Goal: Information Seeking & Learning: Learn about a topic

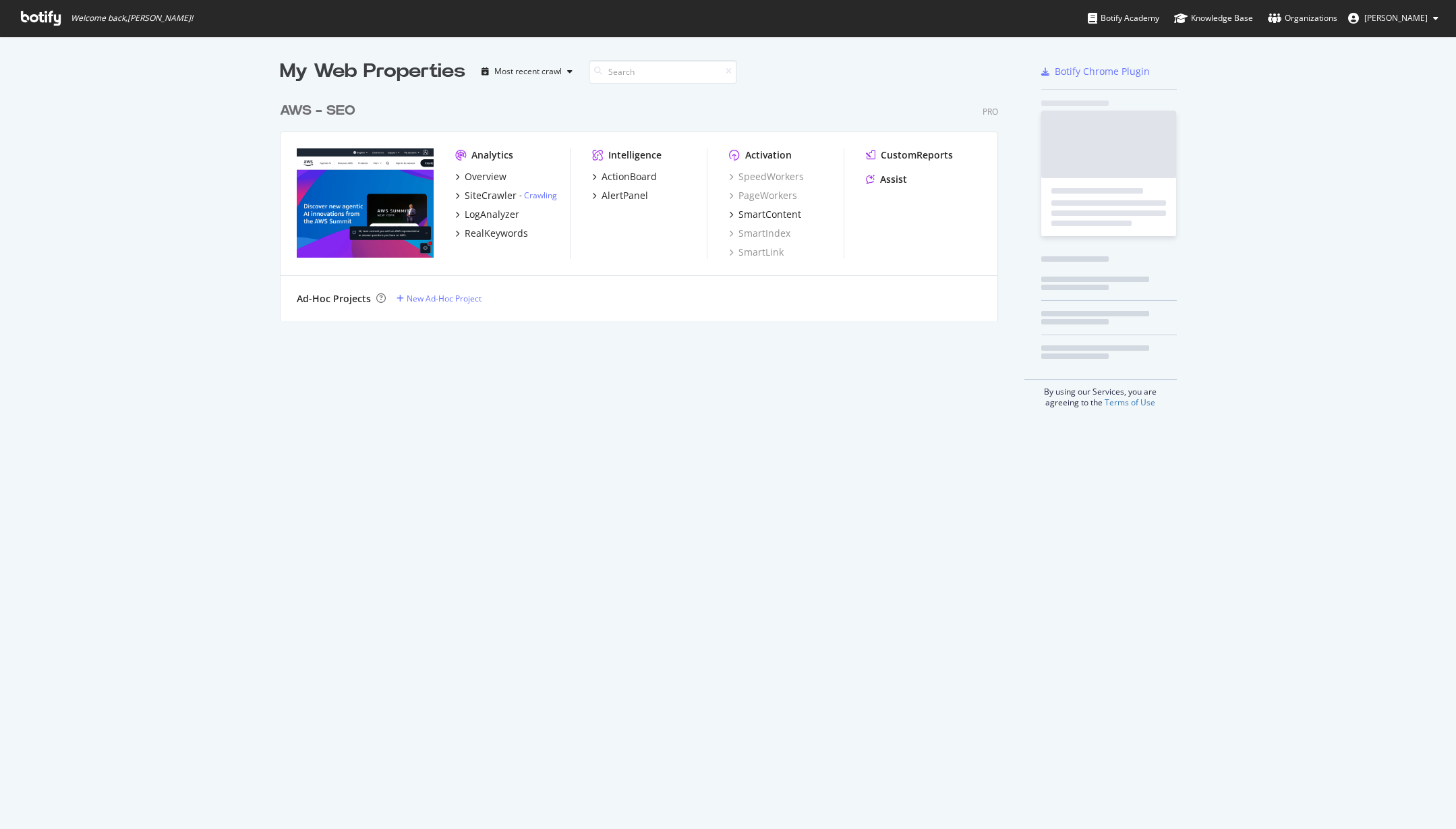
scroll to position [226, 719]
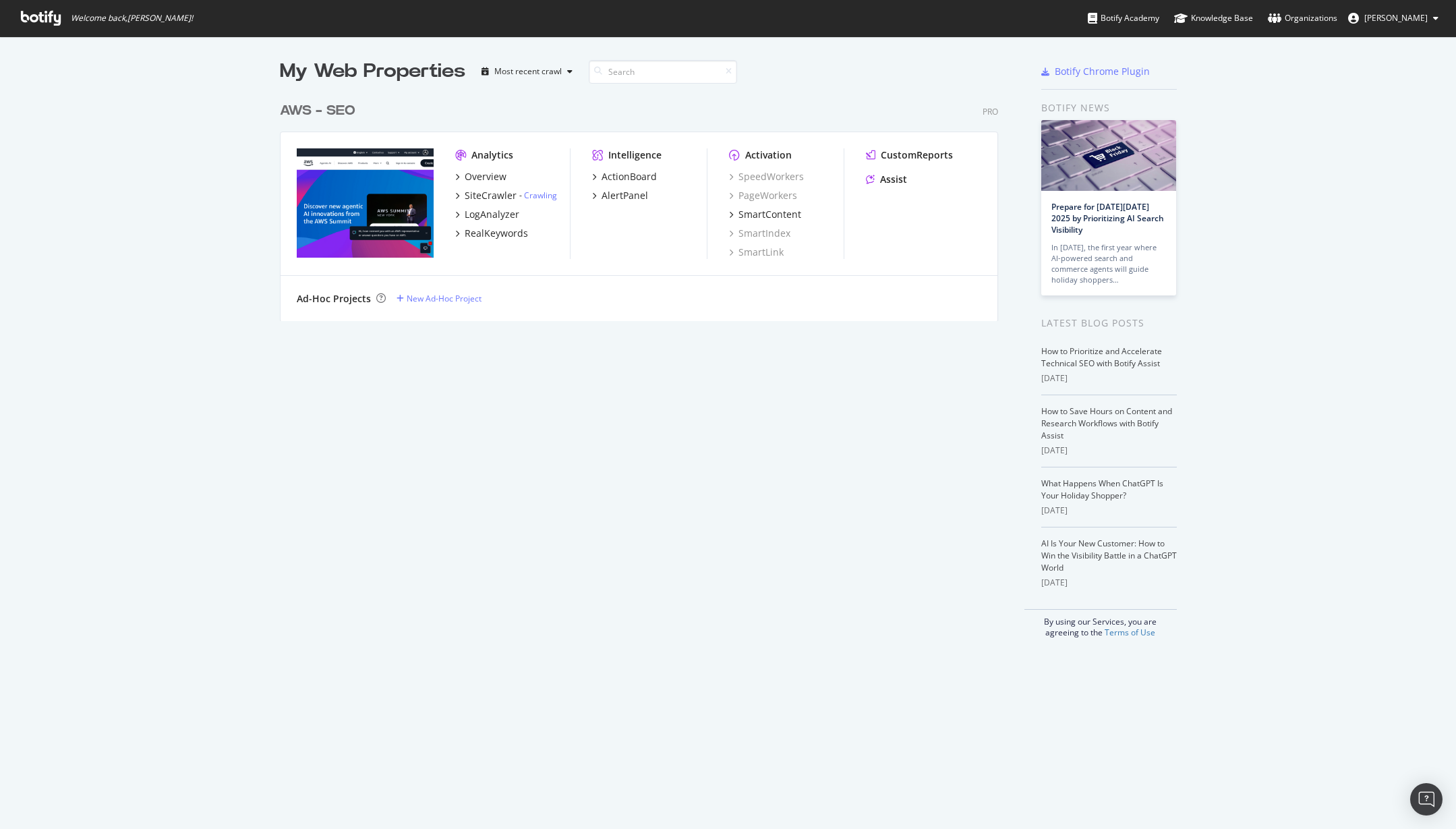
click at [338, 103] on div "AWS - SEO" at bounding box center [318, 111] width 76 height 19
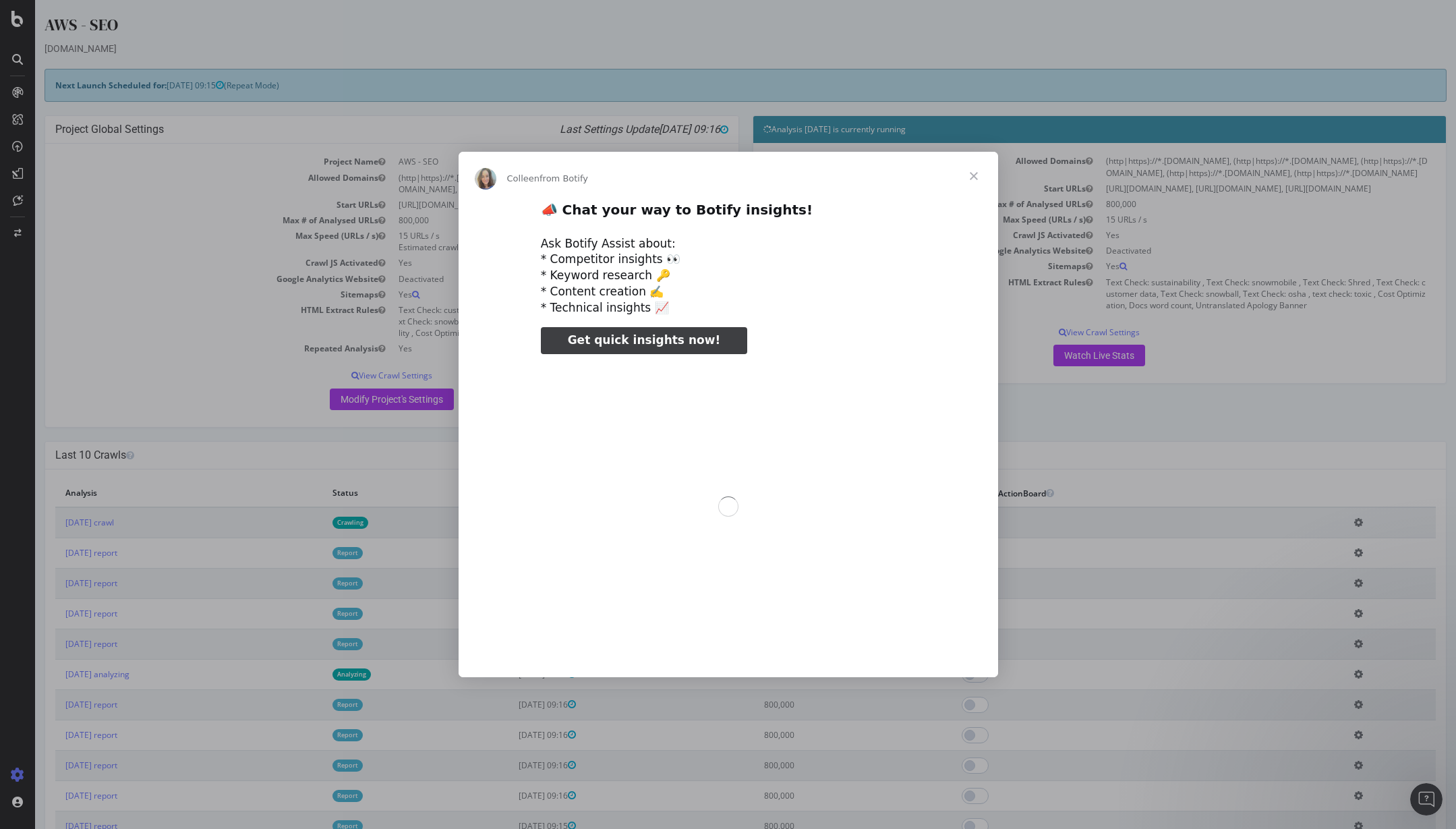
click at [113, 539] on div "Intercom messenger" at bounding box center [728, 414] width 1456 height 829
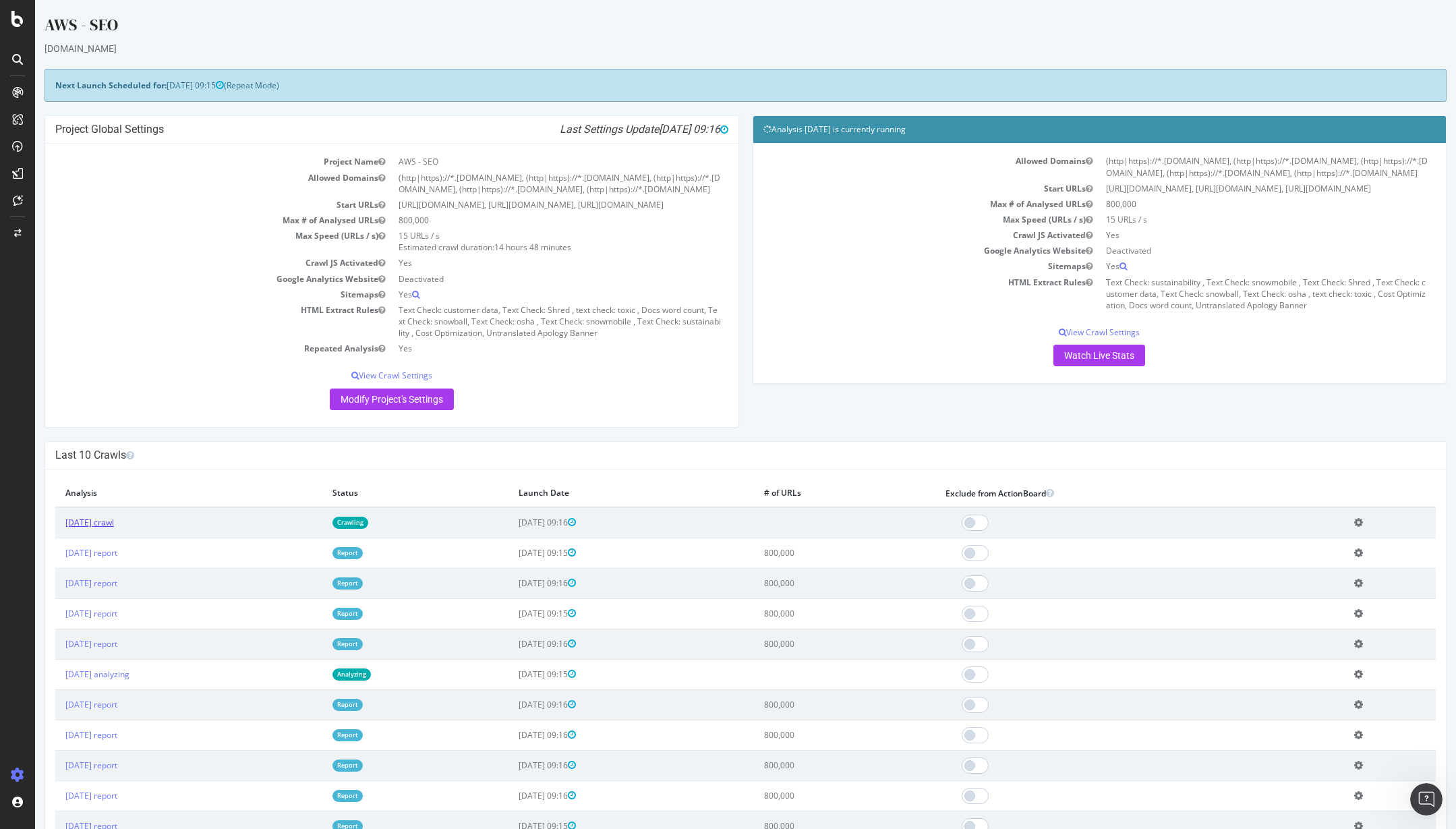
click at [114, 528] on link "2025 Sep. 24th crawl" at bounding box center [89, 522] width 48 height 11
click at [117, 558] on link "2025 Sep. 17th report" at bounding box center [91, 552] width 52 height 11
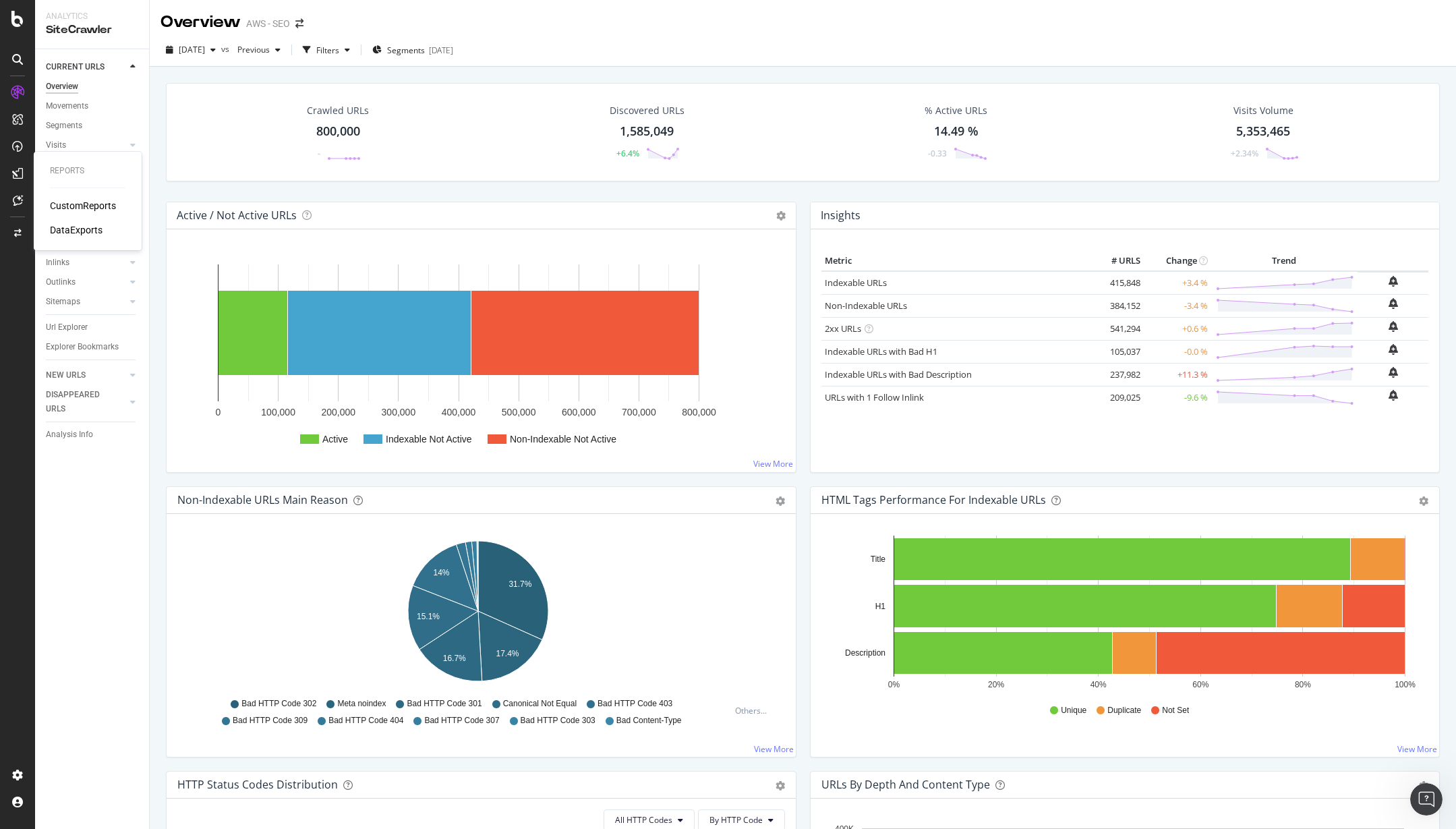
click at [94, 207] on div "CustomReports" at bounding box center [83, 206] width 66 height 13
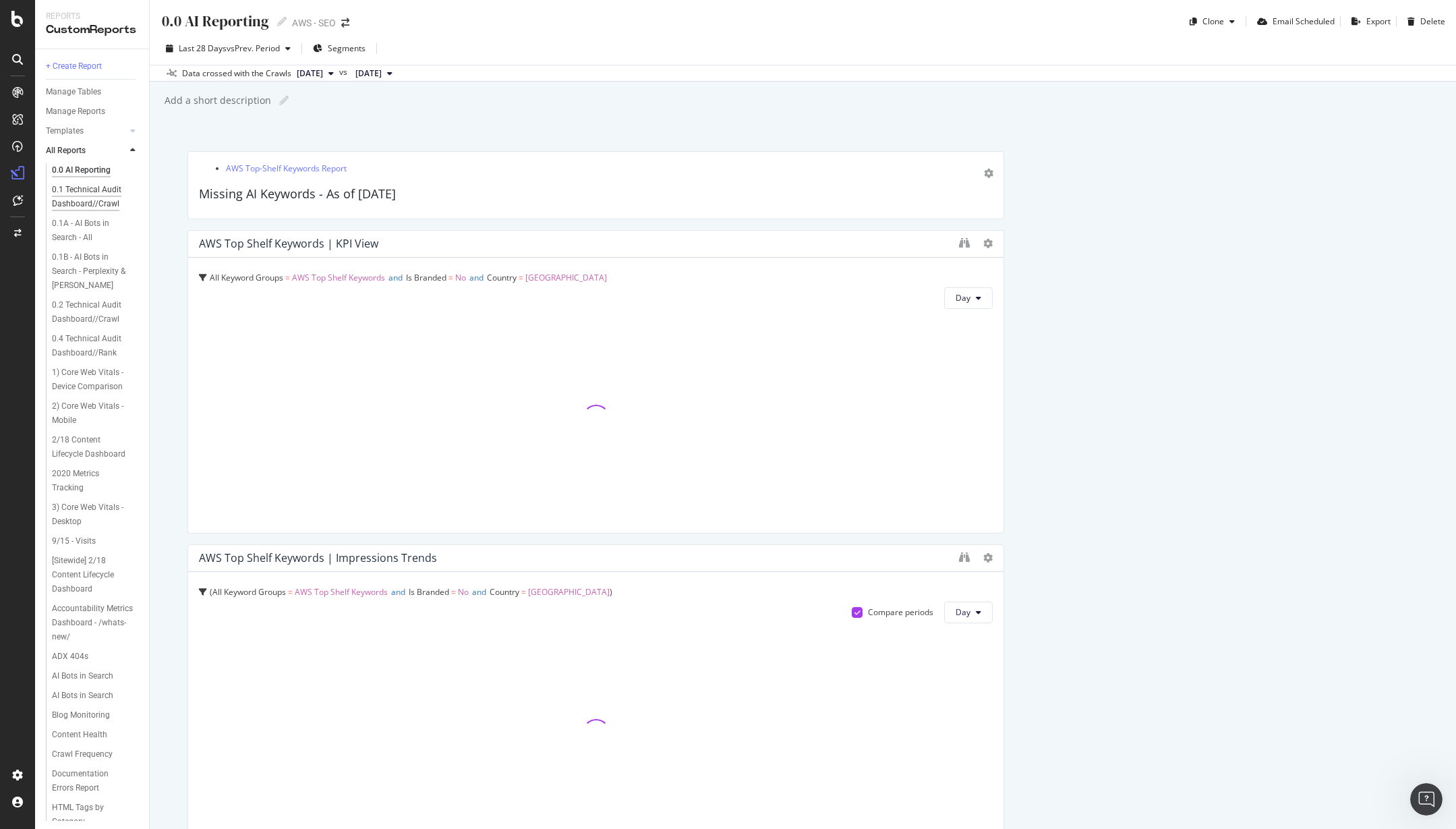
click at [115, 201] on div "0.1 Technical Audit Dashboard//Crawl" at bounding box center [92, 197] width 80 height 28
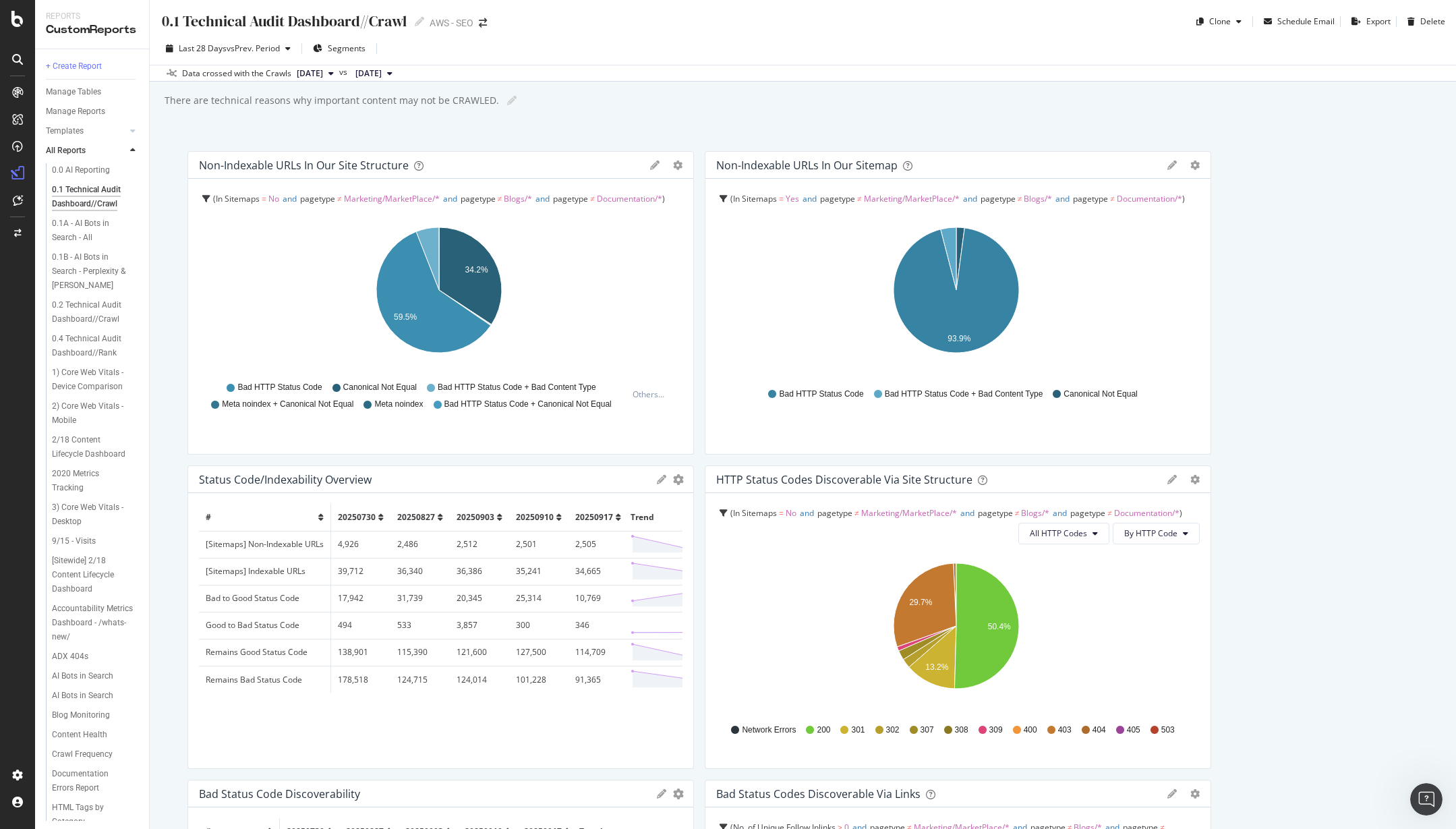
click at [570, 120] on div "0.1 Technical Audit Dashboard//Crawl 0.1 Technical Audit Dashboard//Crawl AWS -…" at bounding box center [802, 414] width 1307 height 829
click at [924, 603] on text "29.7%" at bounding box center [921, 602] width 23 height 10
click at [929, 668] on td "HTTP Code" at bounding box center [969, 668] width 88 height 18
click at [947, 646] on icon "A chart." at bounding box center [932, 657] width 47 height 62
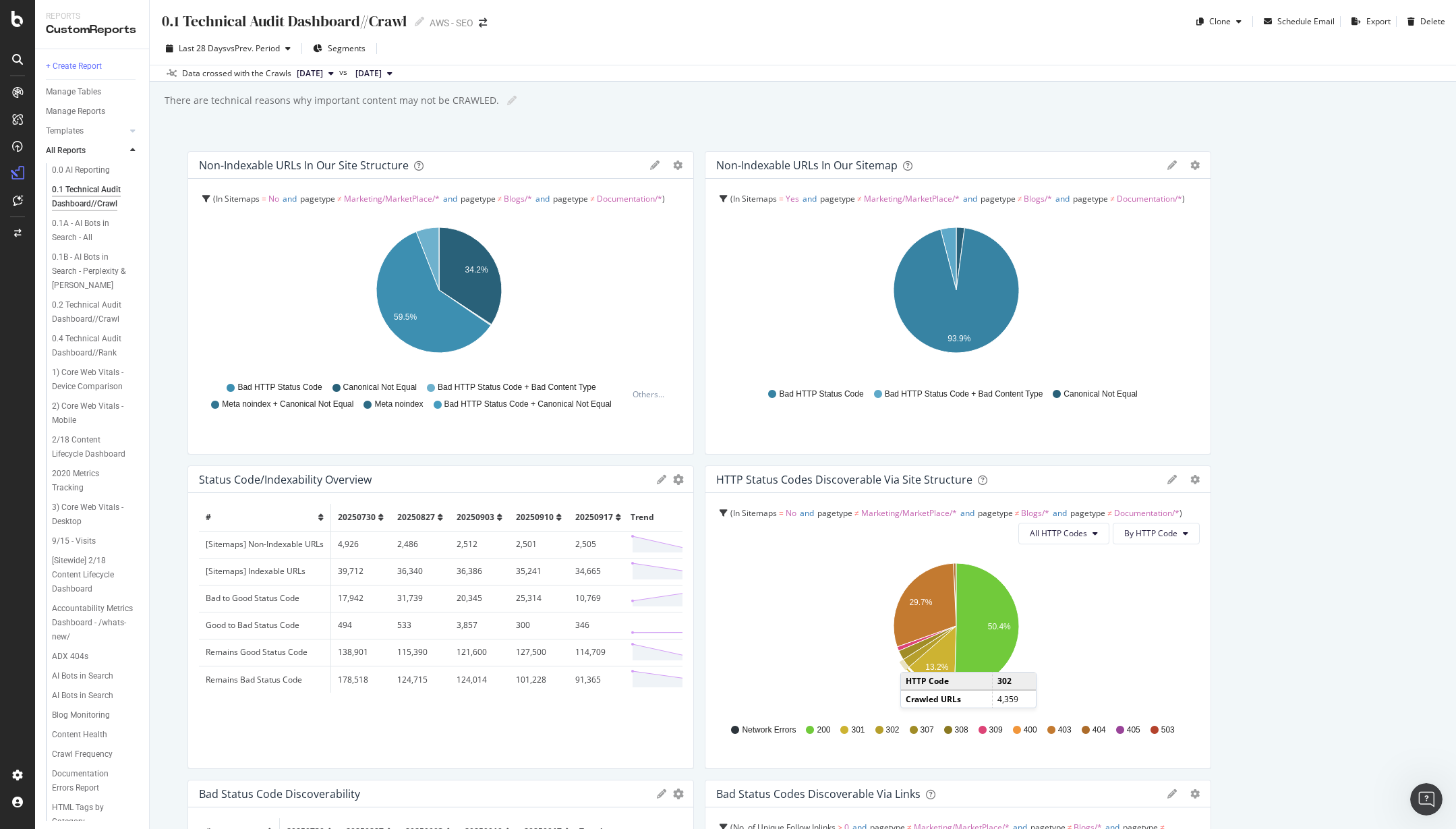
click at [910, 658] on icon "A chart." at bounding box center [931, 646] width 54 height 41
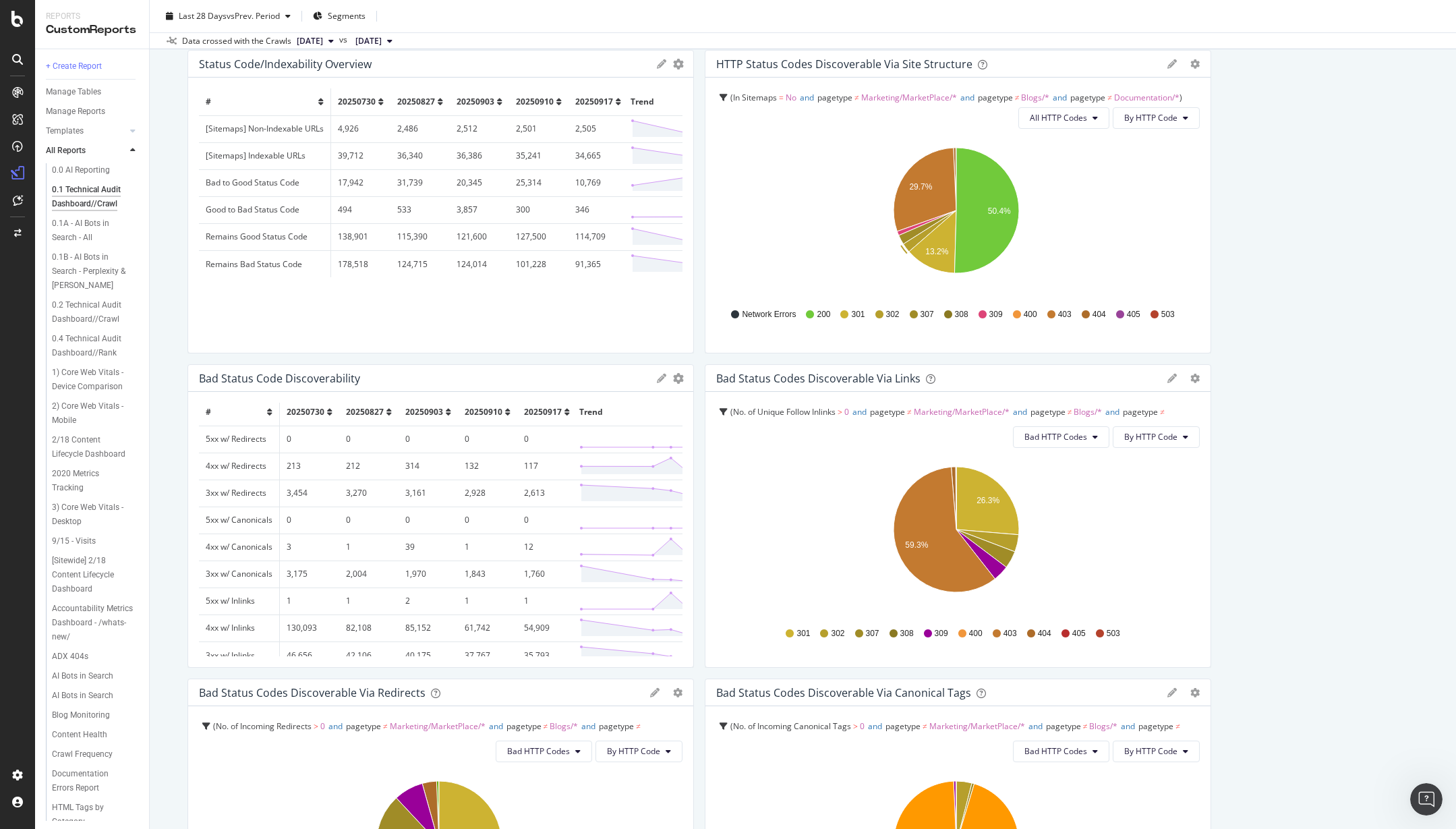
scroll to position [26, 0]
click at [479, 551] on td "1,843" at bounding box center [488, 561] width 59 height 27
click at [612, 554] on polyline at bounding box center [617, 561] width 71 height 13
click at [483, 553] on td "1,843" at bounding box center [488, 561] width 59 height 27
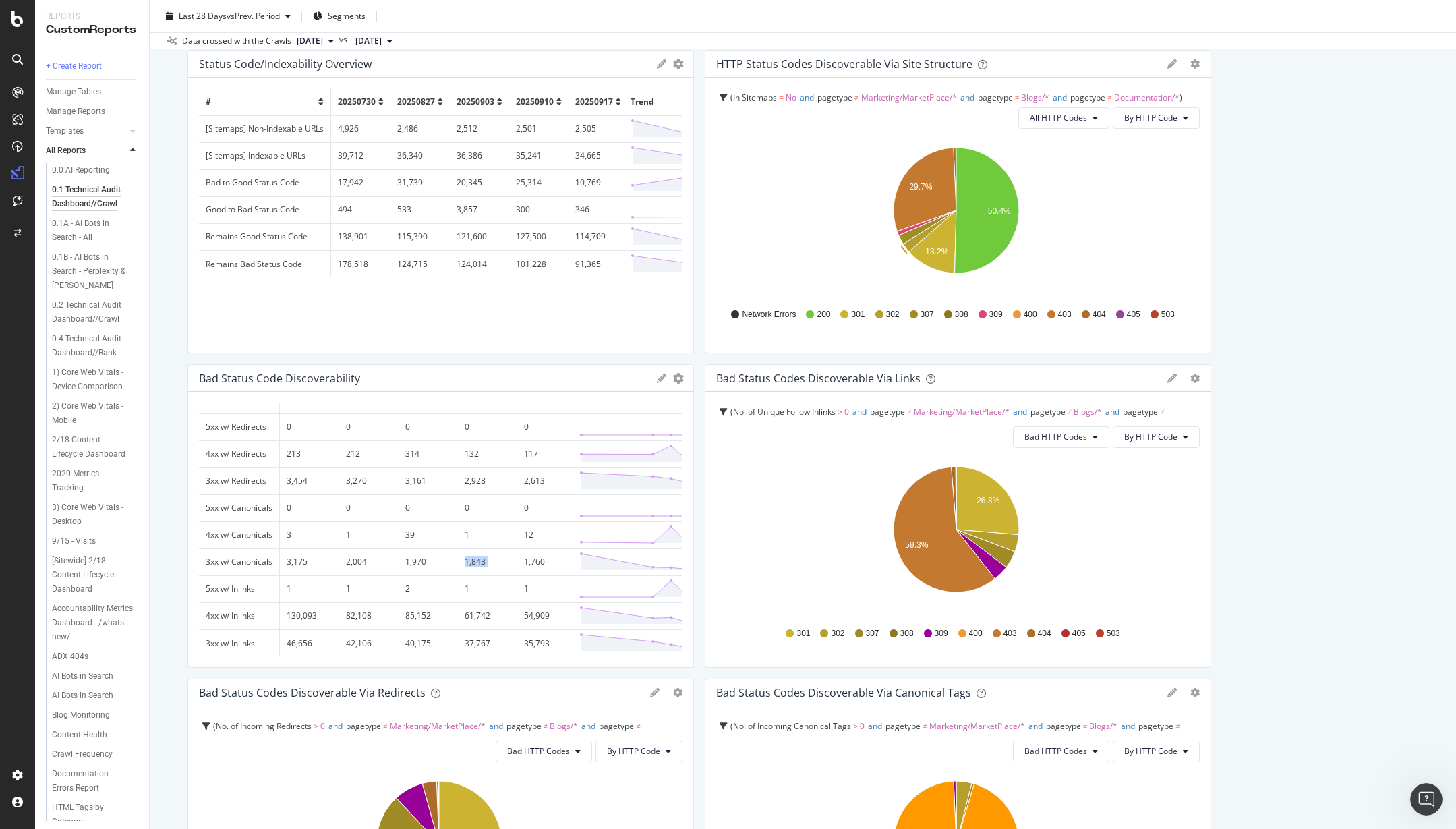
click at [483, 553] on td "1,843" at bounding box center [488, 561] width 59 height 27
click at [675, 381] on icon "gear" at bounding box center [678, 378] width 11 height 11
click at [577, 366] on div "Bad Status Code Discoverability Export as CSV Delete Add to Custom Report" at bounding box center [440, 378] width 505 height 27
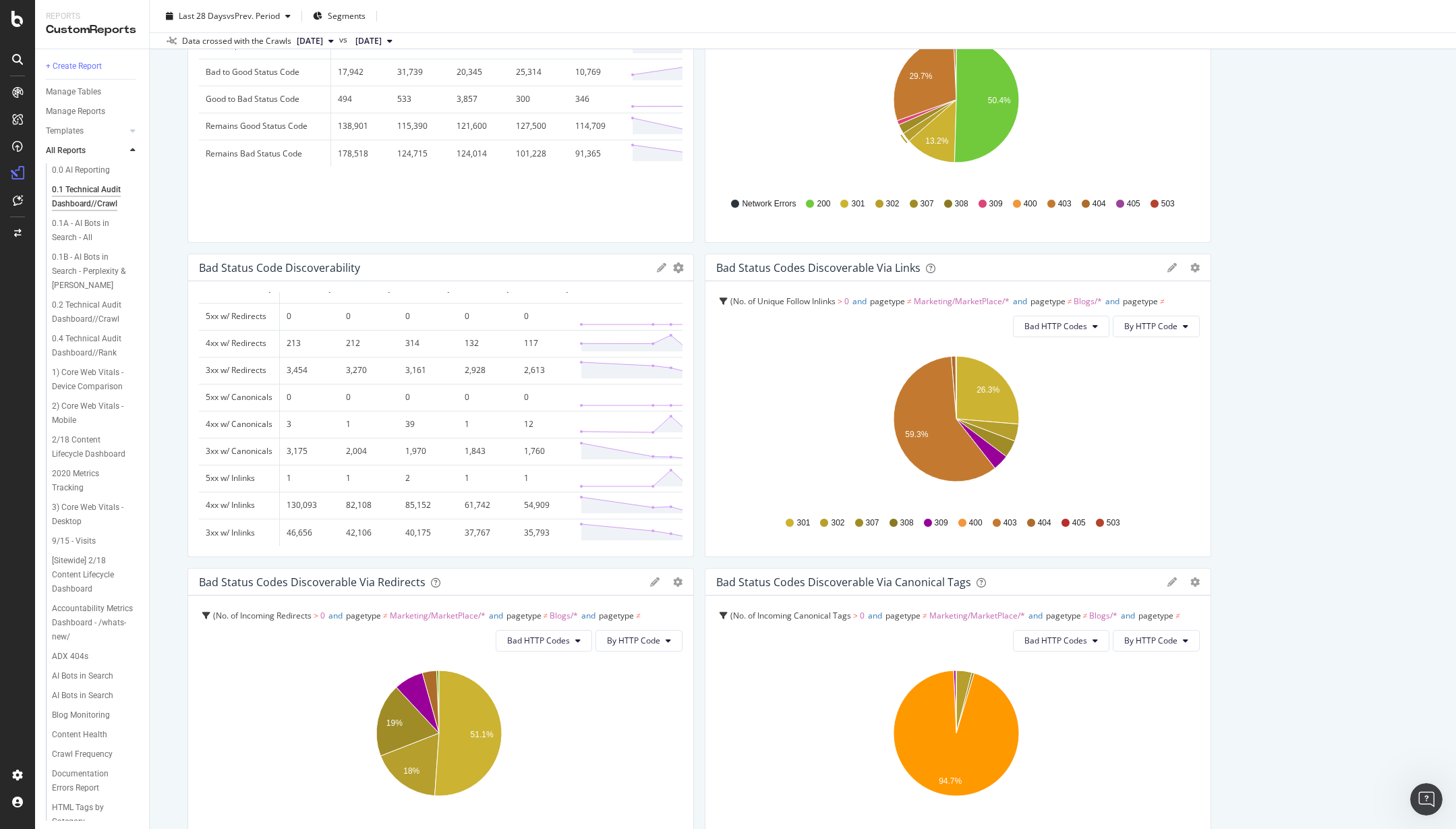
scroll to position [827, 0]
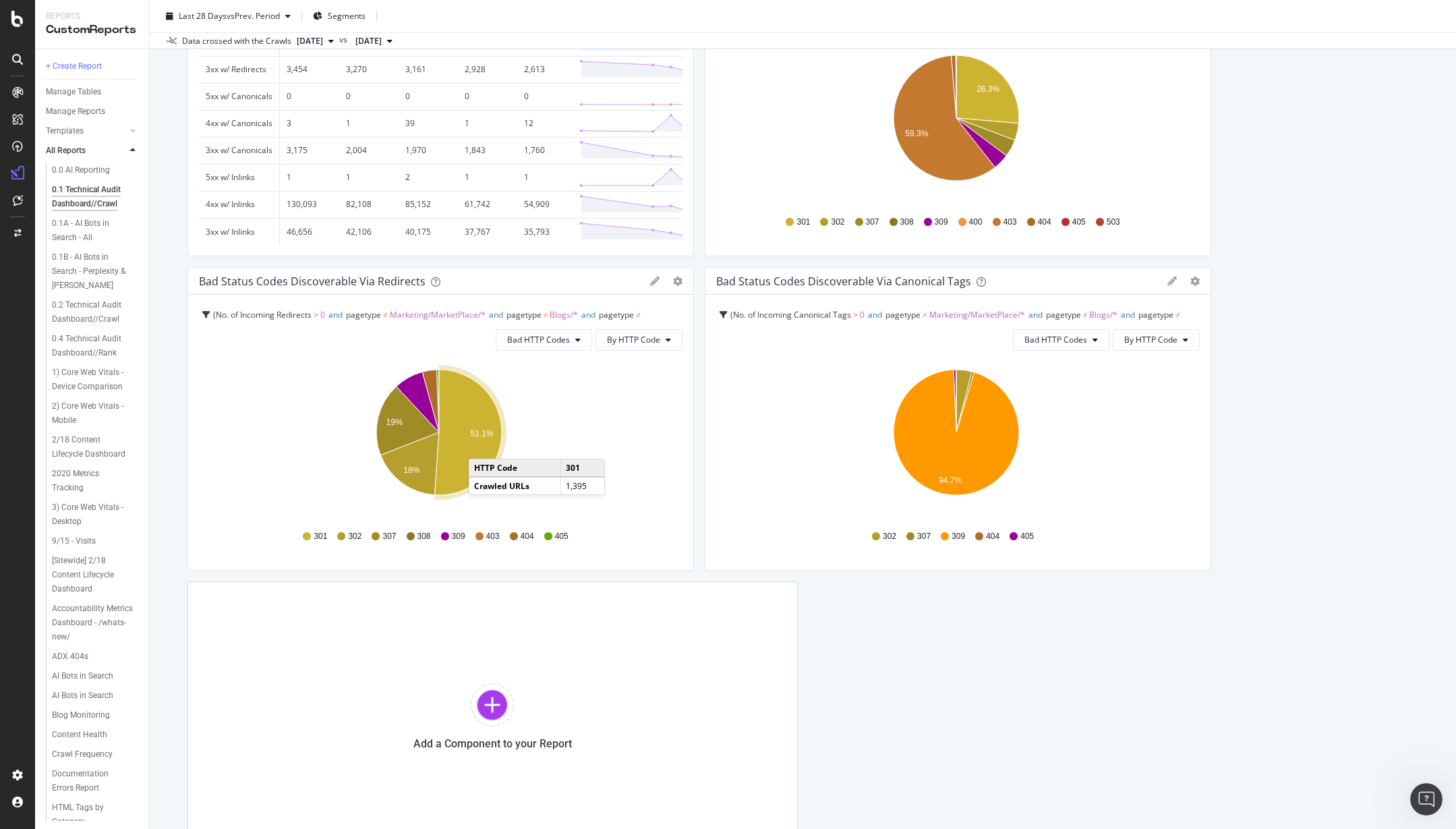
click at [483, 445] on icon "A chart." at bounding box center [468, 432] width 67 height 126
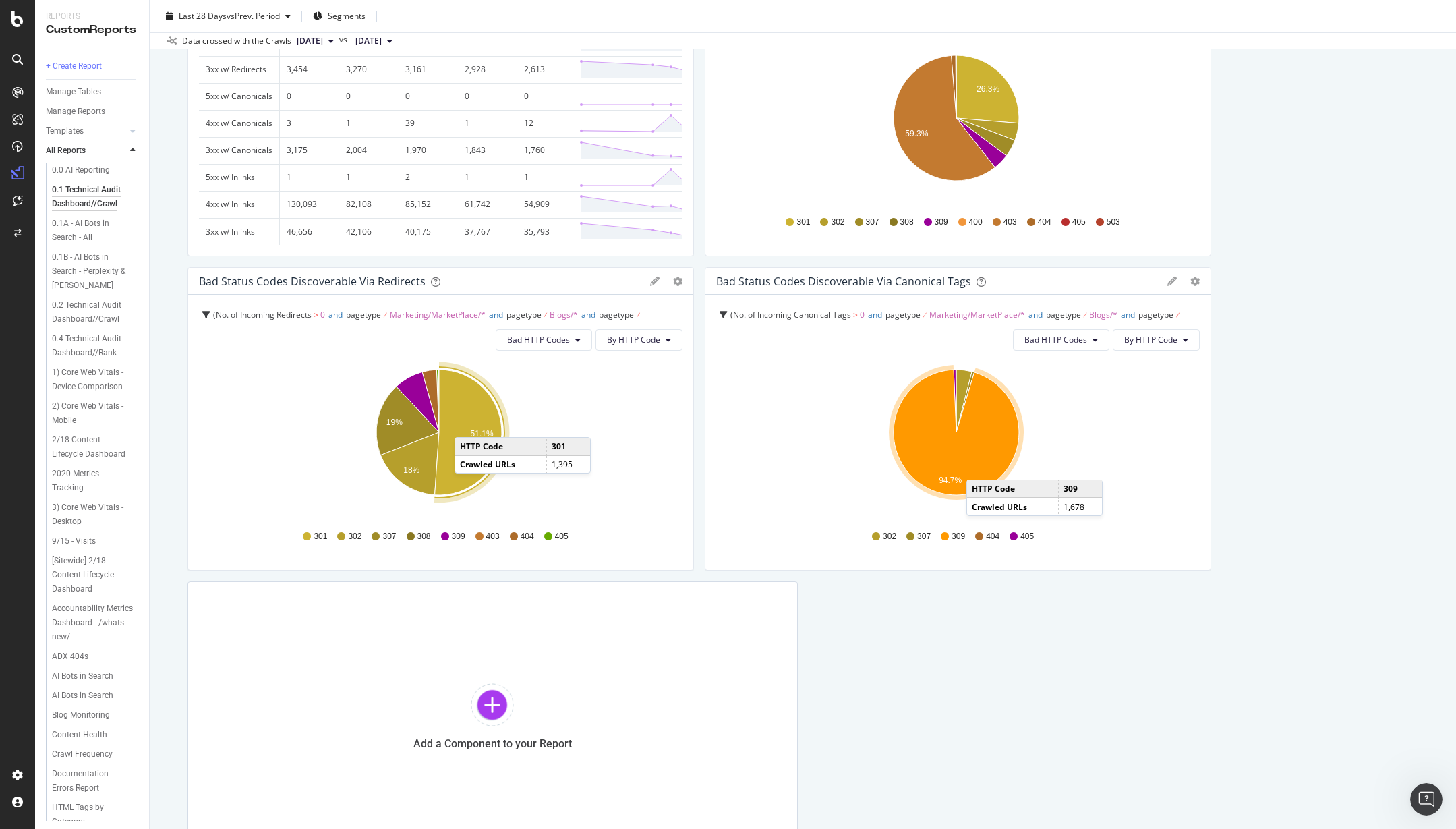
click at [976, 466] on icon "A chart." at bounding box center [956, 432] width 126 height 126
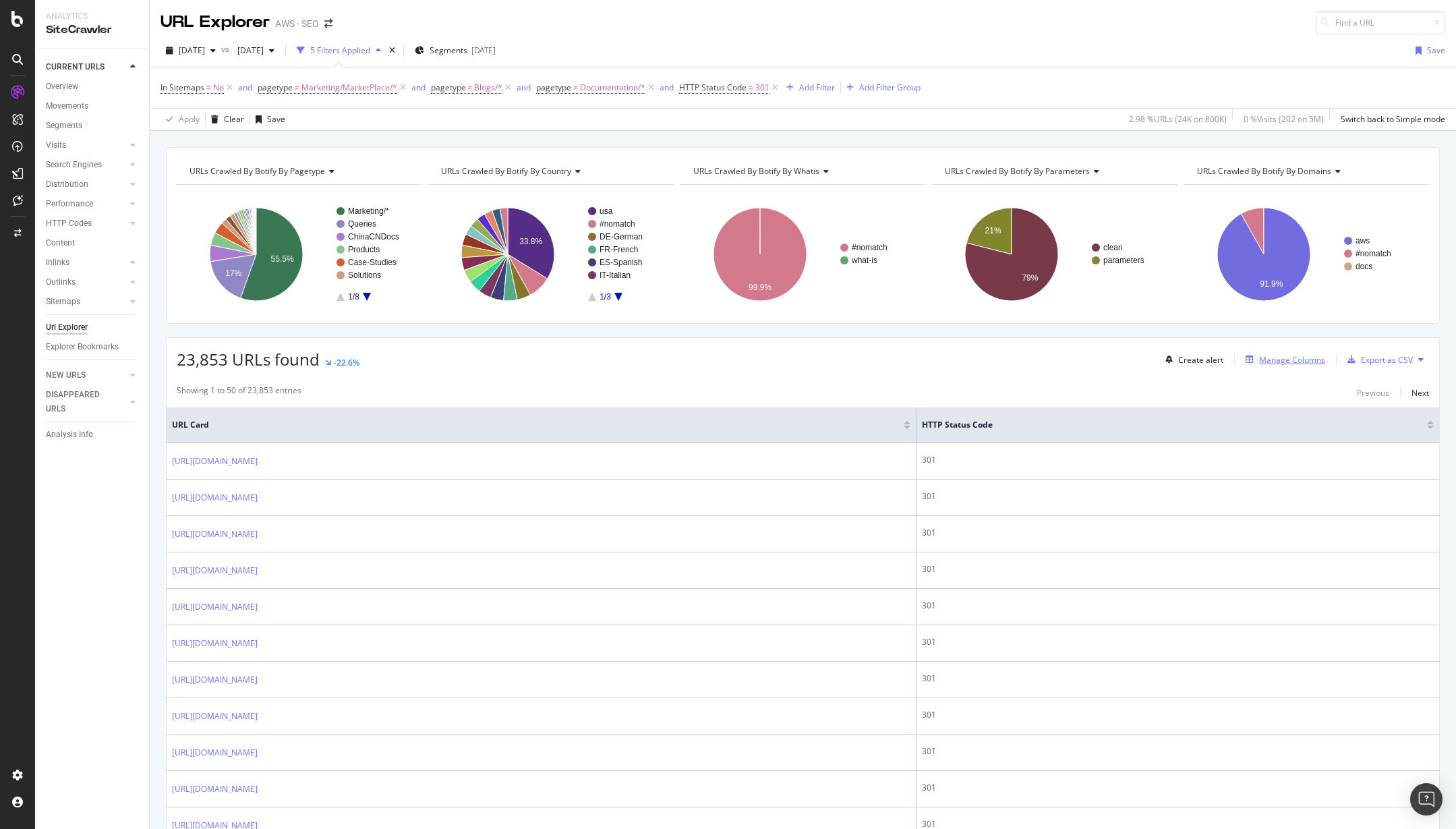
click at [1300, 363] on div "Manage Columns" at bounding box center [1292, 359] width 66 height 11
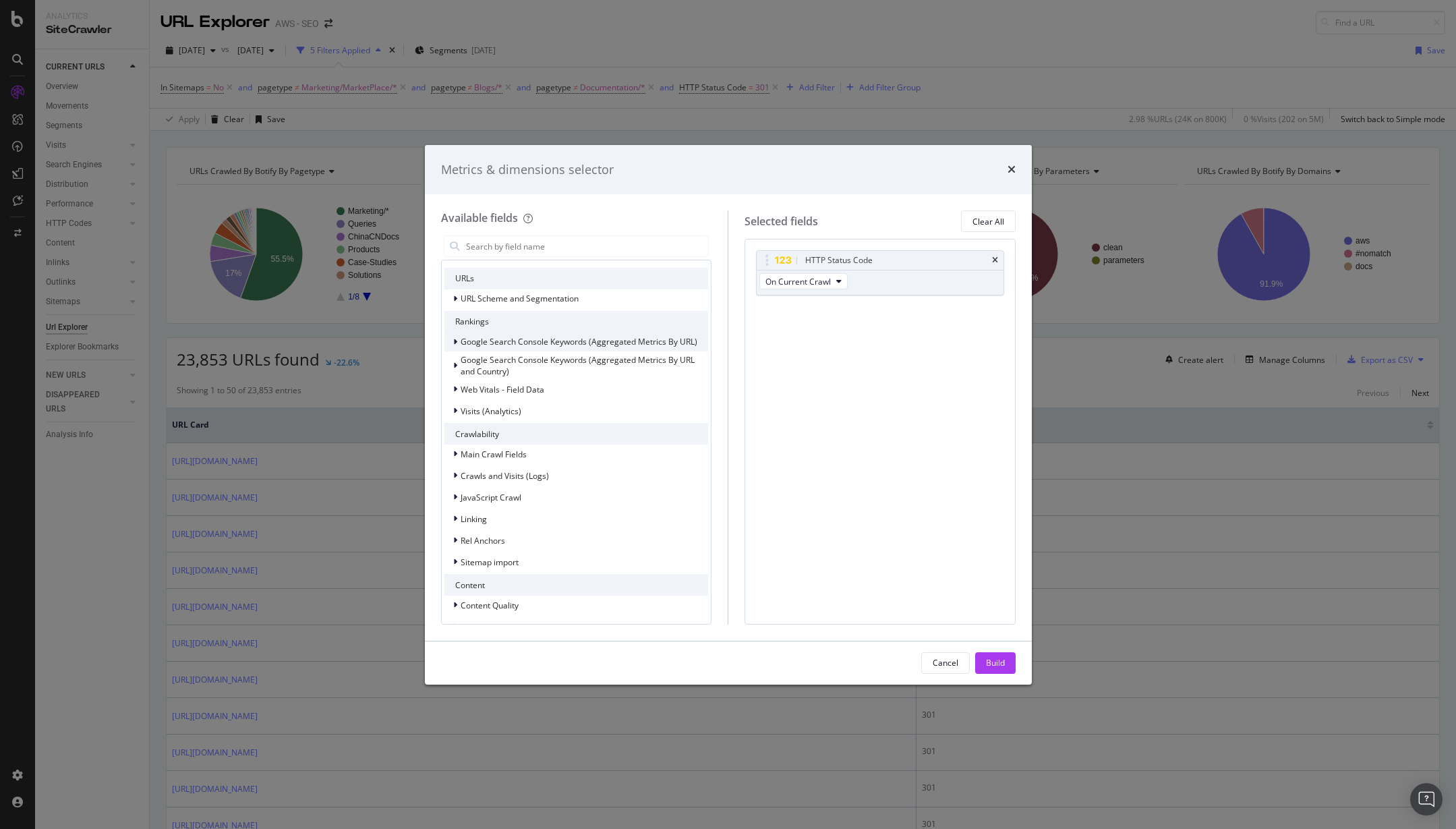
scroll to position [42, 0]
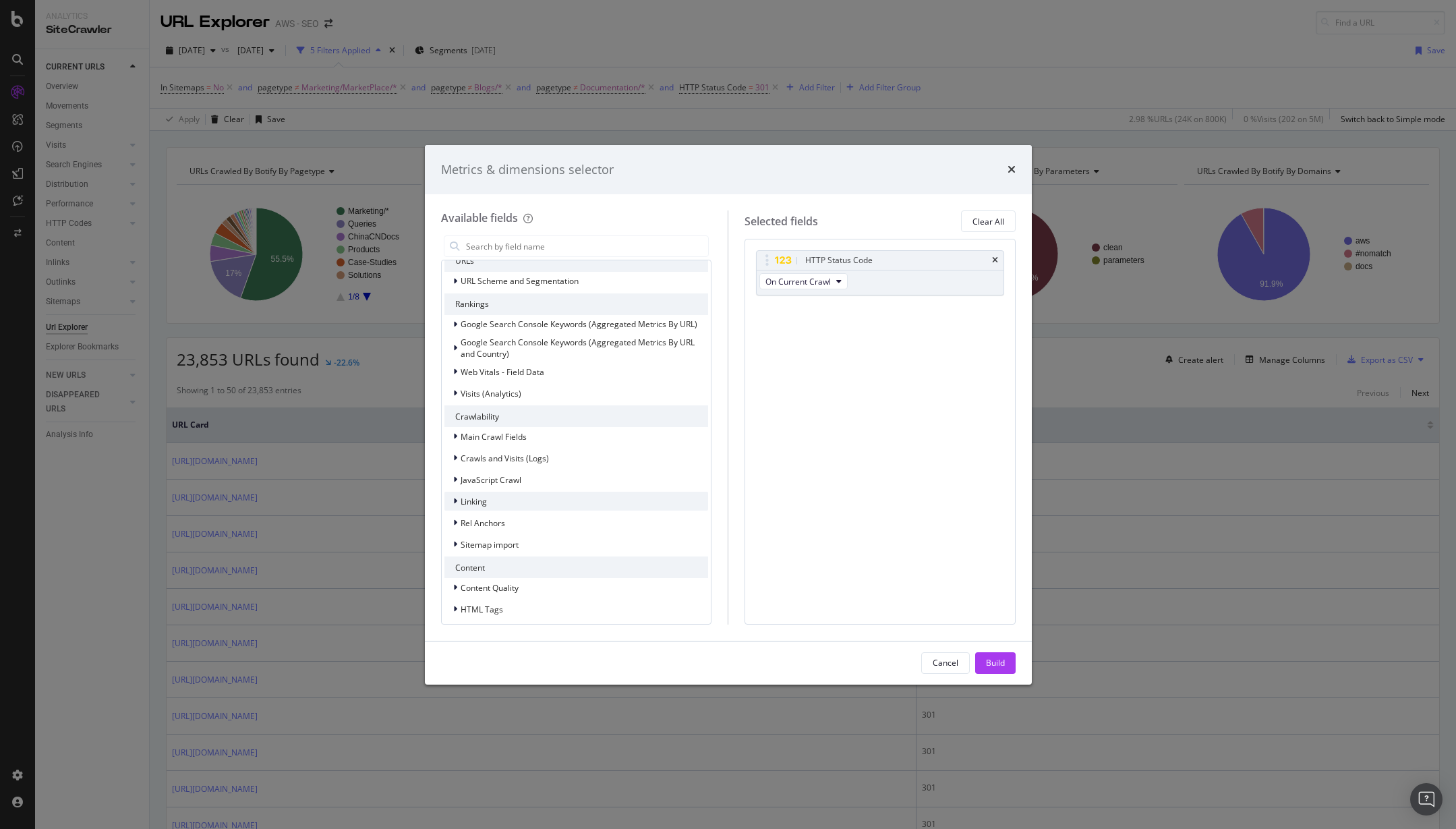
click at [457, 505] on div "modal" at bounding box center [457, 501] width 8 height 13
click at [466, 535] on div "modal" at bounding box center [465, 536] width 8 height 13
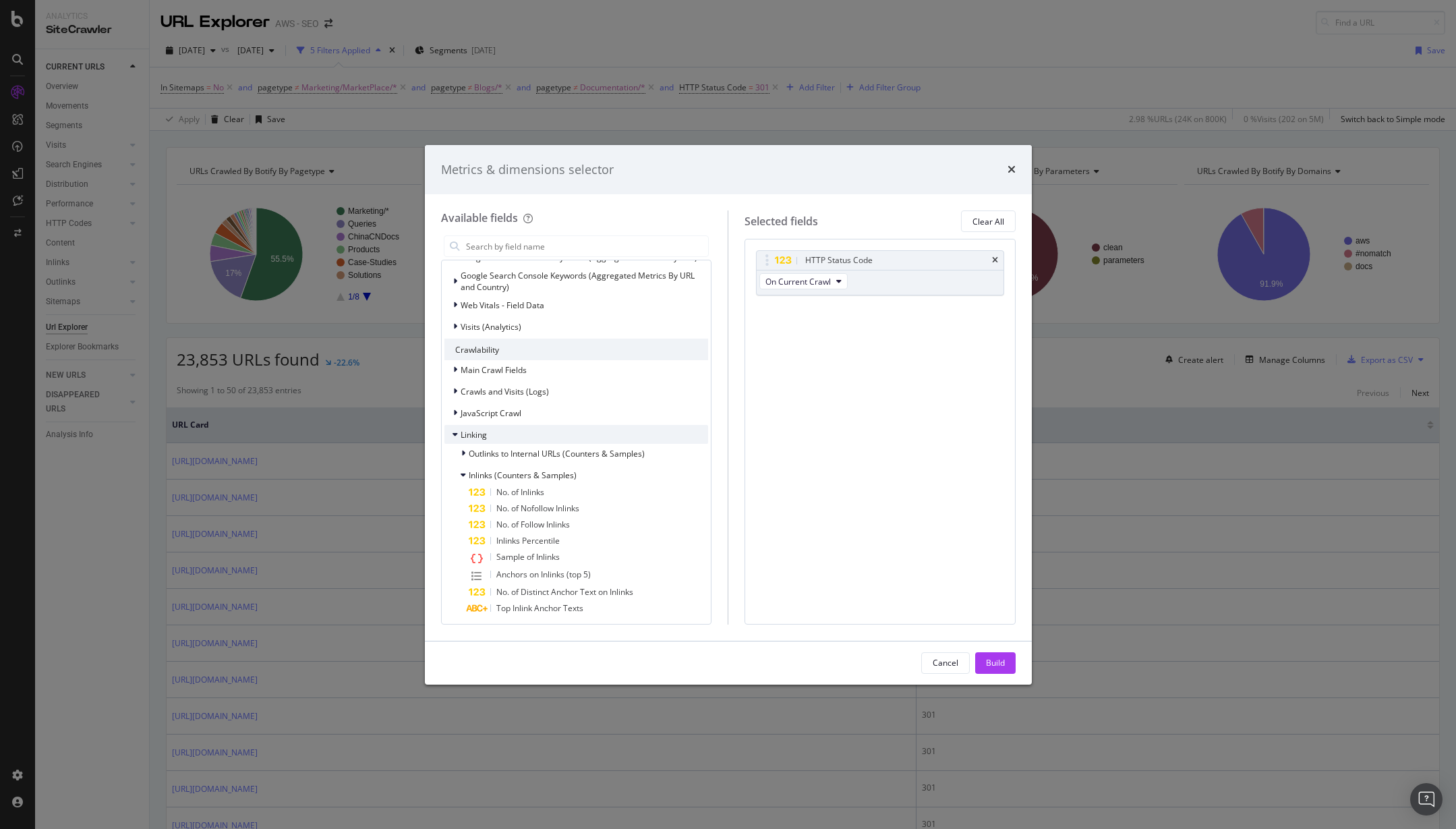
scroll to position [112, 0]
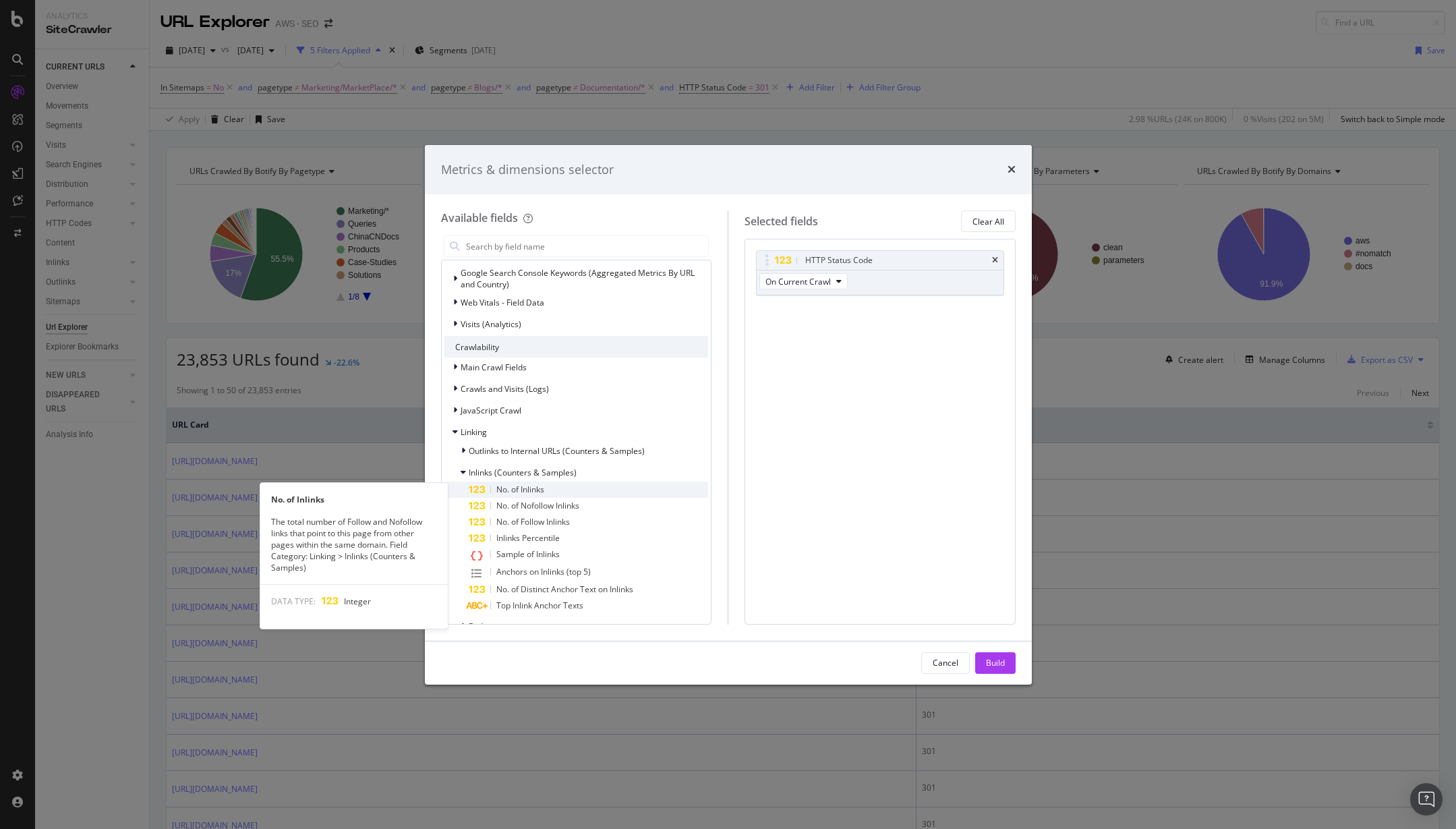
click at [579, 491] on div "No. of Inlinks" at bounding box center [588, 490] width 240 height 16
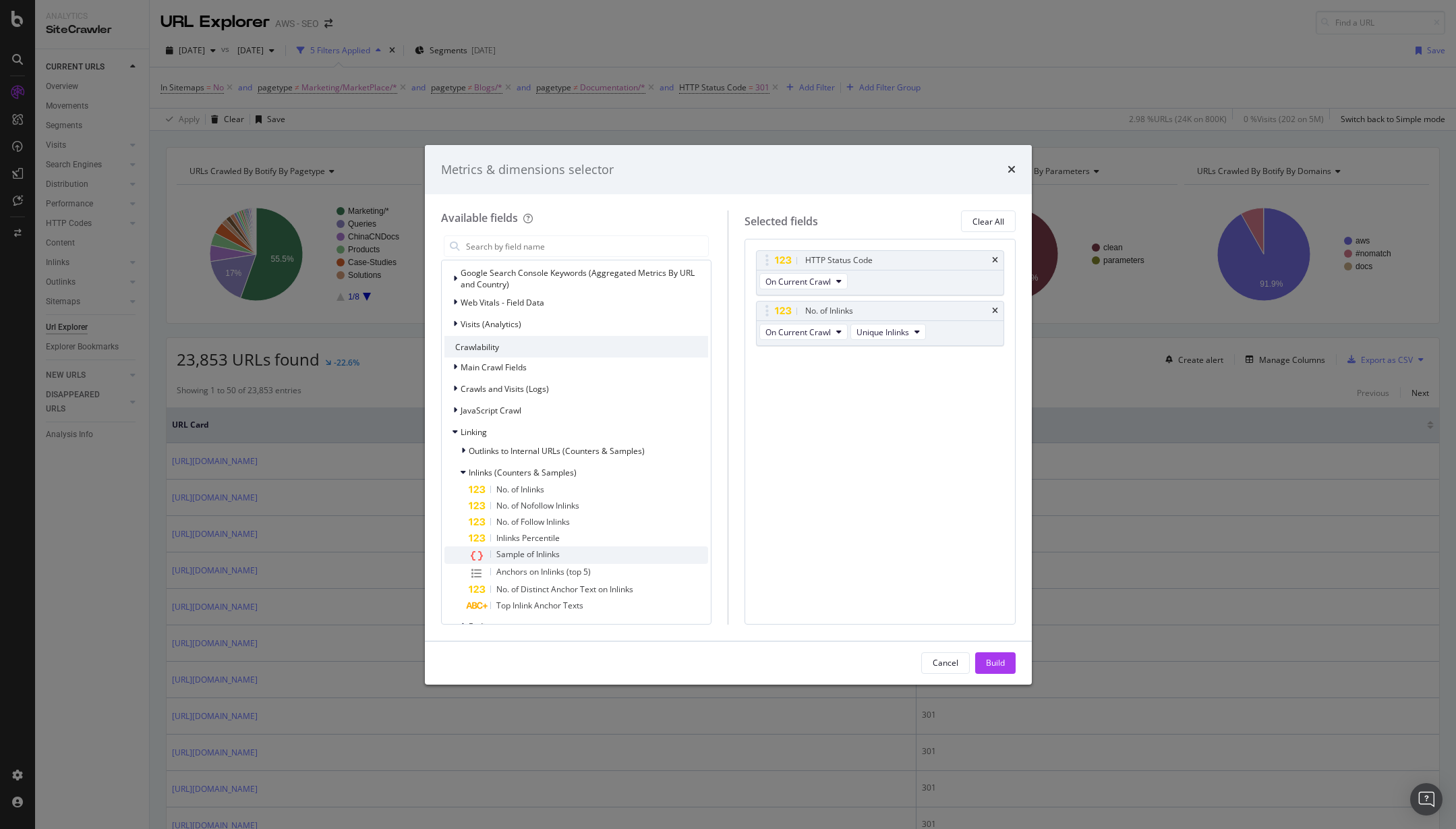
click at [561, 555] on div "Sample of Inlinks" at bounding box center [588, 555] width 240 height 18
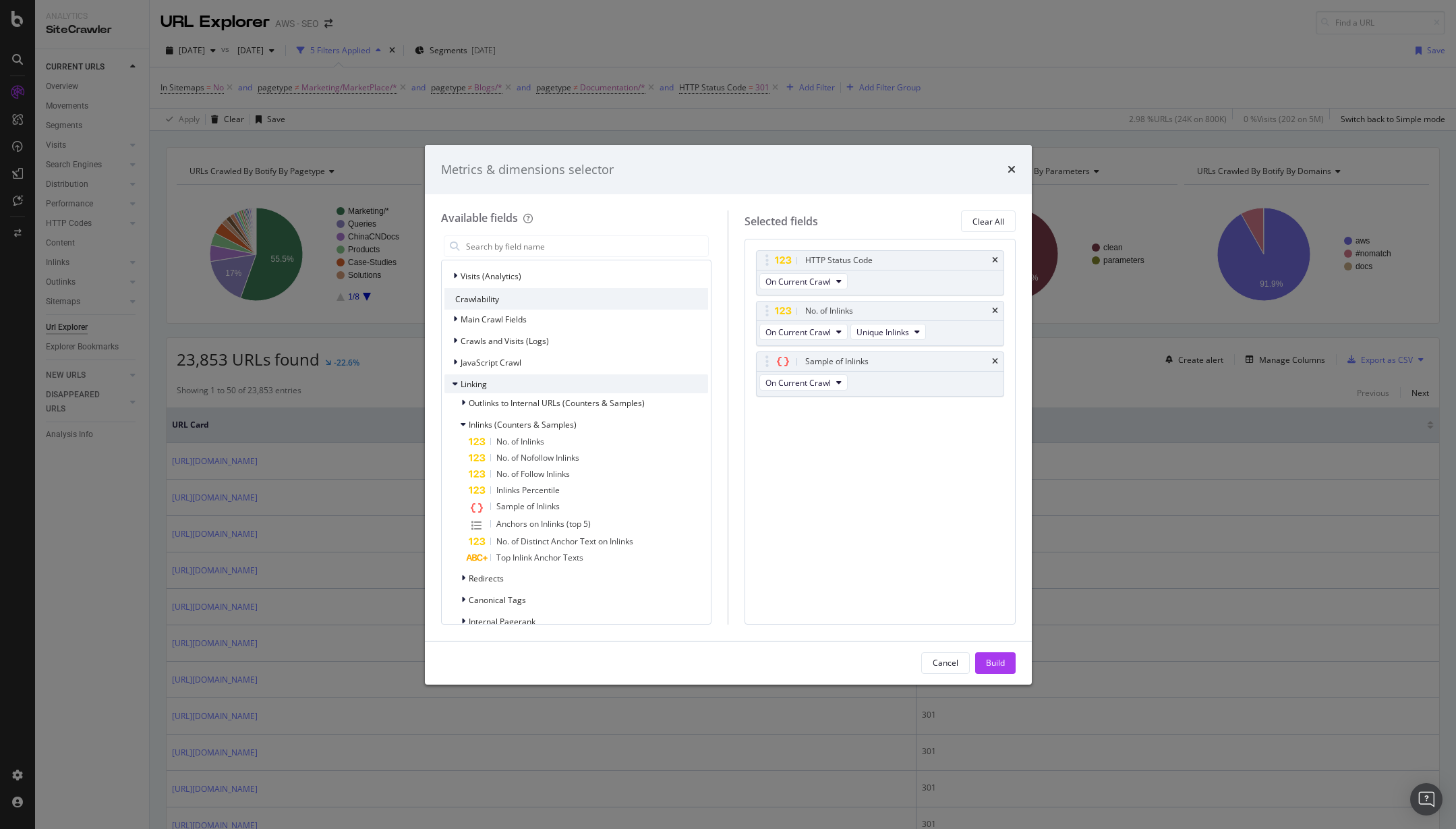
scroll to position [164, 0]
click at [1006, 665] on button "Build" at bounding box center [996, 662] width 40 height 22
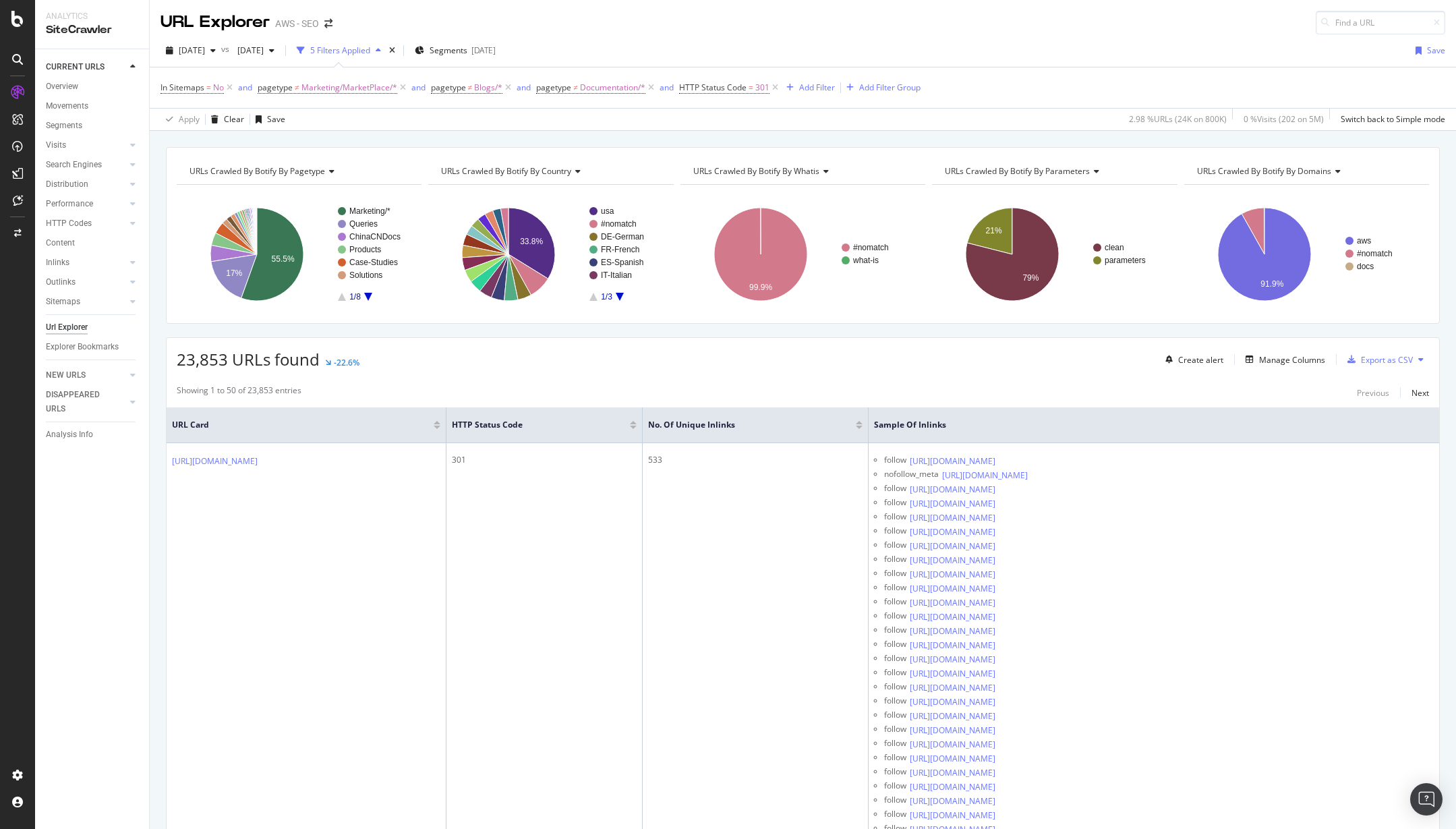
click at [842, 116] on div "Apply Clear Save 2.98 % URLs ( 24K on 800K ) 0 % Visits ( 202 on 5M ) Switch ba…" at bounding box center [802, 119] width 1307 height 22
click at [815, 92] on div "Add Filter" at bounding box center [817, 87] width 36 height 11
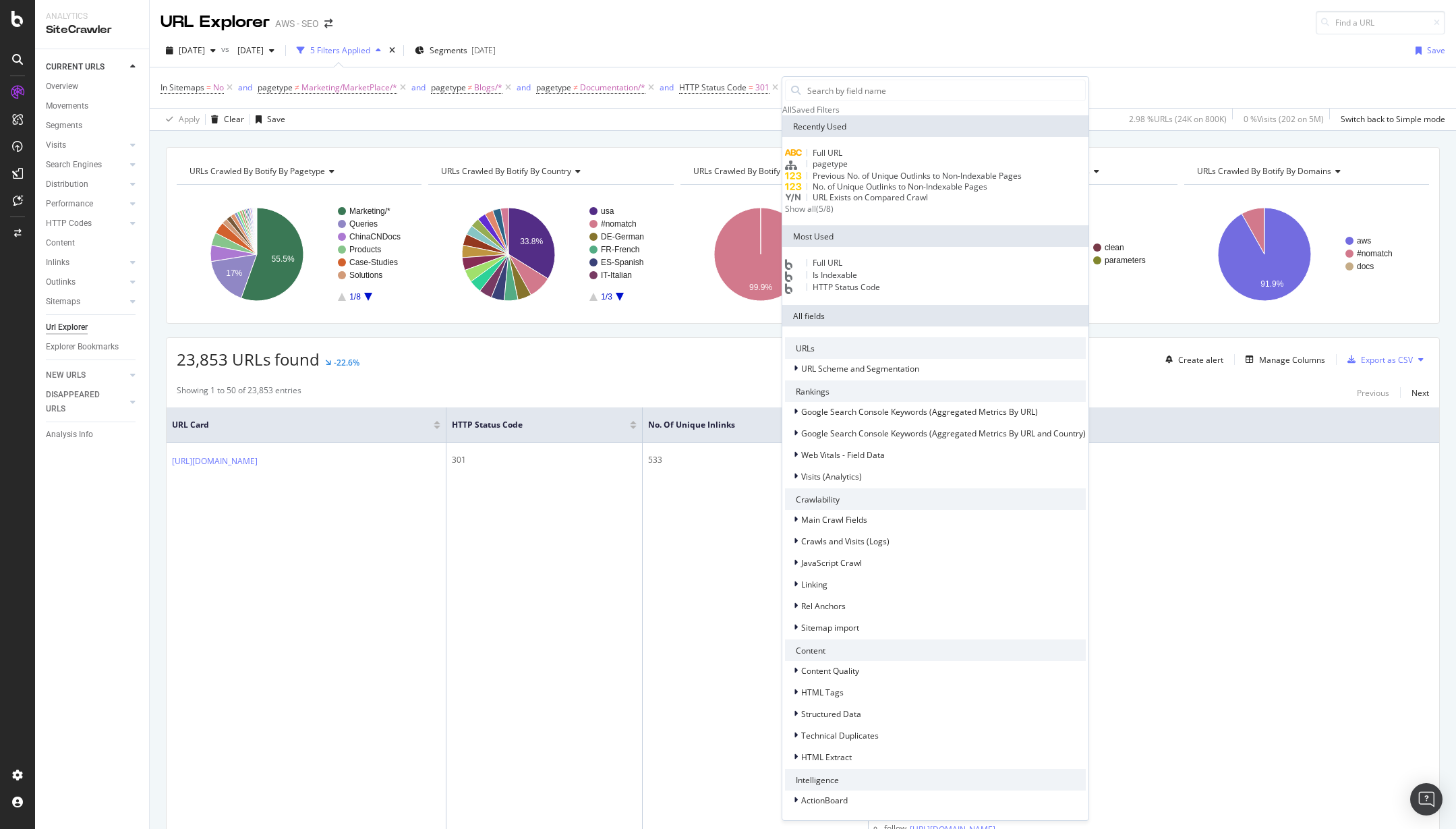
click at [835, 268] on span "Full URL" at bounding box center [828, 262] width 30 height 11
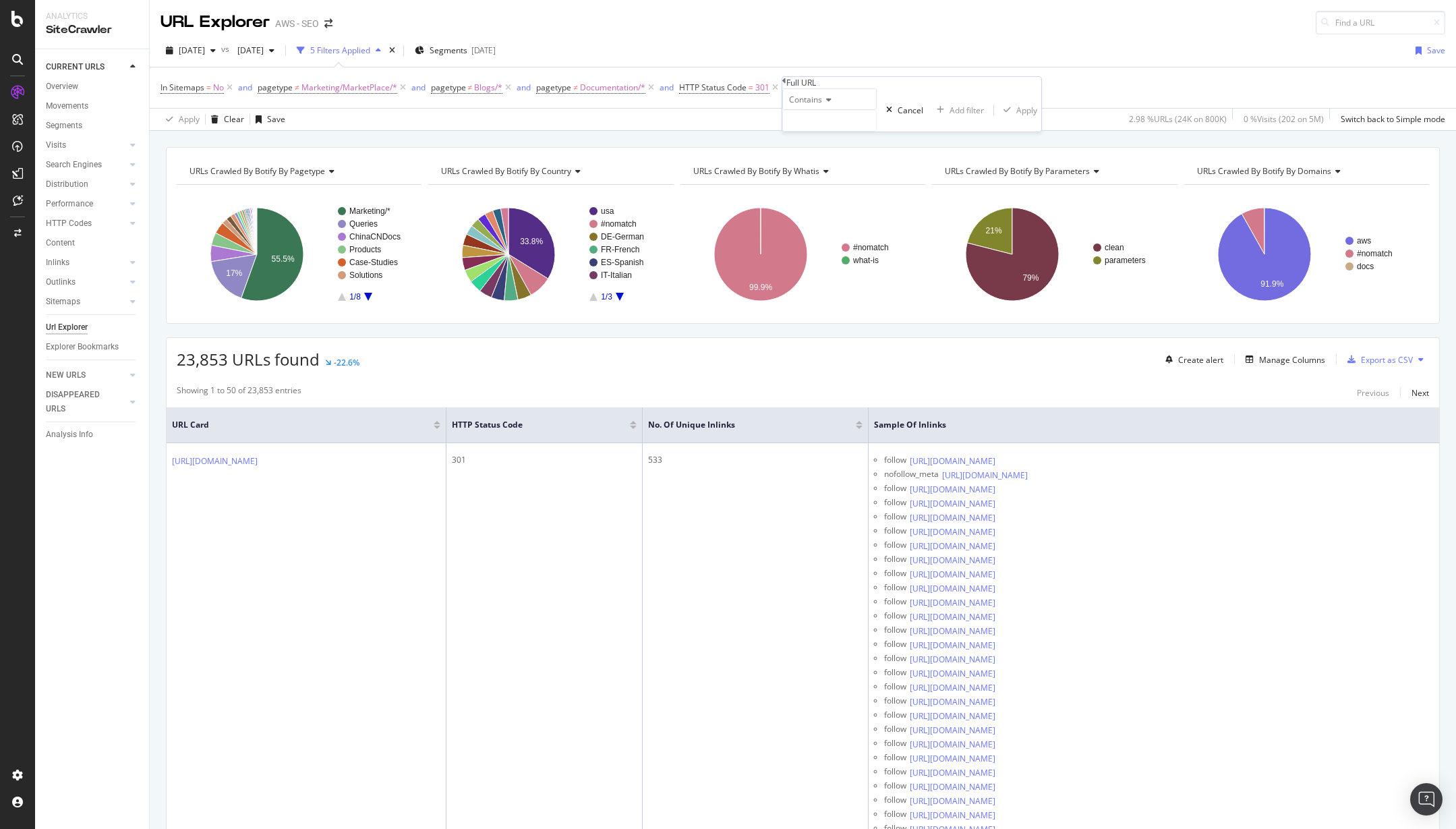
click at [828, 104] on icon at bounding box center [827, 100] width 10 height 8
click at [831, 224] on div "Doesn't contain" at bounding box center [829, 216] width 93 height 14
click at [848, 131] on input "text" at bounding box center [829, 120] width 93 height 20
type input "amazonaws.cn"
click at [1024, 116] on div "Apply" at bounding box center [1034, 110] width 21 height 11
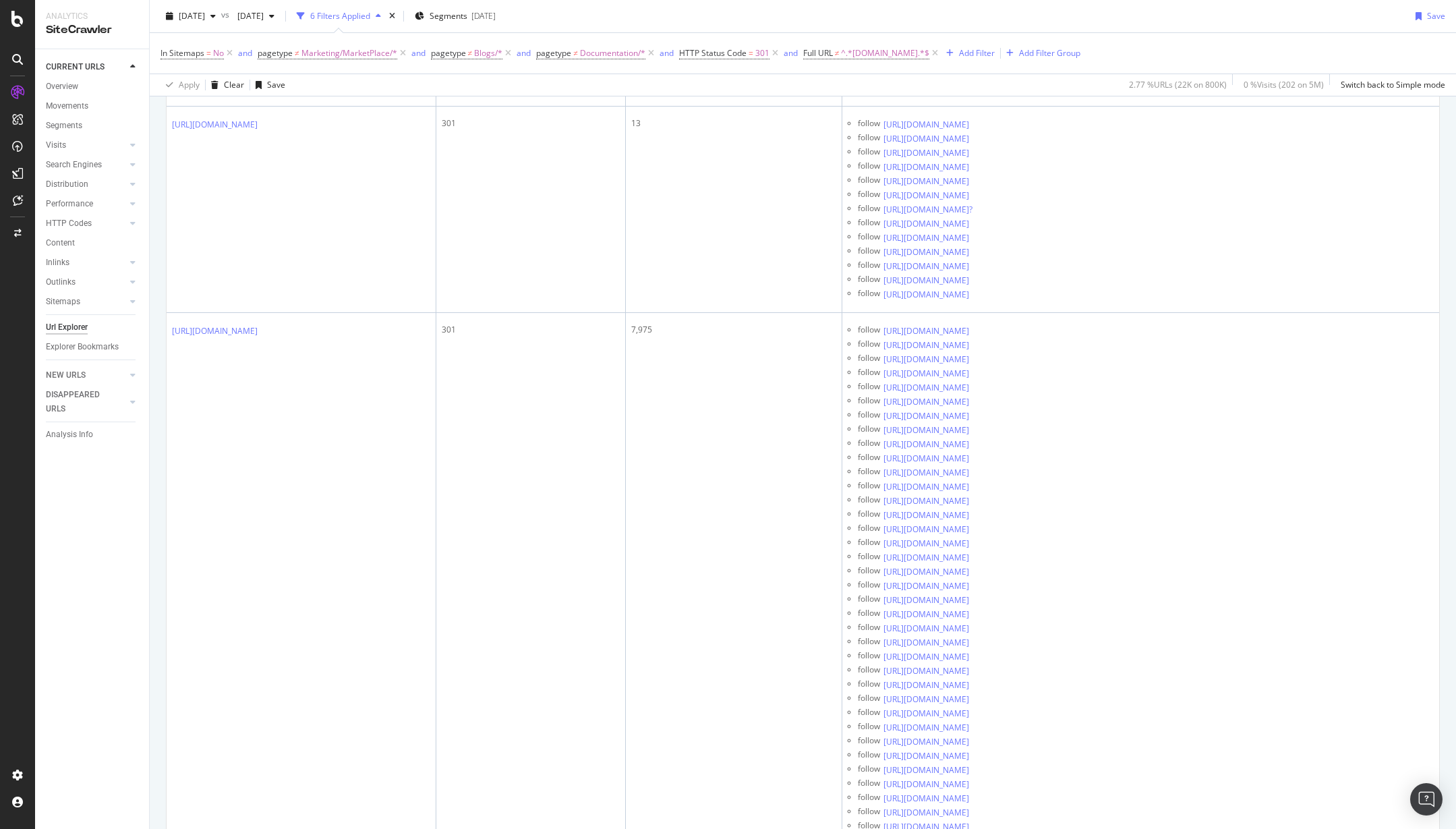
scroll to position [546, 0]
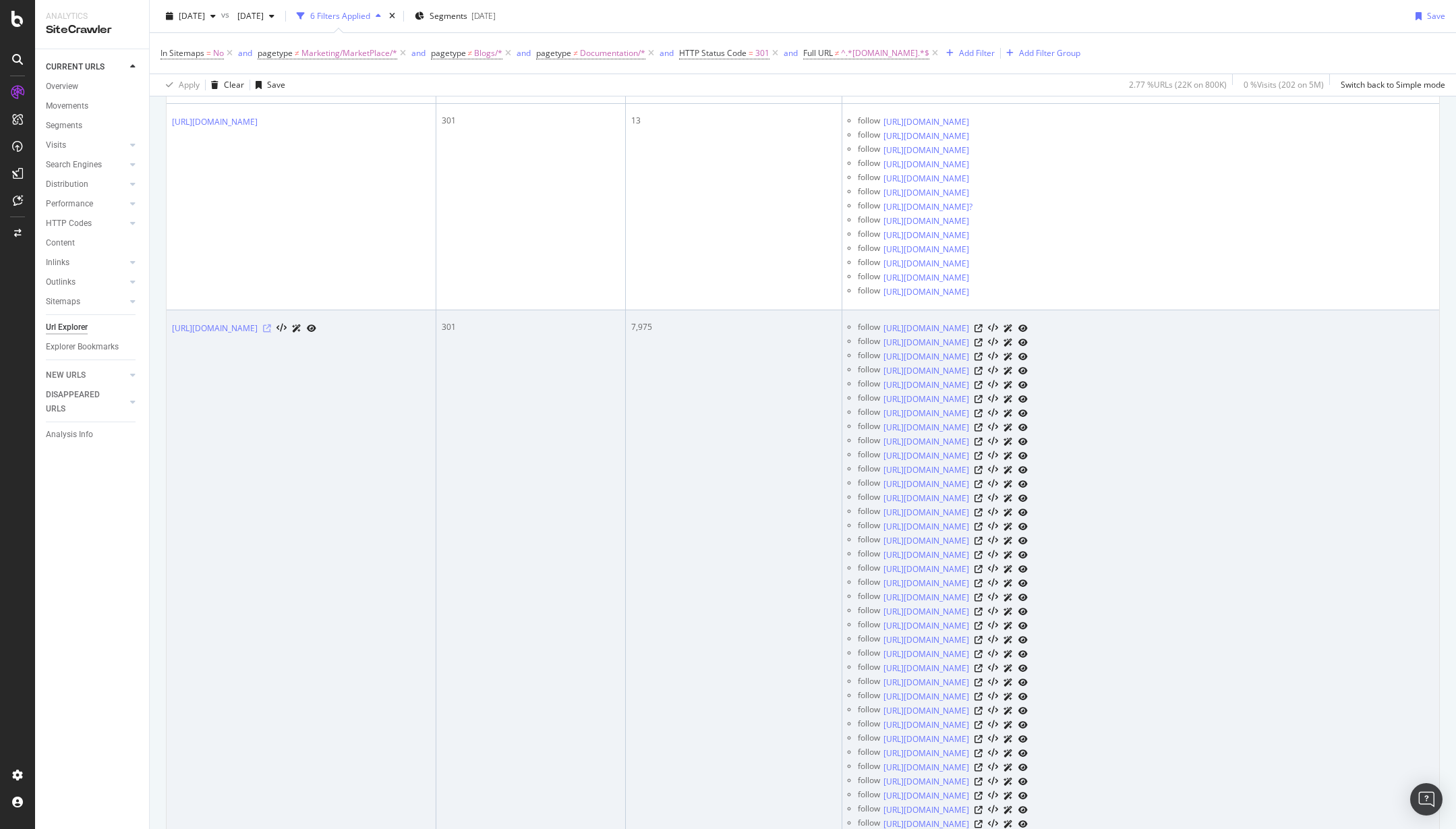
click at [271, 326] on icon at bounding box center [267, 328] width 8 height 8
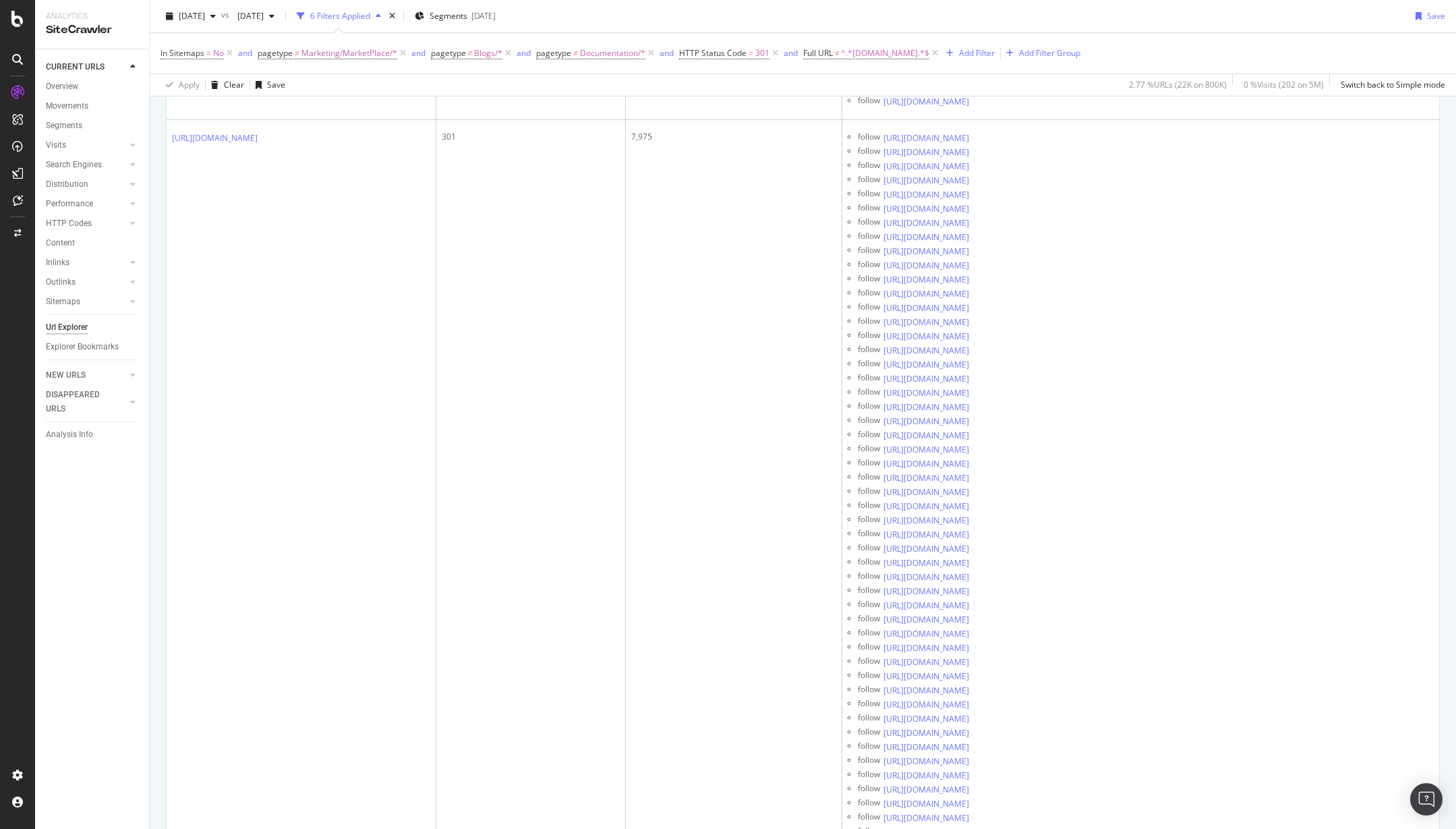
scroll to position [733, 0]
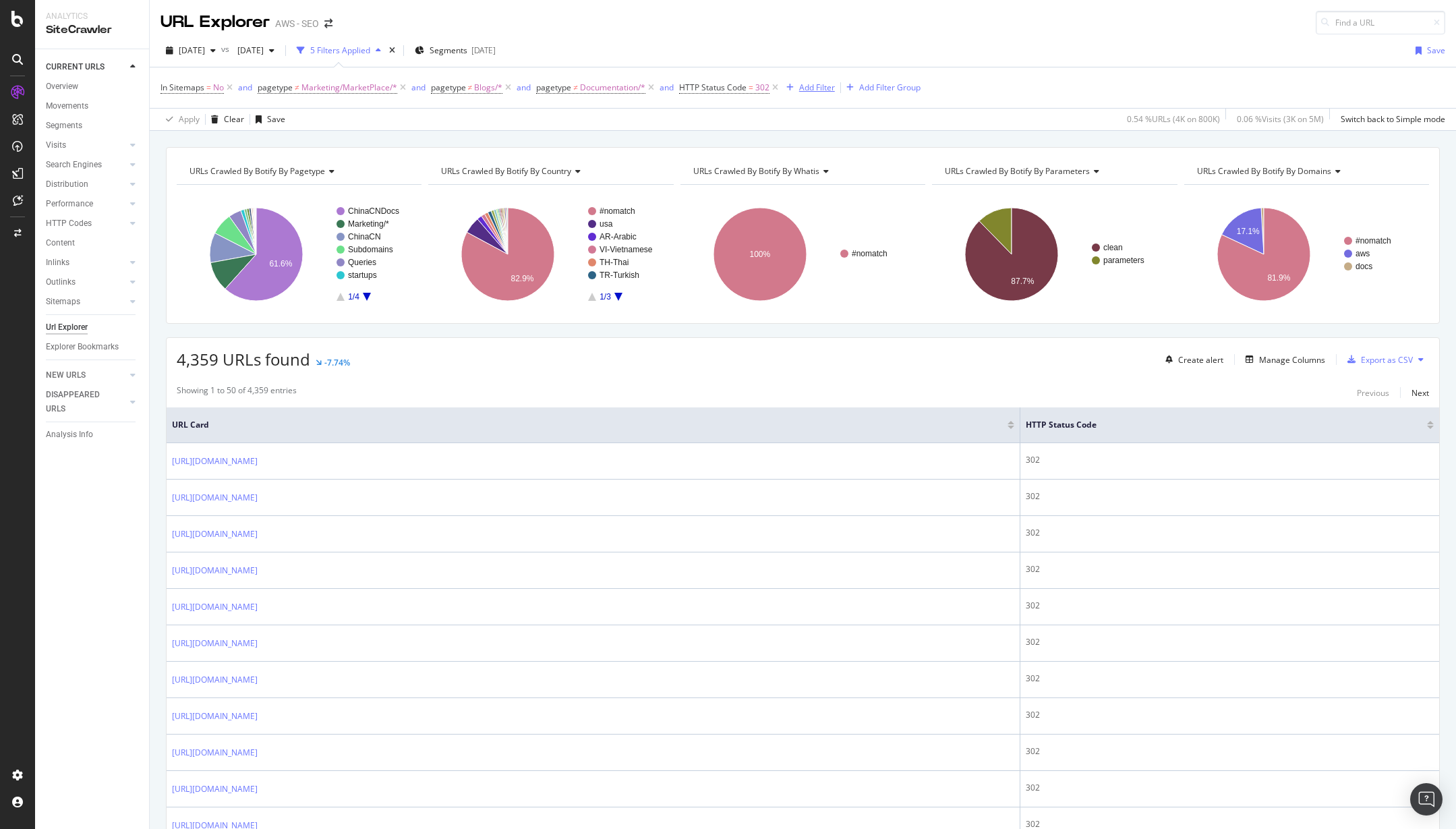
click at [813, 84] on div "Add Filter" at bounding box center [817, 87] width 36 height 11
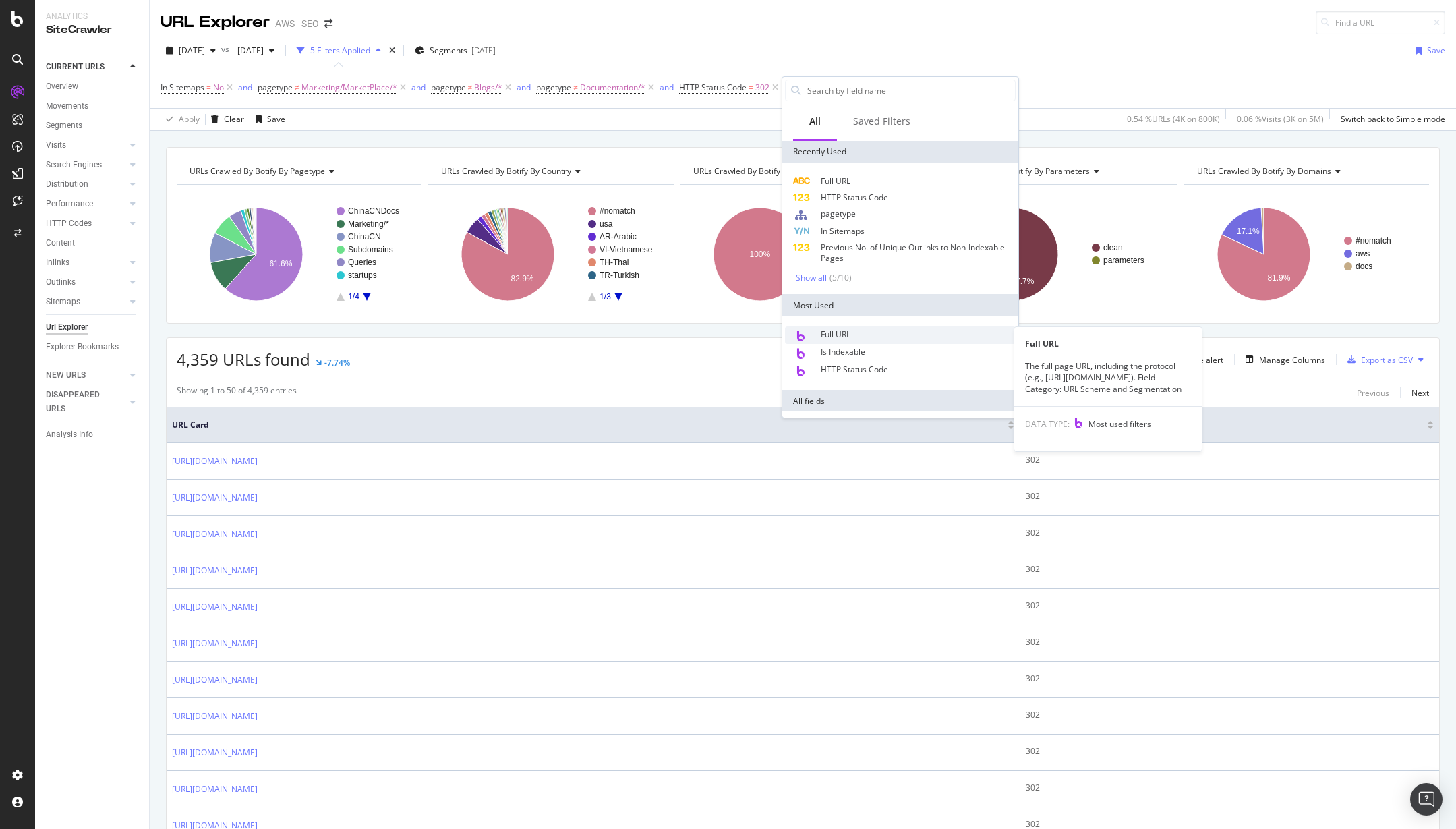
click at [875, 329] on div "Full URL" at bounding box center [901, 335] width 231 height 18
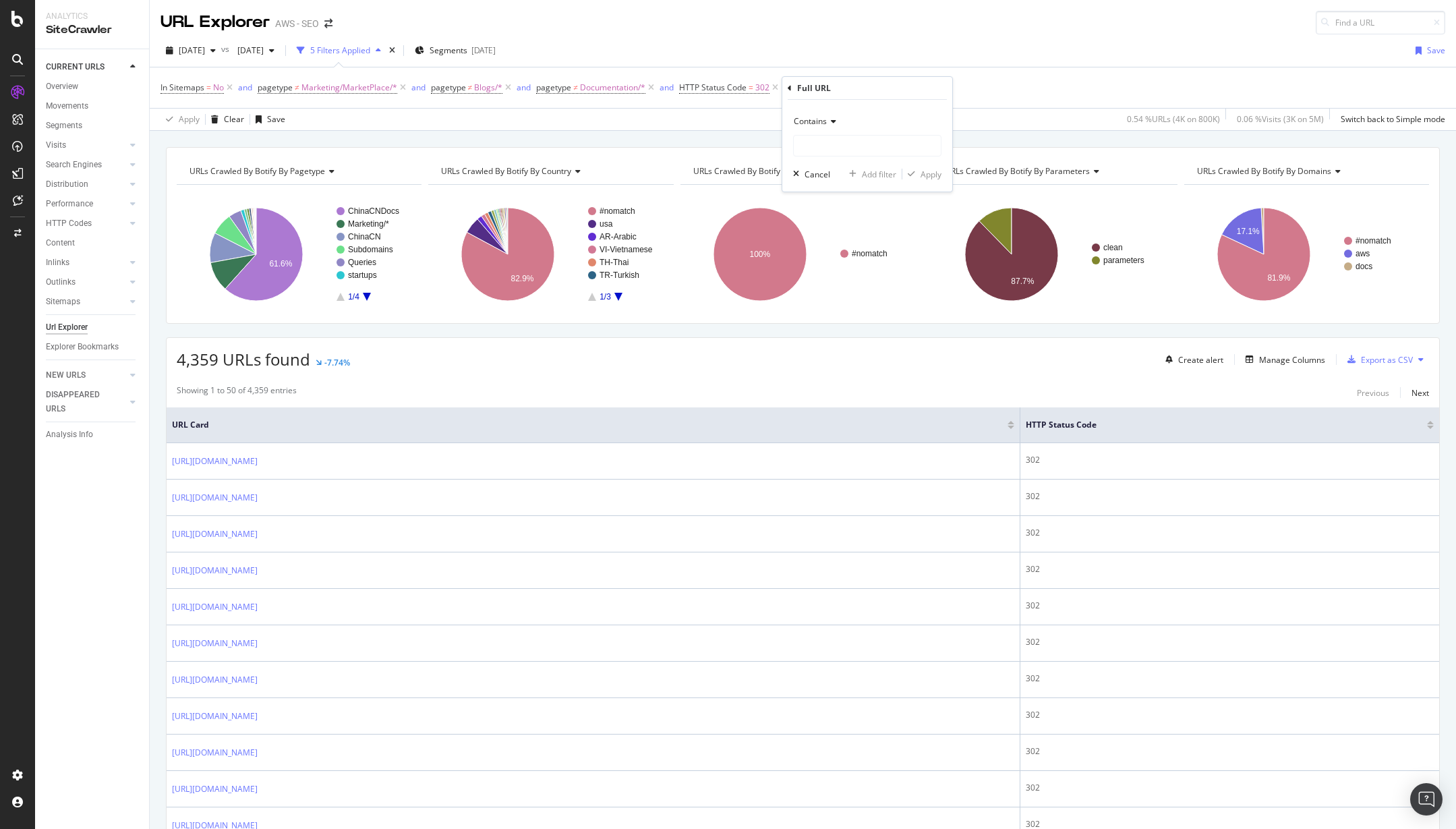
click at [825, 116] on span "Contains" at bounding box center [811, 120] width 33 height 11
click at [831, 268] on span "Doesn't contain" at bounding box center [829, 271] width 59 height 11
click at [841, 141] on input "text" at bounding box center [868, 145] width 147 height 22
type input "q"
type input "amazonaws.cn"
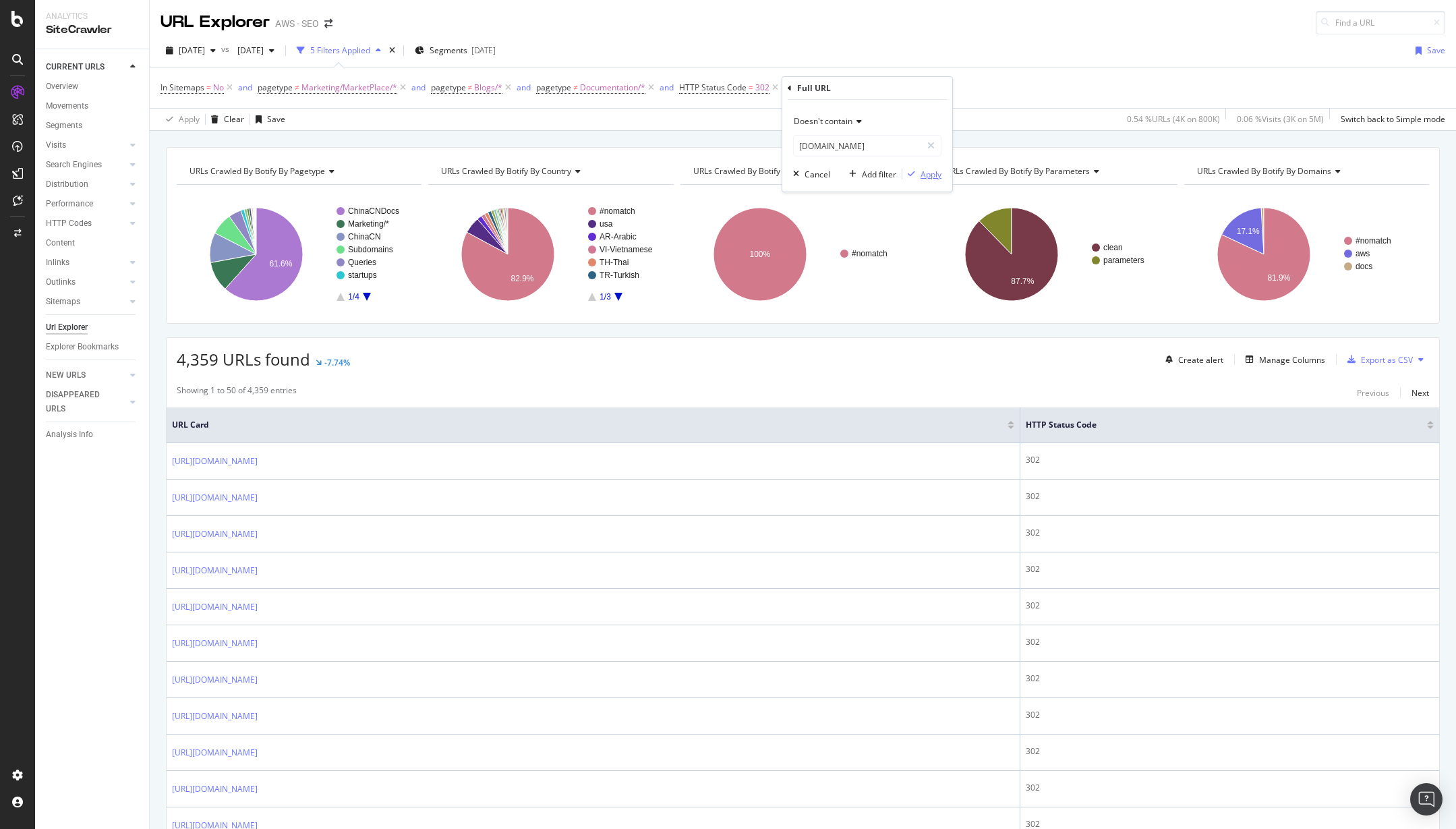
click at [921, 175] on div "Apply" at bounding box center [931, 174] width 21 height 11
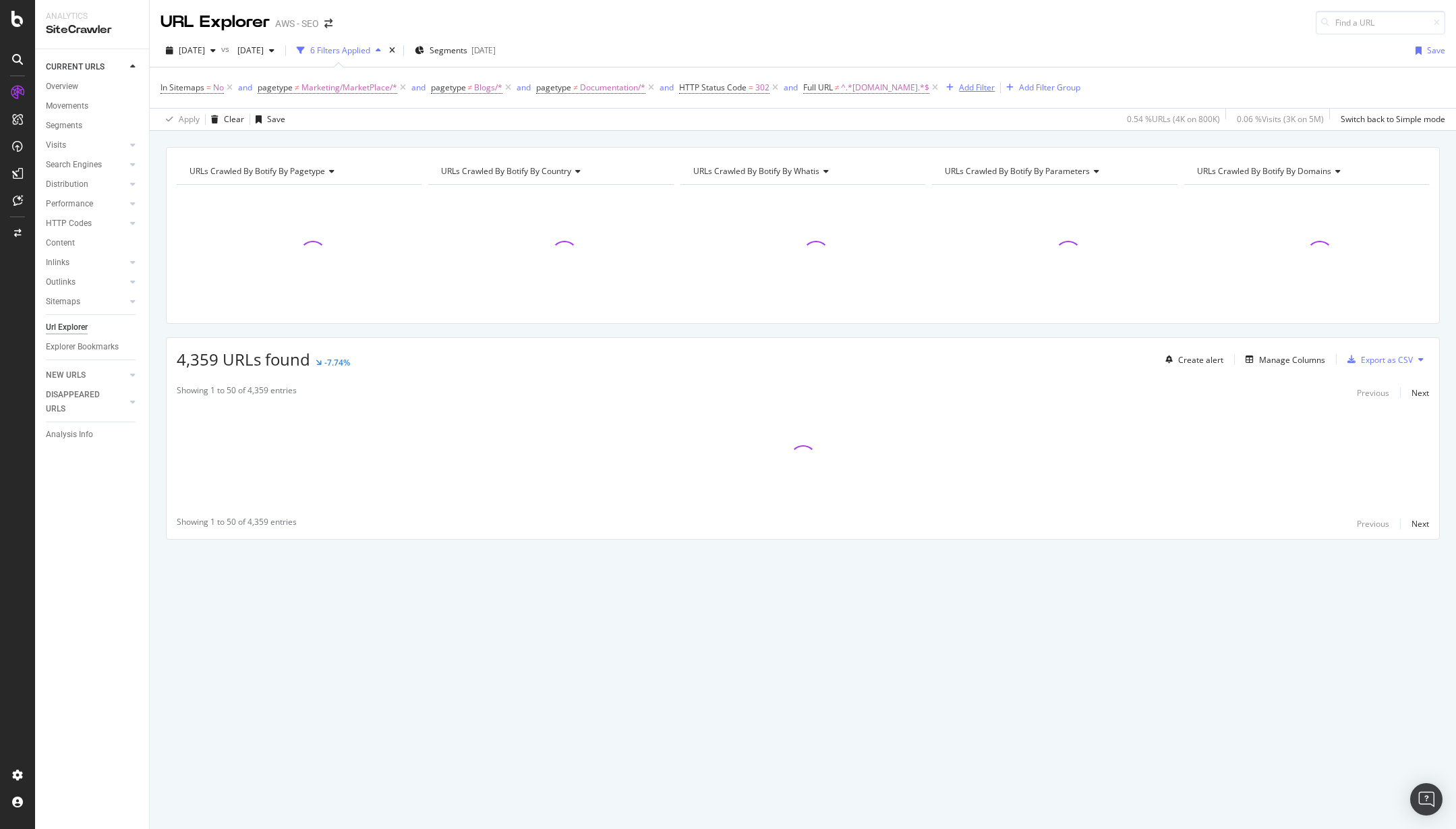
click at [980, 91] on div "Add Filter" at bounding box center [977, 87] width 36 height 11
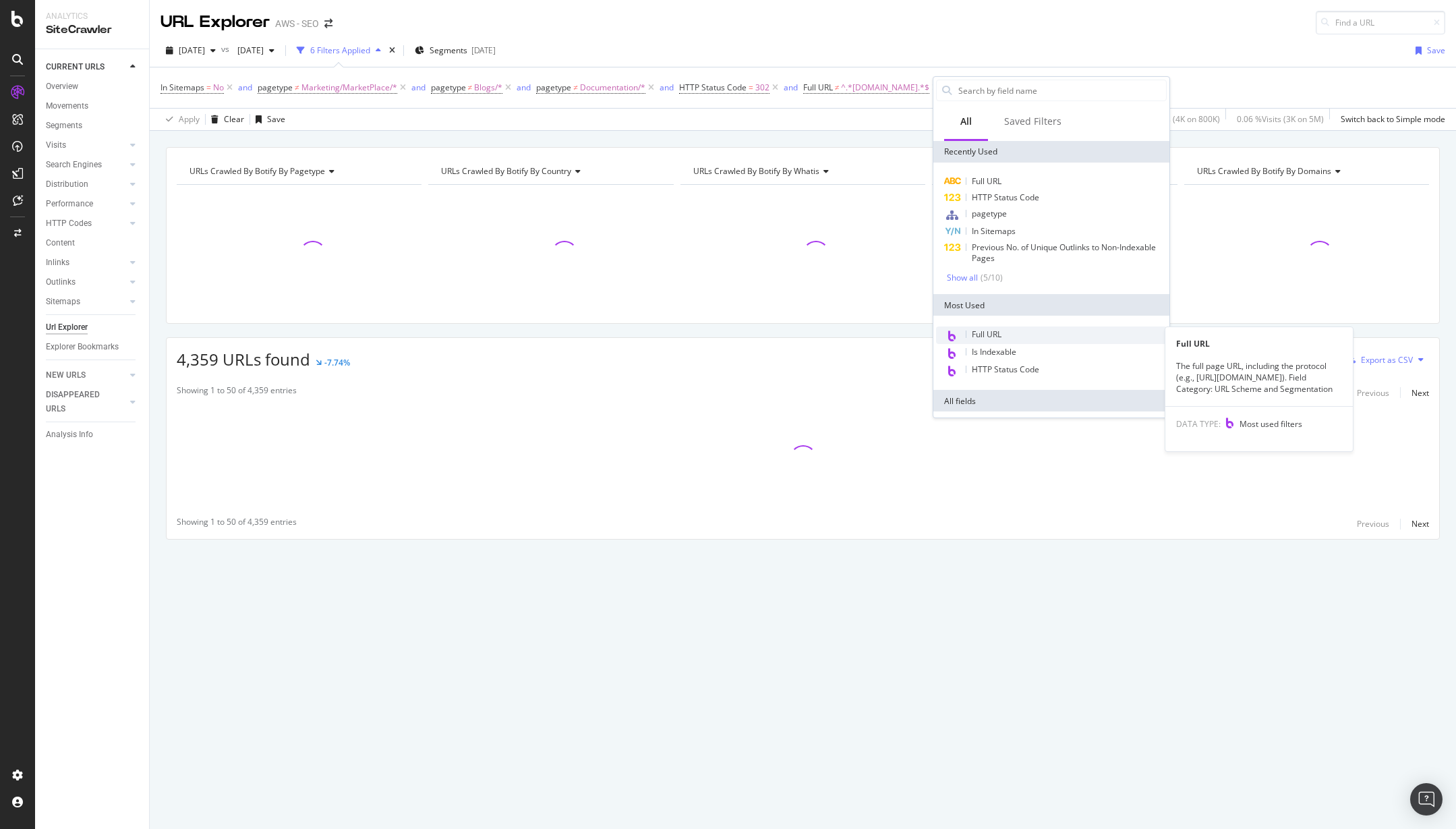
click at [1006, 331] on div "Full URL" at bounding box center [1051, 335] width 231 height 18
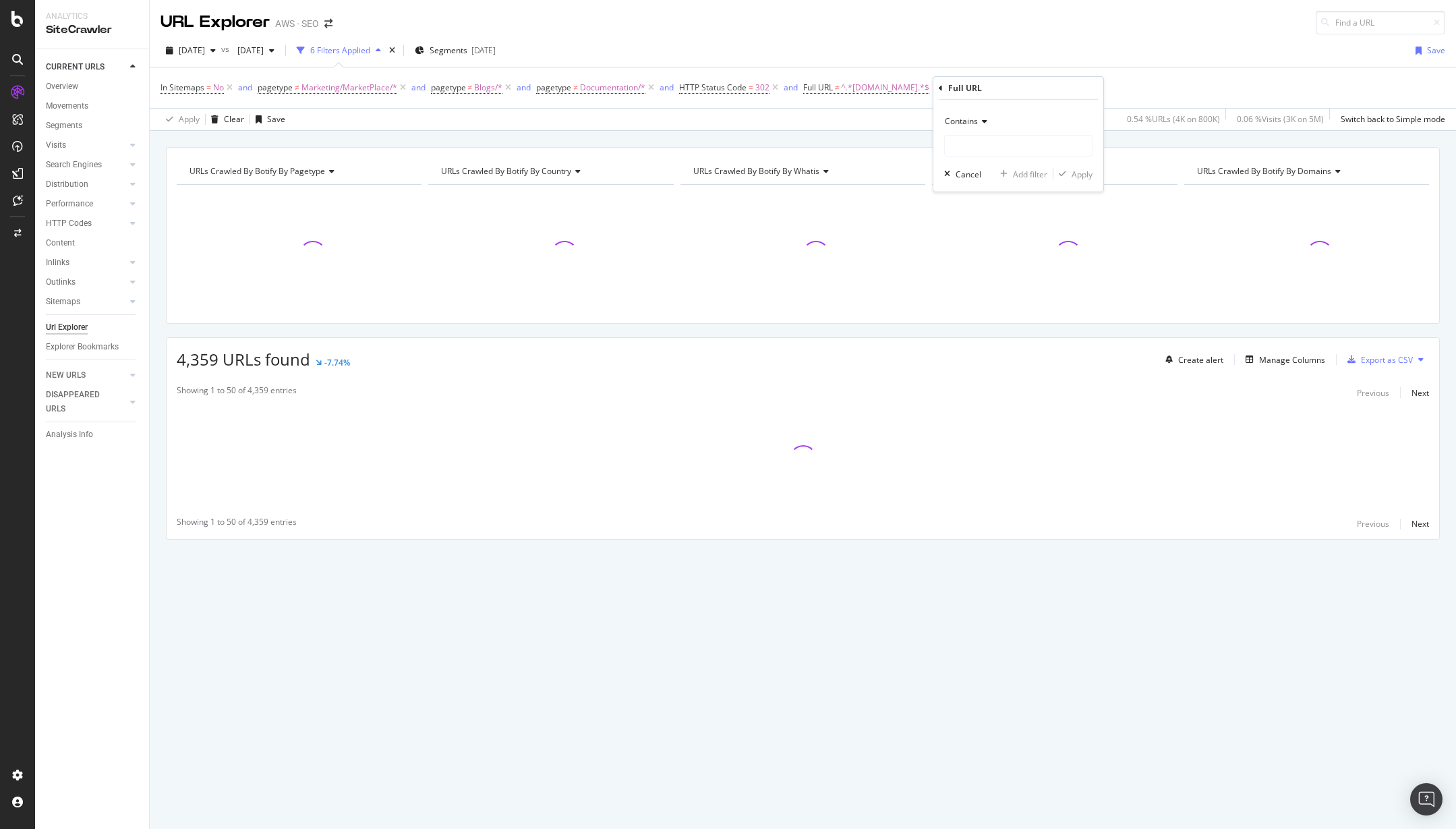
click at [979, 117] on icon at bounding box center [982, 121] width 10 height 8
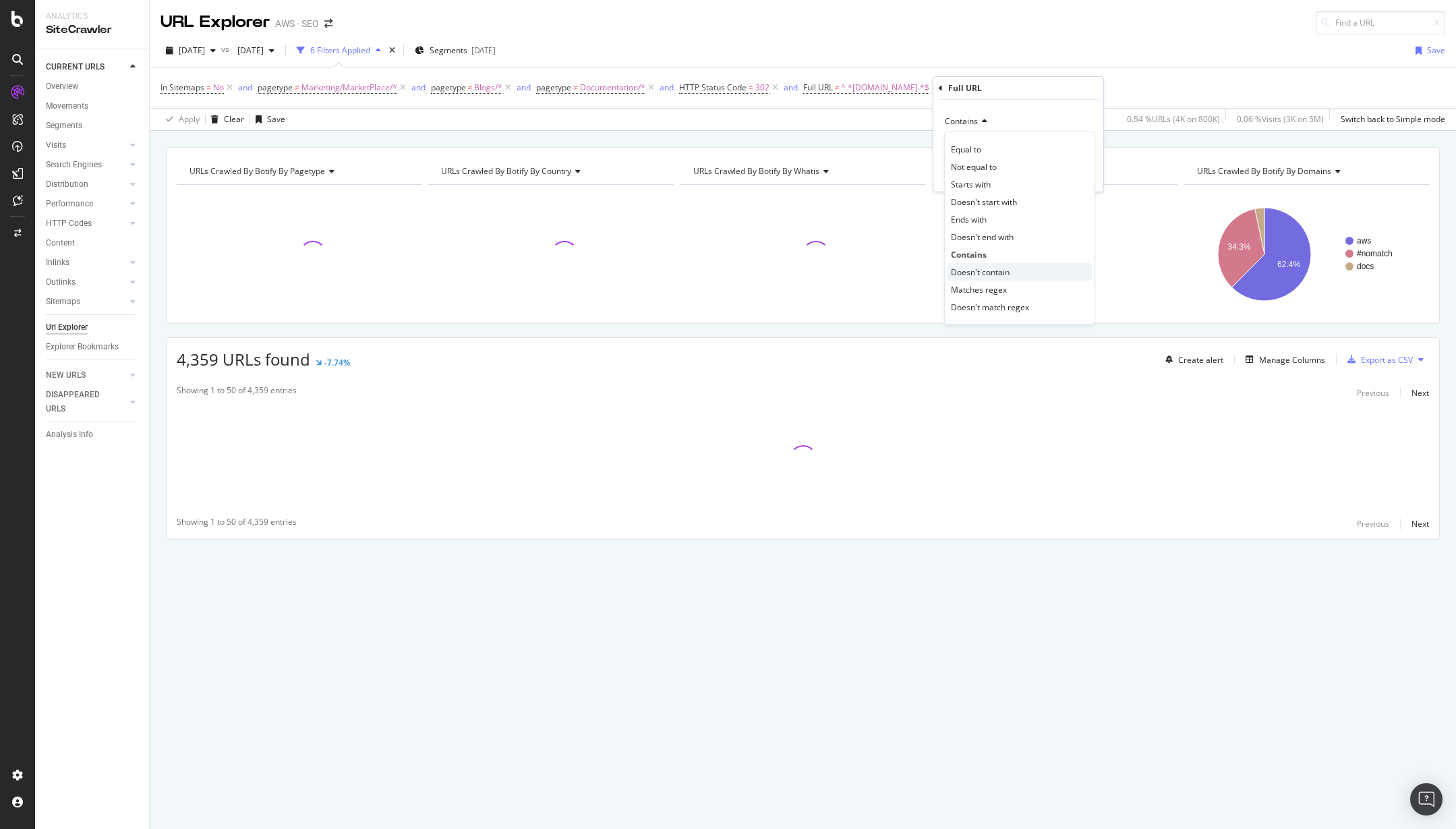
click at [968, 271] on span "Doesn't contain" at bounding box center [980, 271] width 59 height 11
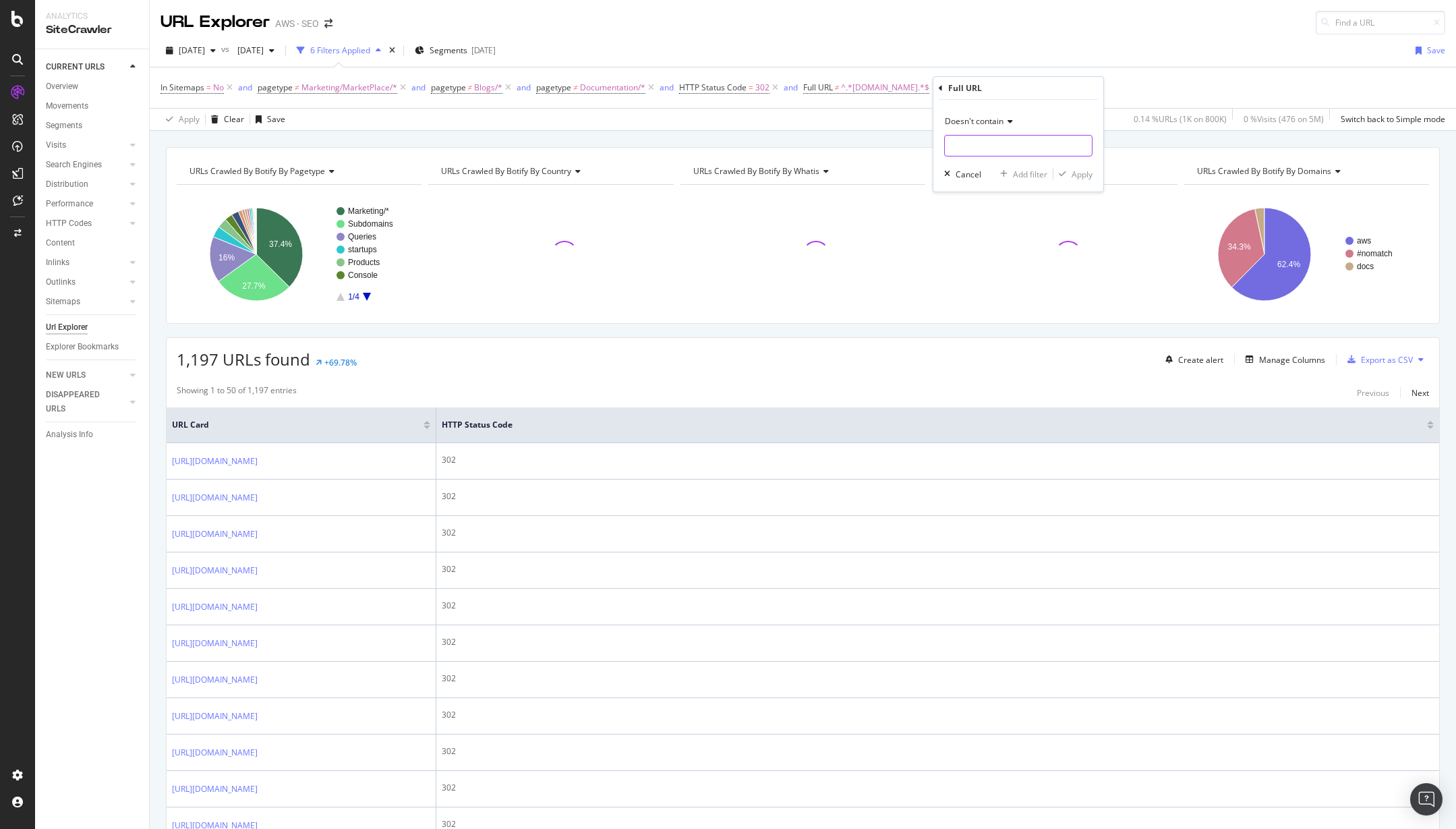
click at [965, 145] on input "text" at bounding box center [1019, 145] width 147 height 22
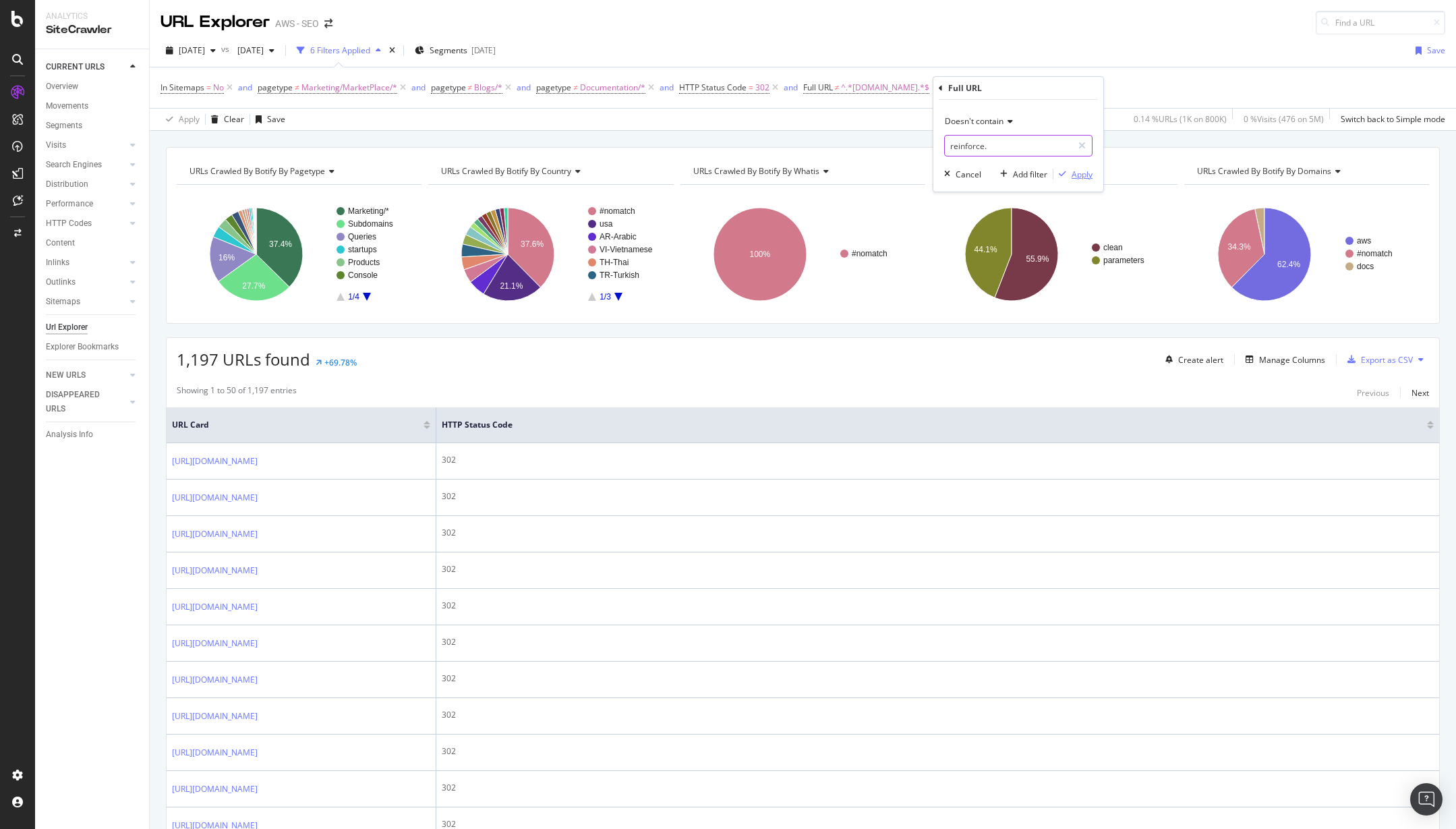
type input "reinforce."
click at [1086, 179] on div "Apply" at bounding box center [1073, 174] width 39 height 12
click at [1281, 368] on div "Create alert Manage Columns Export as CSV" at bounding box center [1295, 359] width 269 height 23
click at [1281, 363] on div "Manage Columns" at bounding box center [1292, 359] width 66 height 11
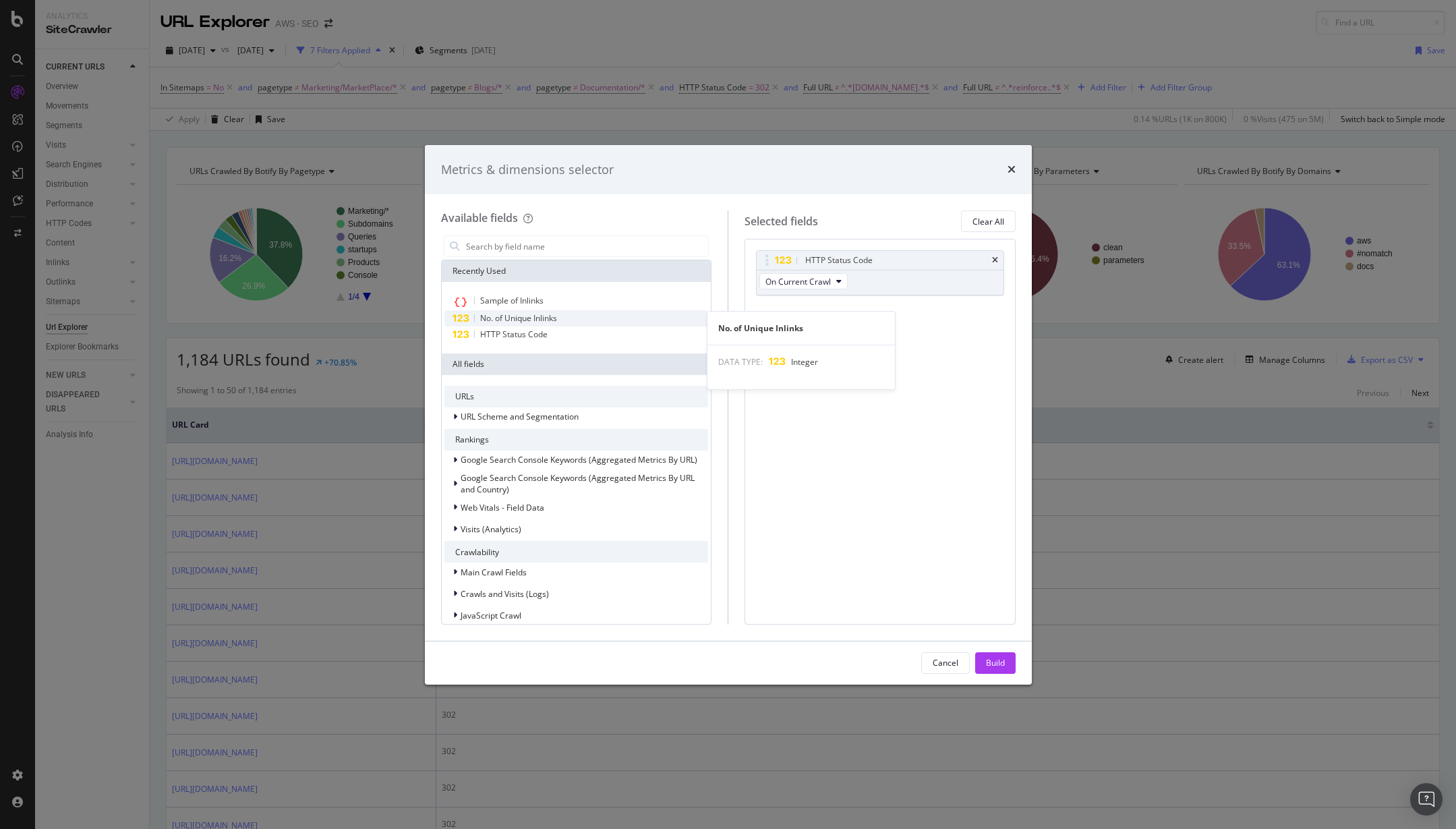
click at [584, 320] on div "No. of Unique Inlinks" at bounding box center [577, 318] width 265 height 16
click at [581, 293] on div "Sample of Inlinks" at bounding box center [577, 302] width 265 height 18
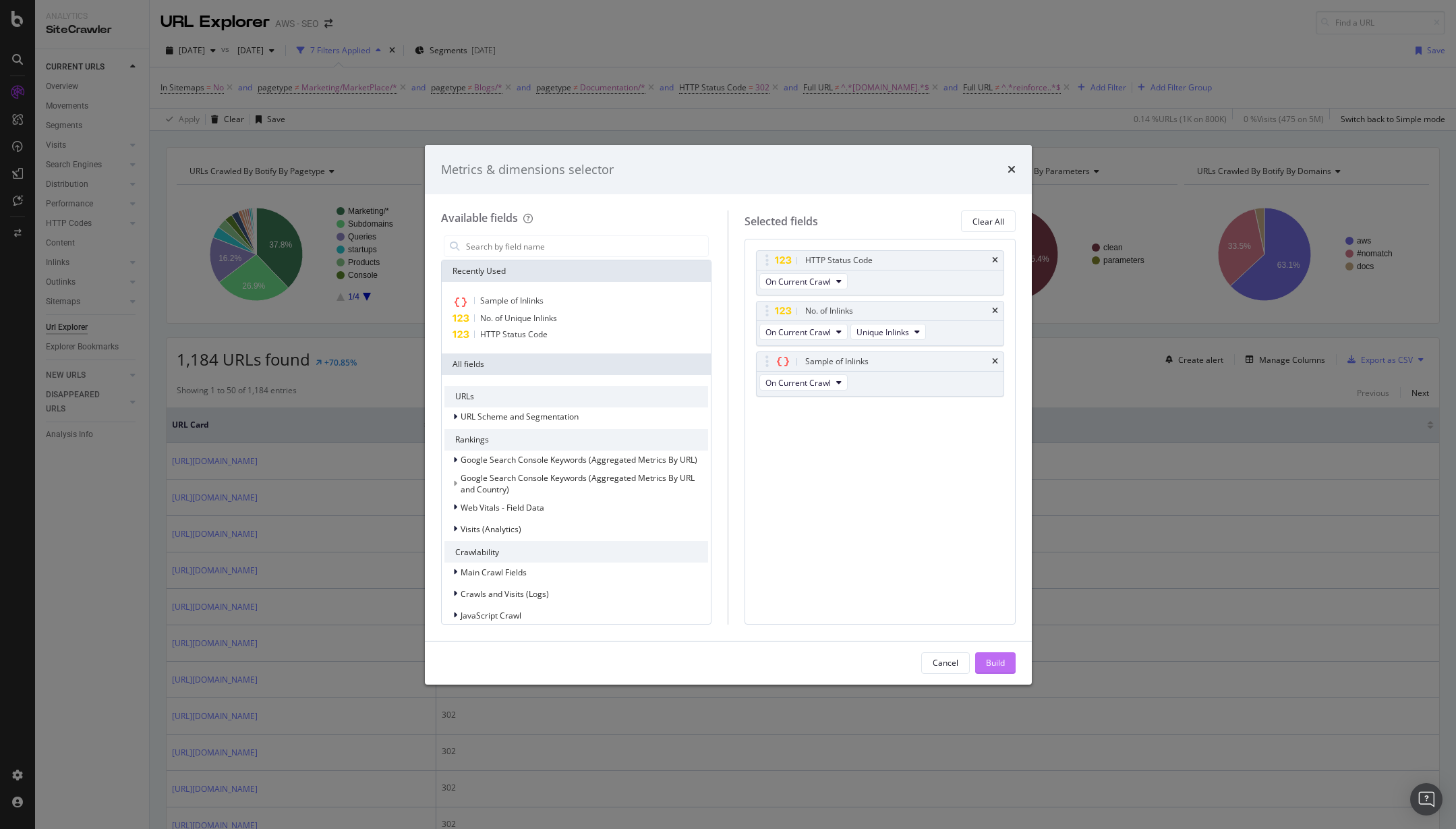
click at [1007, 664] on button "Build" at bounding box center [996, 662] width 40 height 22
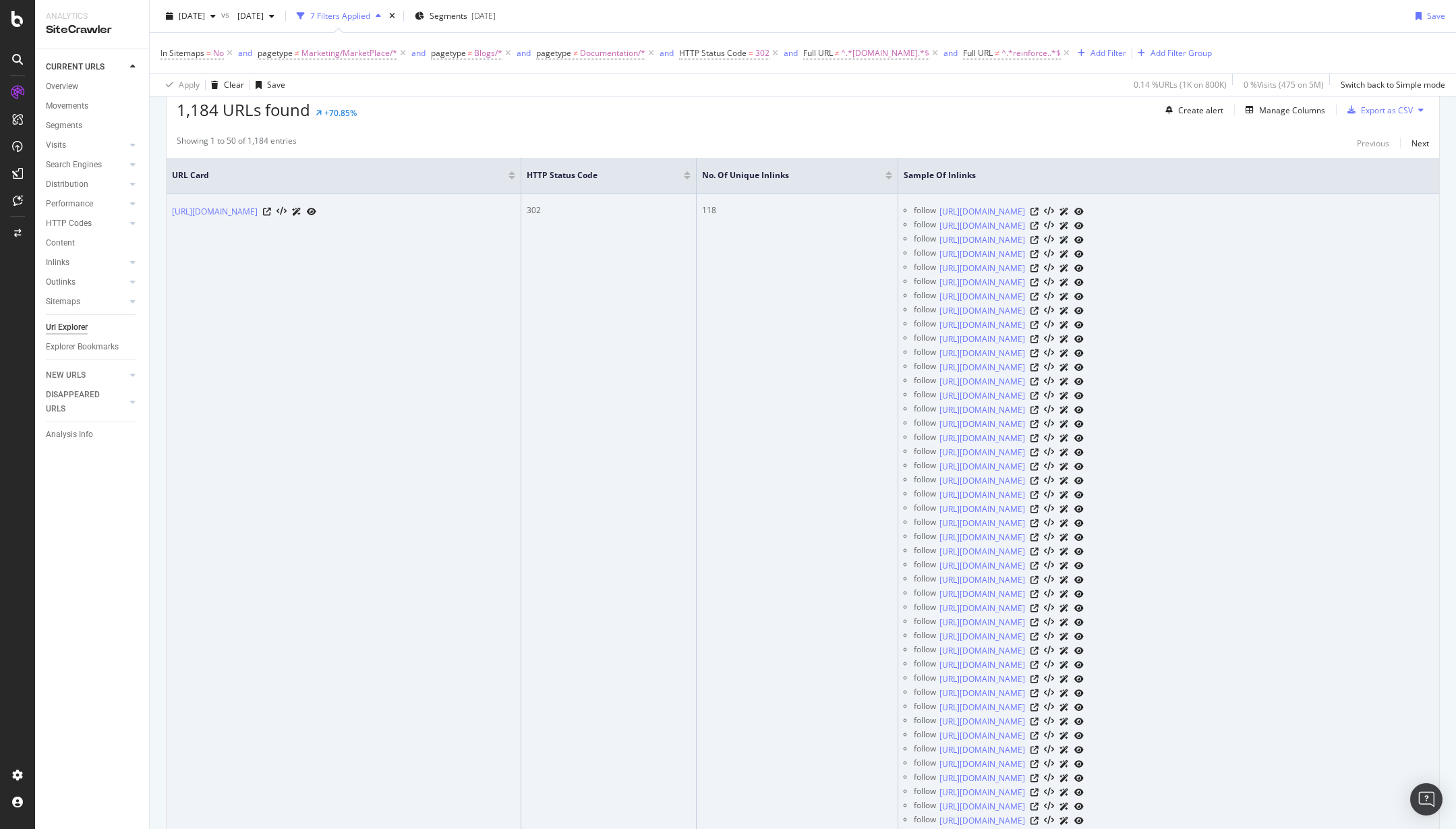
scroll to position [252, 0]
click at [271, 208] on icon at bounding box center [267, 209] width 8 height 8
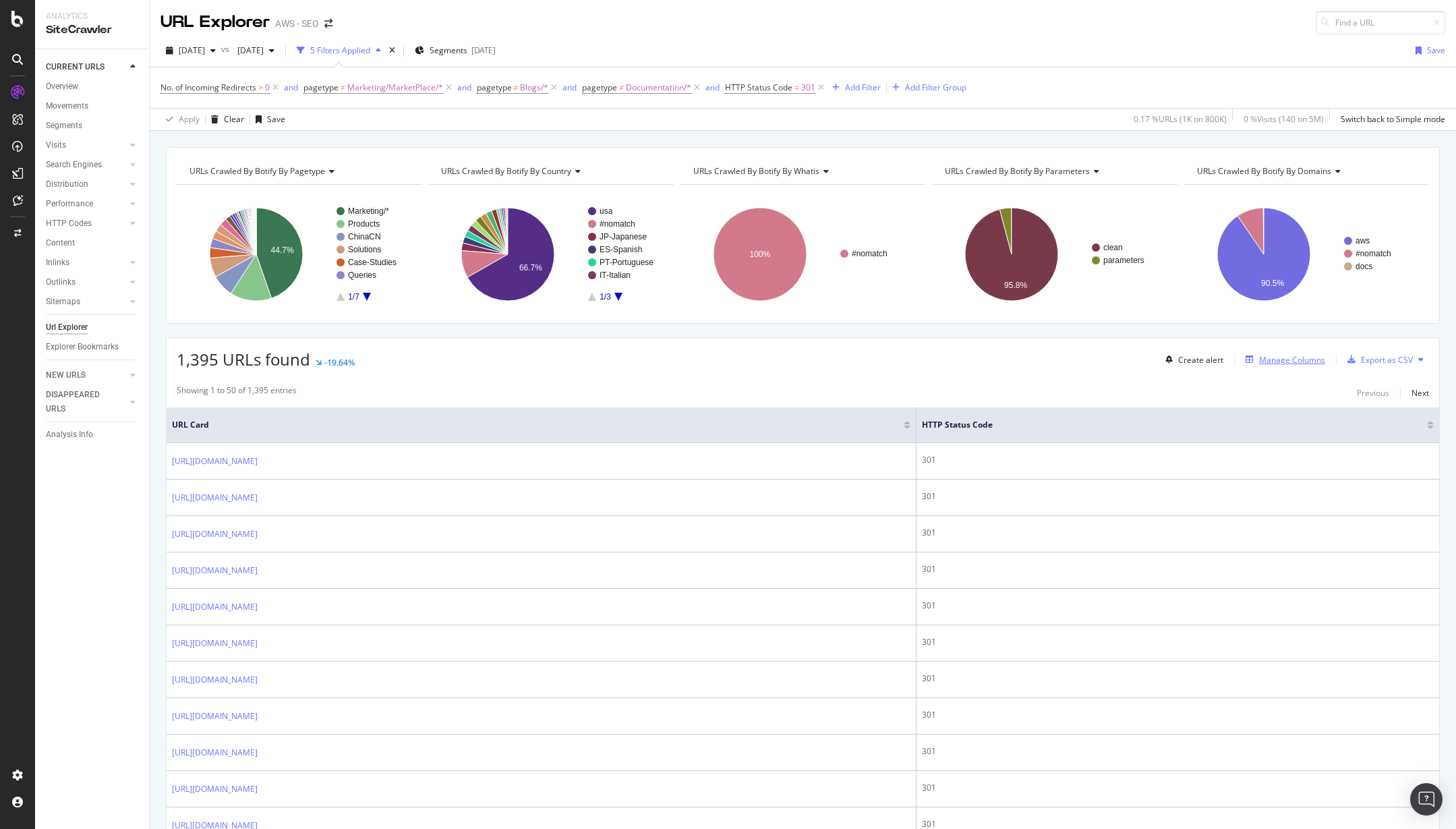
click at [1292, 366] on div "Manage Columns" at bounding box center [1283, 360] width 85 height 15
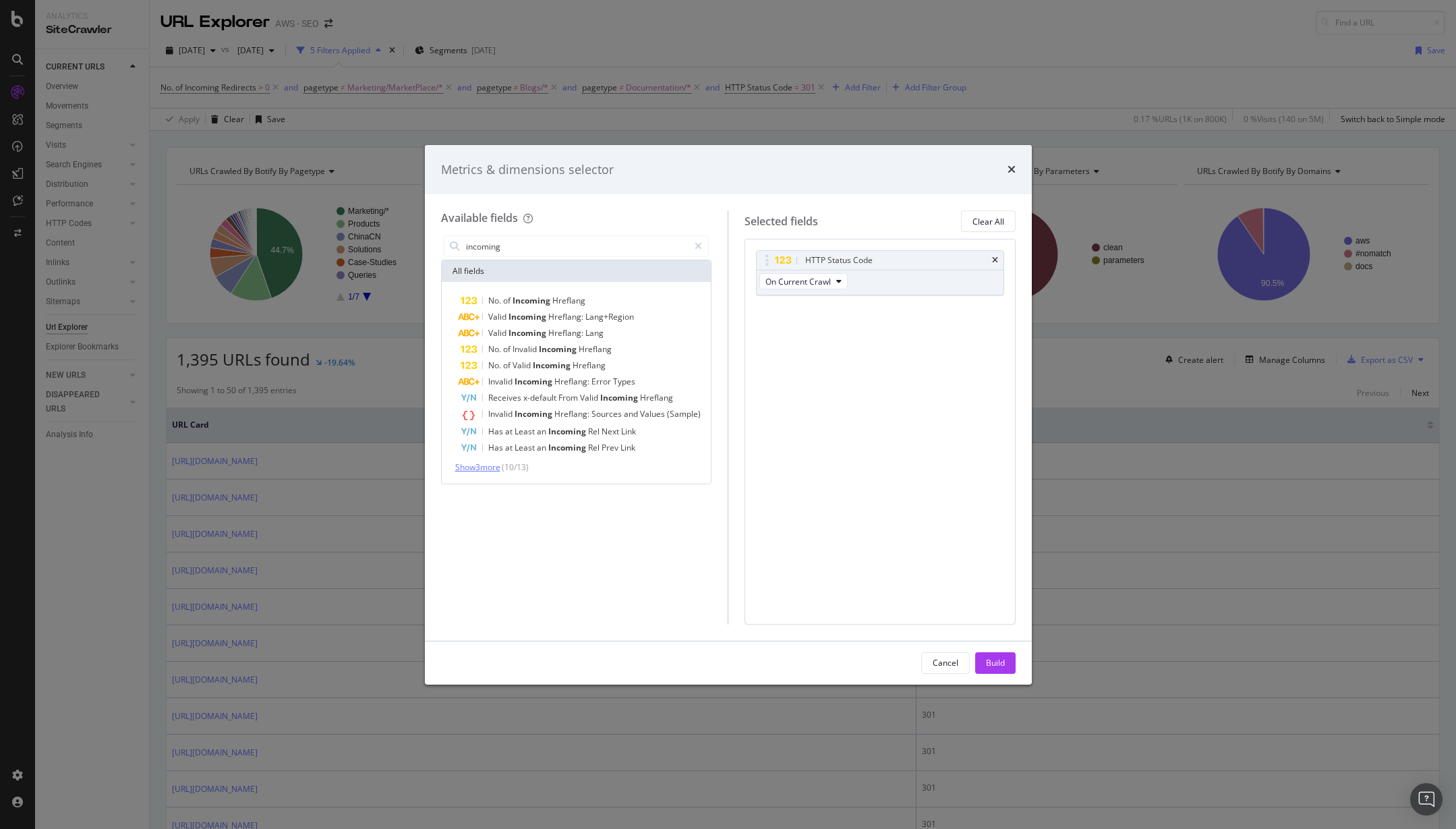
type input "incoming"
click at [471, 470] on span "Show 3 more" at bounding box center [477, 466] width 45 height 11
click at [519, 483] on span "Incoming" at bounding box center [532, 481] width 40 height 11
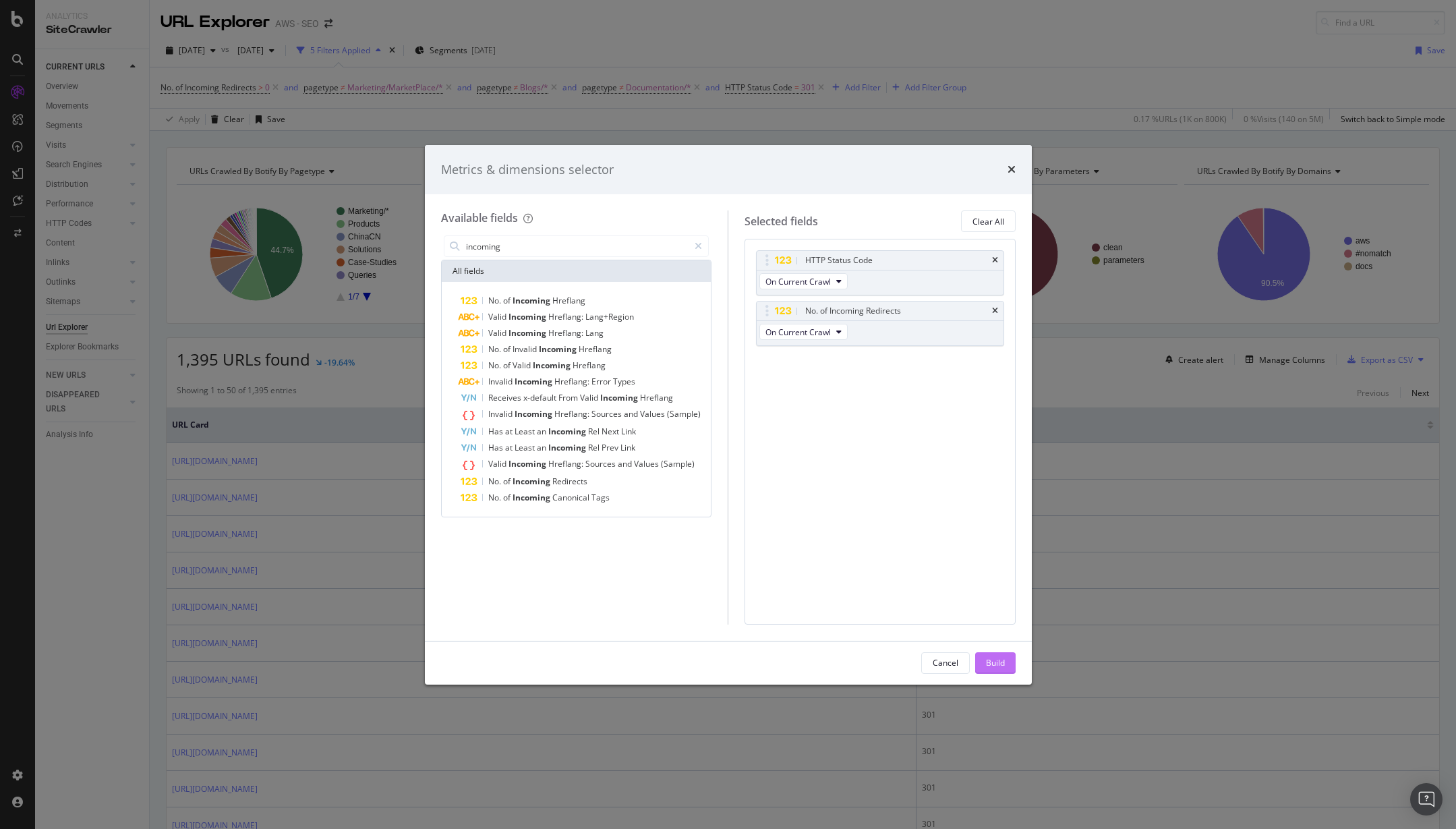
click at [995, 665] on div "Build" at bounding box center [995, 662] width 19 height 11
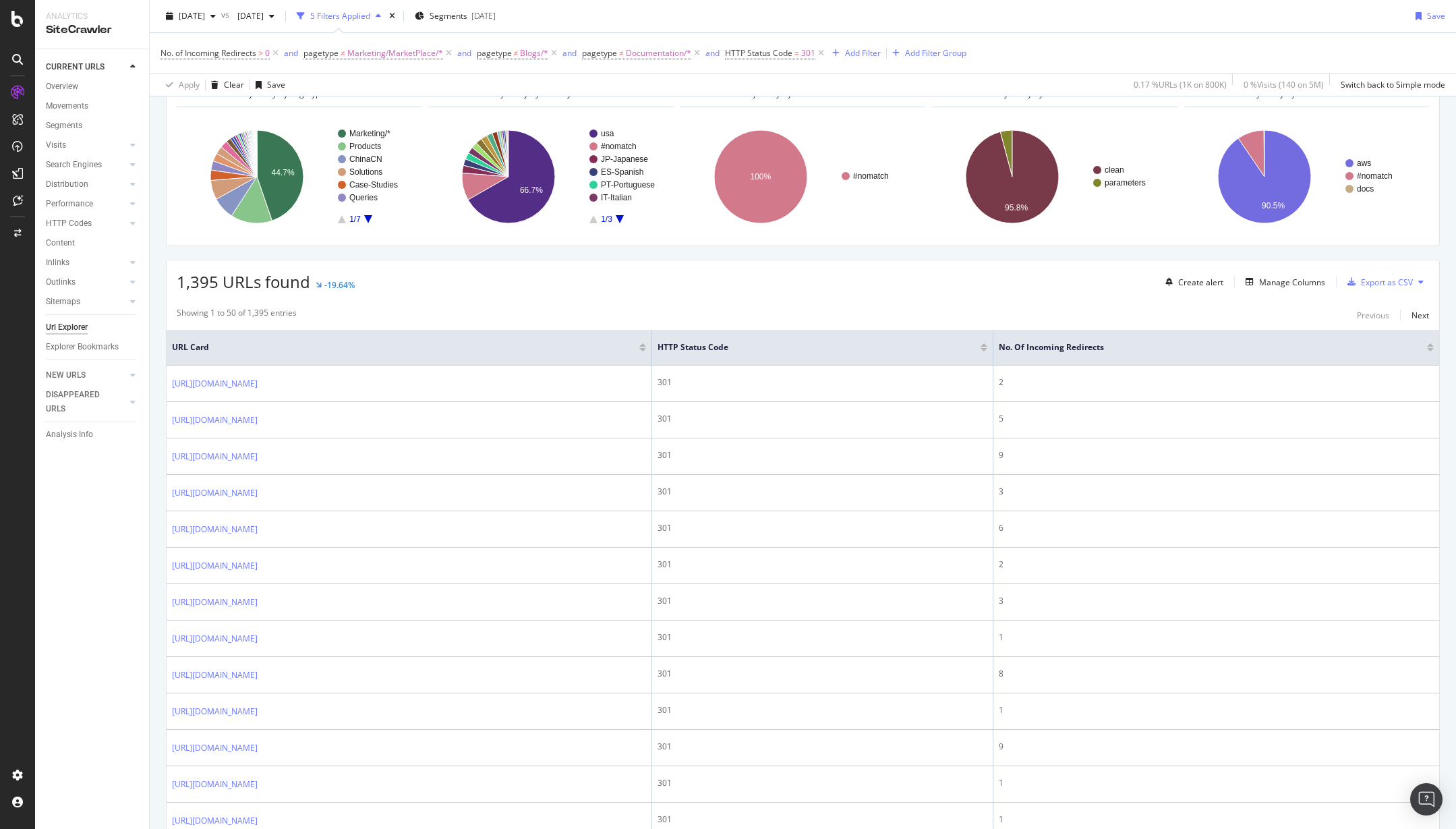
scroll to position [78, 0]
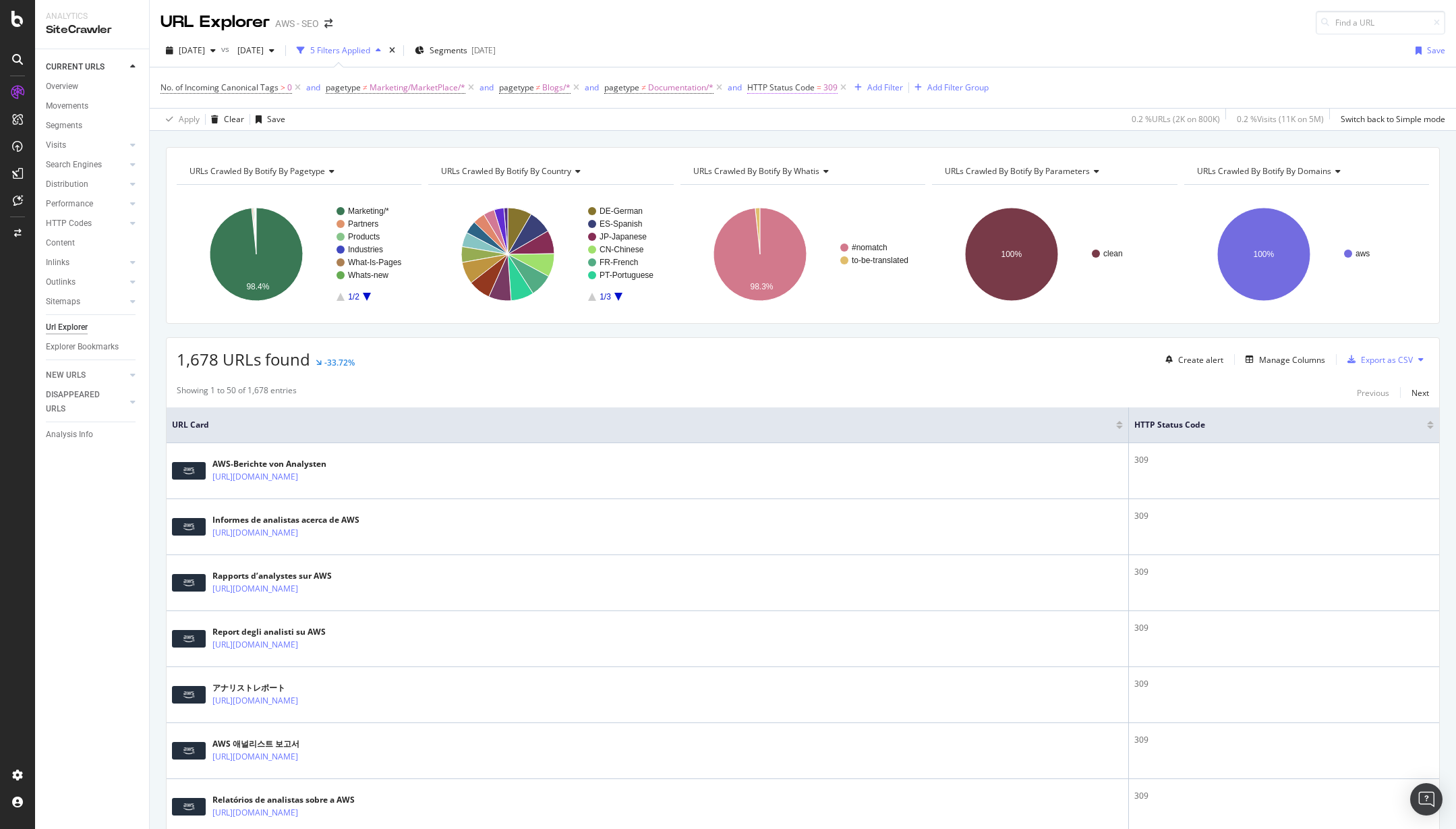
click at [792, 89] on span "HTTP Status Code" at bounding box center [781, 87] width 68 height 11
click at [797, 147] on div "Equal to" at bounding box center [834, 141] width 149 height 22
click at [851, 131] on div "Equal to" at bounding box center [834, 141] width 149 height 22
click at [820, 163] on input "309" at bounding box center [834, 165] width 149 height 22
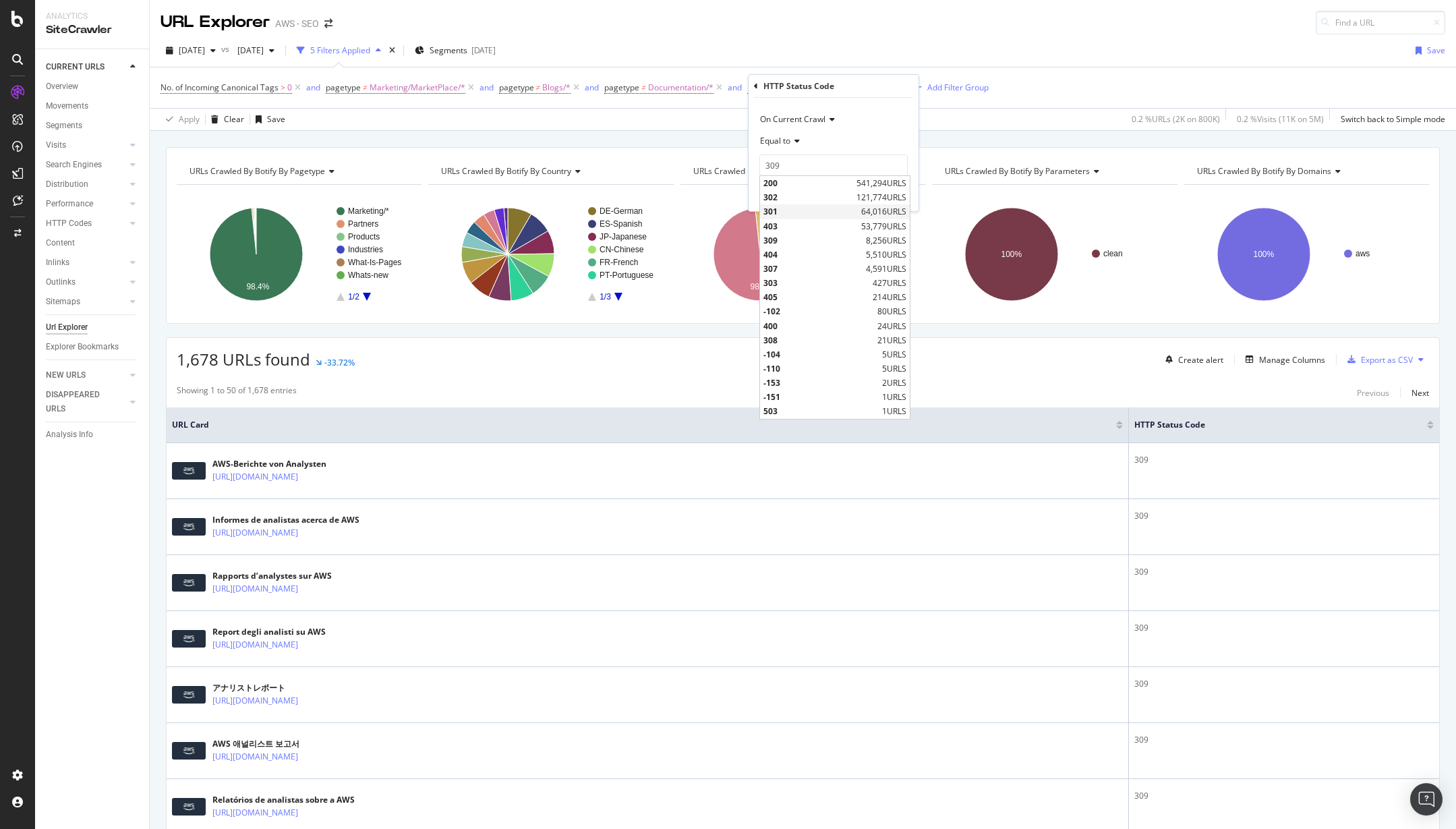
click at [781, 208] on span "301" at bounding box center [811, 211] width 94 height 11
type input "301"
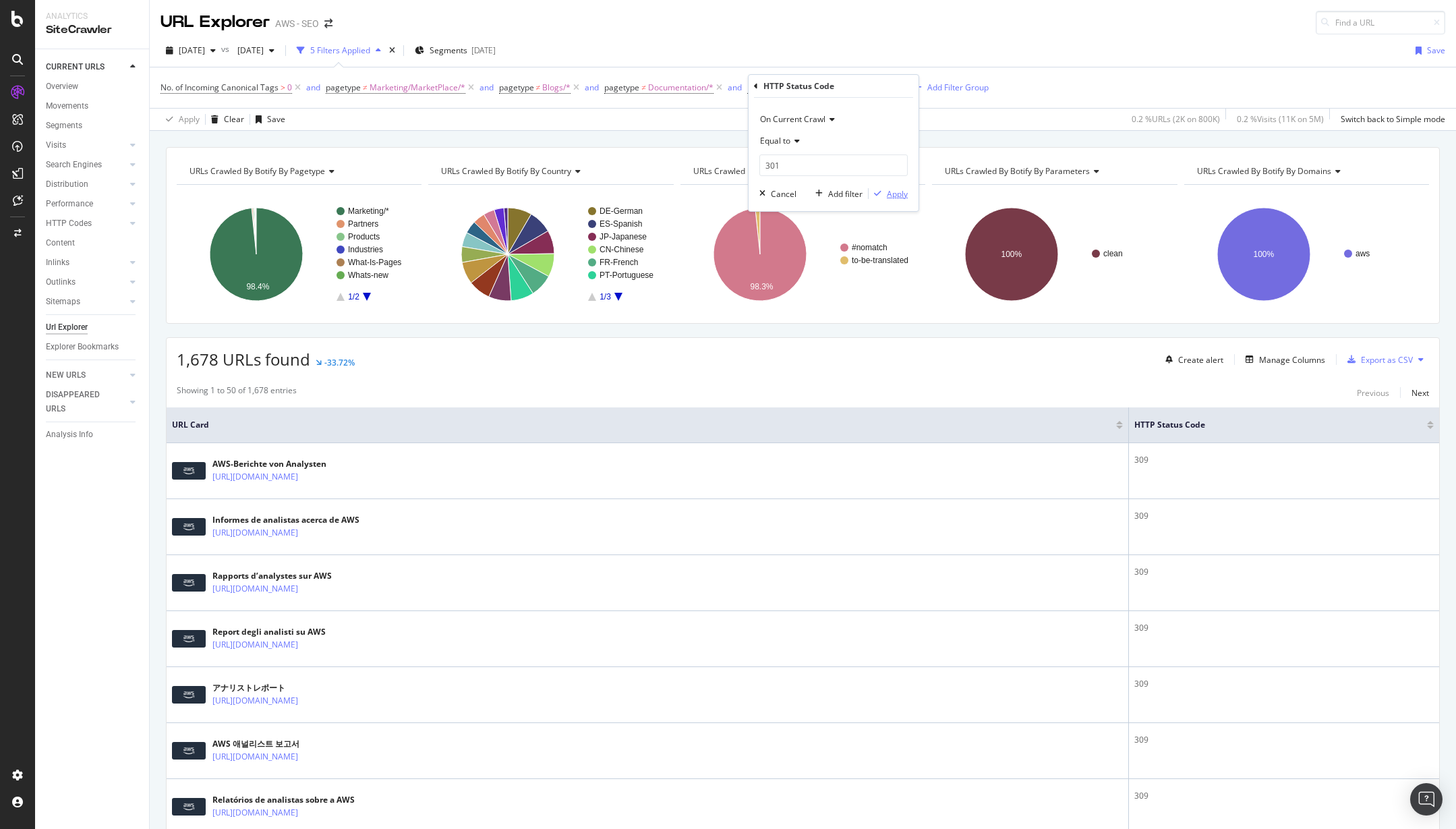
click at [900, 188] on div "Apply" at bounding box center [898, 193] width 21 height 11
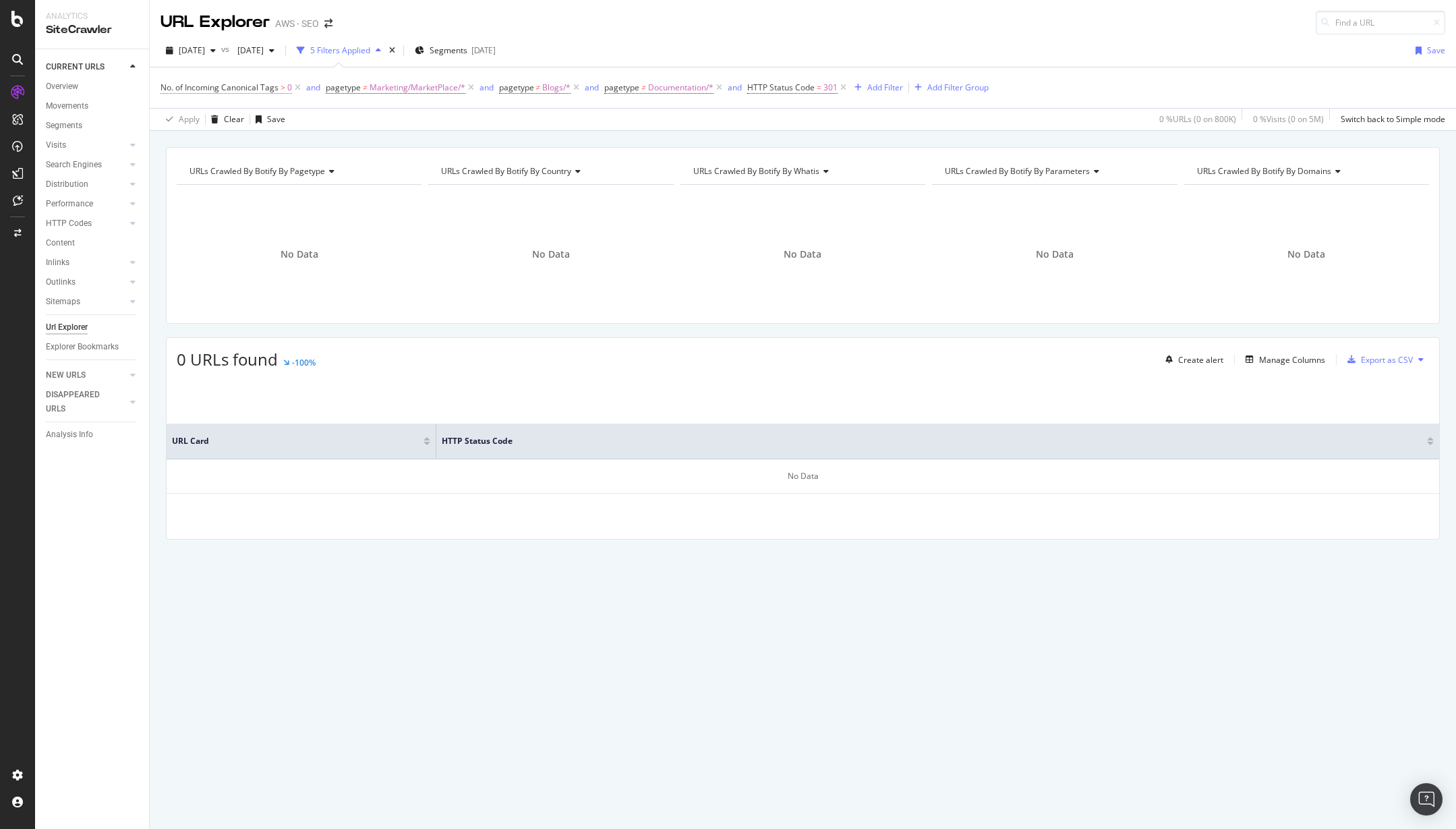
click at [191, 86] on span "No. of Incoming Canonical Tags" at bounding box center [219, 87] width 118 height 11
click at [883, 17] on div "URL Explorer AWS - SEO" at bounding box center [802, 17] width 1307 height 34
click at [802, 82] on span "HTTP Status Code" at bounding box center [781, 87] width 68 height 11
click at [791, 141] on icon at bounding box center [795, 141] width 10 height 8
click at [858, 128] on div "On Current Crawl" at bounding box center [834, 119] width 149 height 22
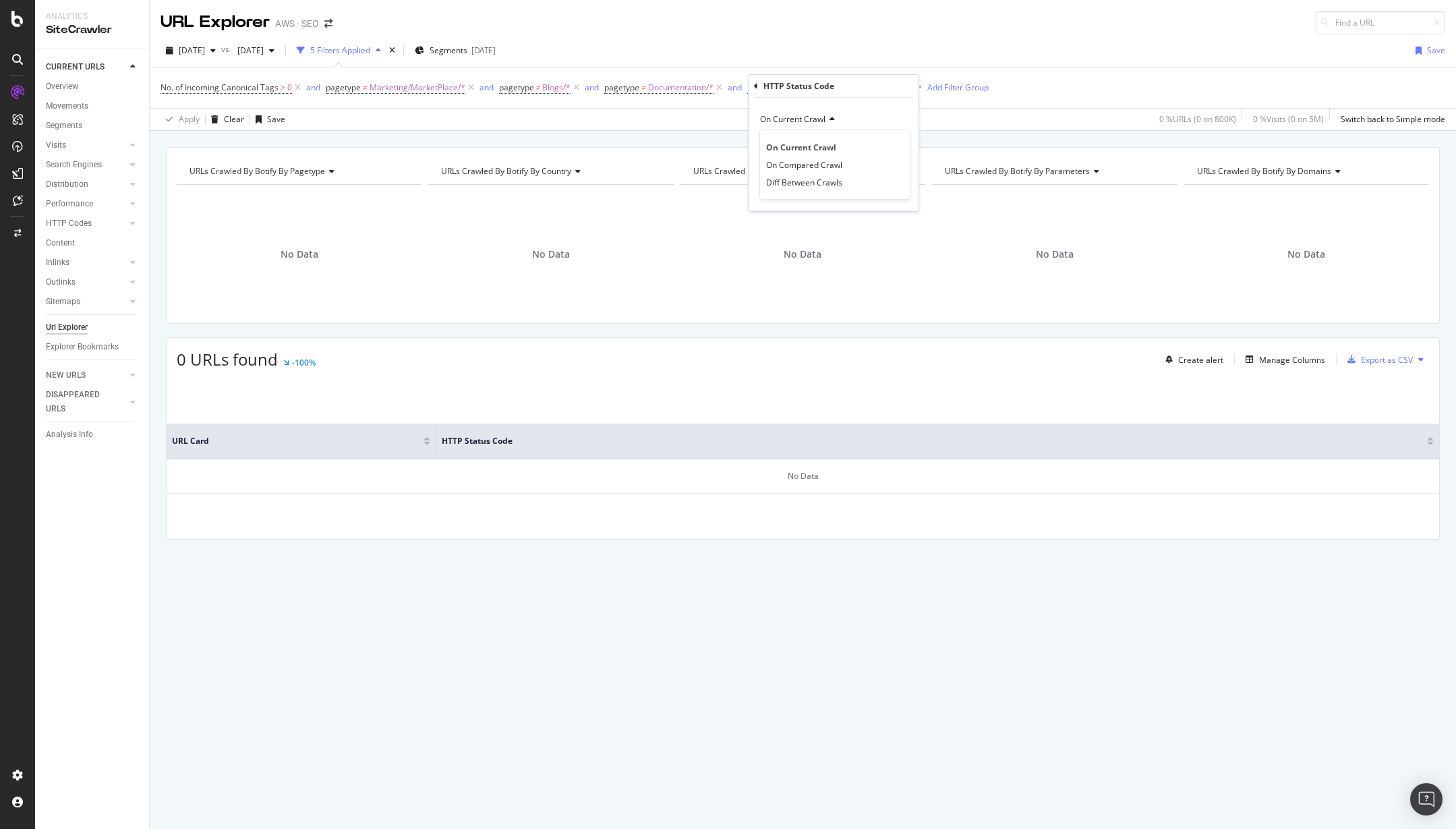
click at [875, 106] on div "On Current Crawl On Current Crawl On Compared Crawl Diff Between Crawls Equal t…" at bounding box center [834, 155] width 170 height 113
click at [793, 142] on icon at bounding box center [795, 141] width 10 height 8
click at [859, 123] on div "On Current Crawl" at bounding box center [834, 119] width 149 height 22
click at [874, 103] on div "On Current Crawl On Current Crawl On Compared Crawl Diff Between Crawls Equal t…" at bounding box center [834, 155] width 170 height 113
click at [842, 169] on input "301" at bounding box center [834, 165] width 149 height 22
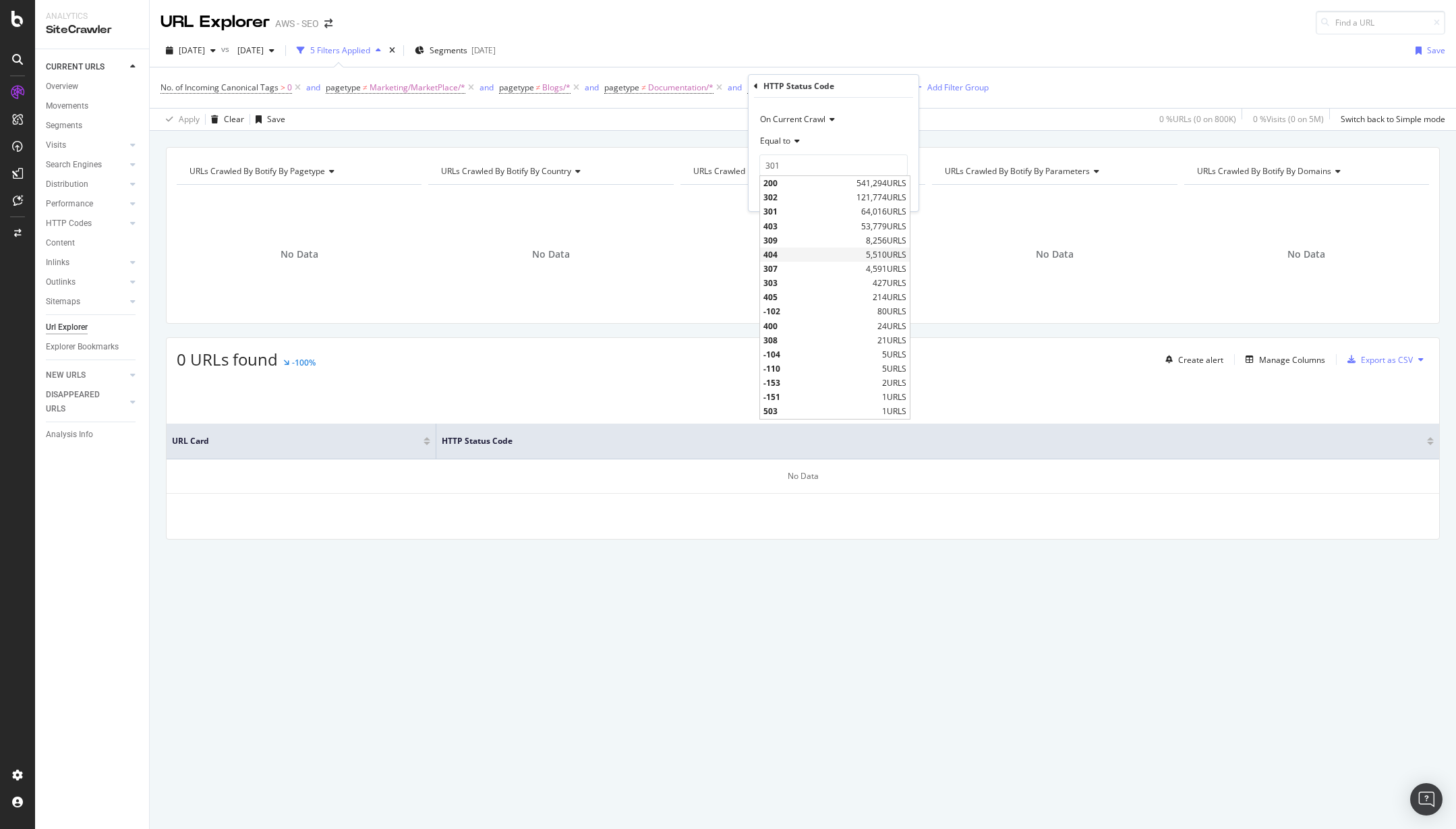
click at [786, 249] on span "404" at bounding box center [813, 254] width 99 height 11
type input "404"
click at [900, 188] on div "Apply" at bounding box center [898, 193] width 21 height 11
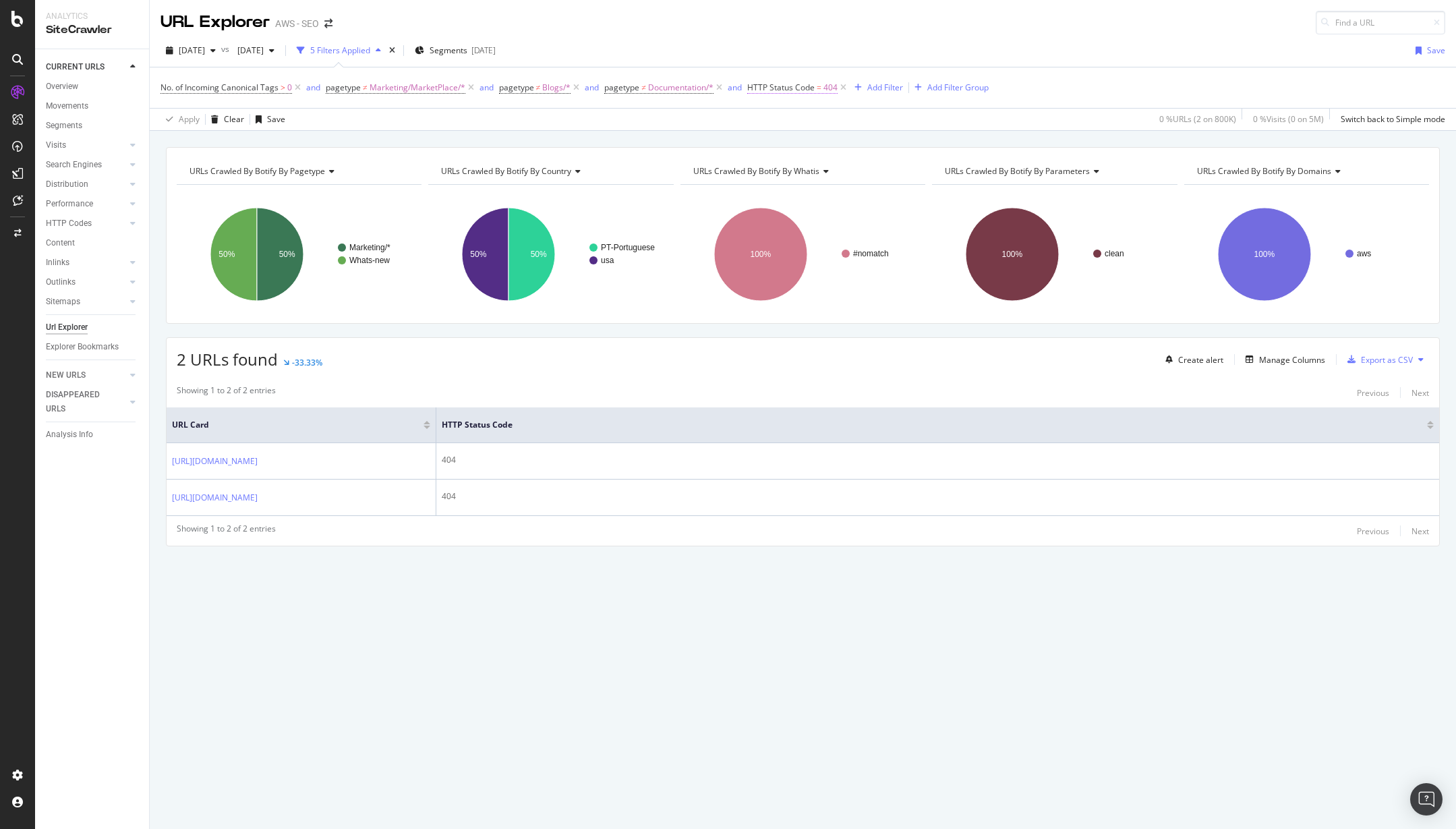
click at [817, 83] on span "=" at bounding box center [819, 87] width 4 height 11
click at [841, 170] on input "404" at bounding box center [834, 165] width 149 height 22
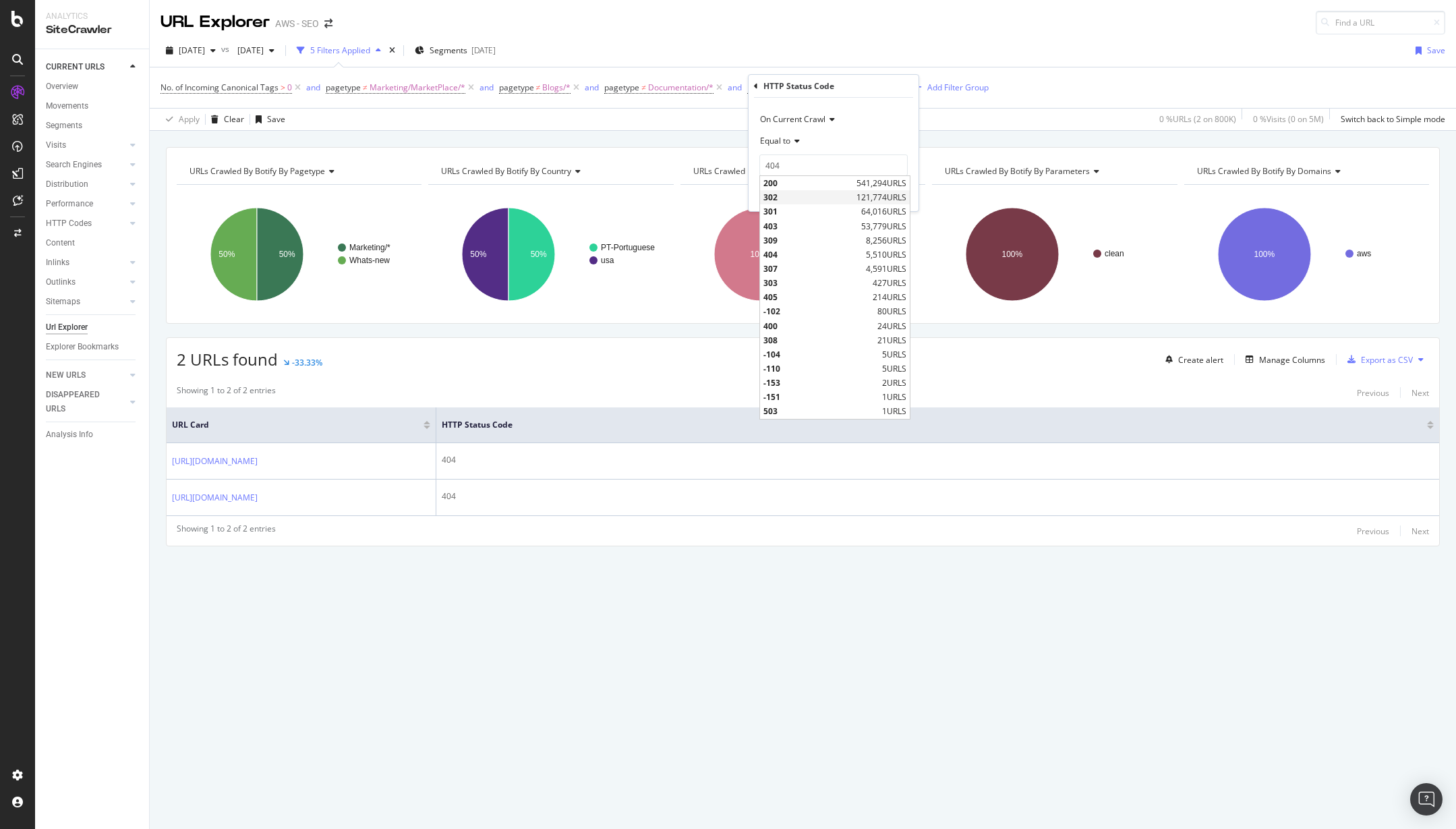
click at [811, 197] on span "302" at bounding box center [808, 197] width 90 height 11
type input "302"
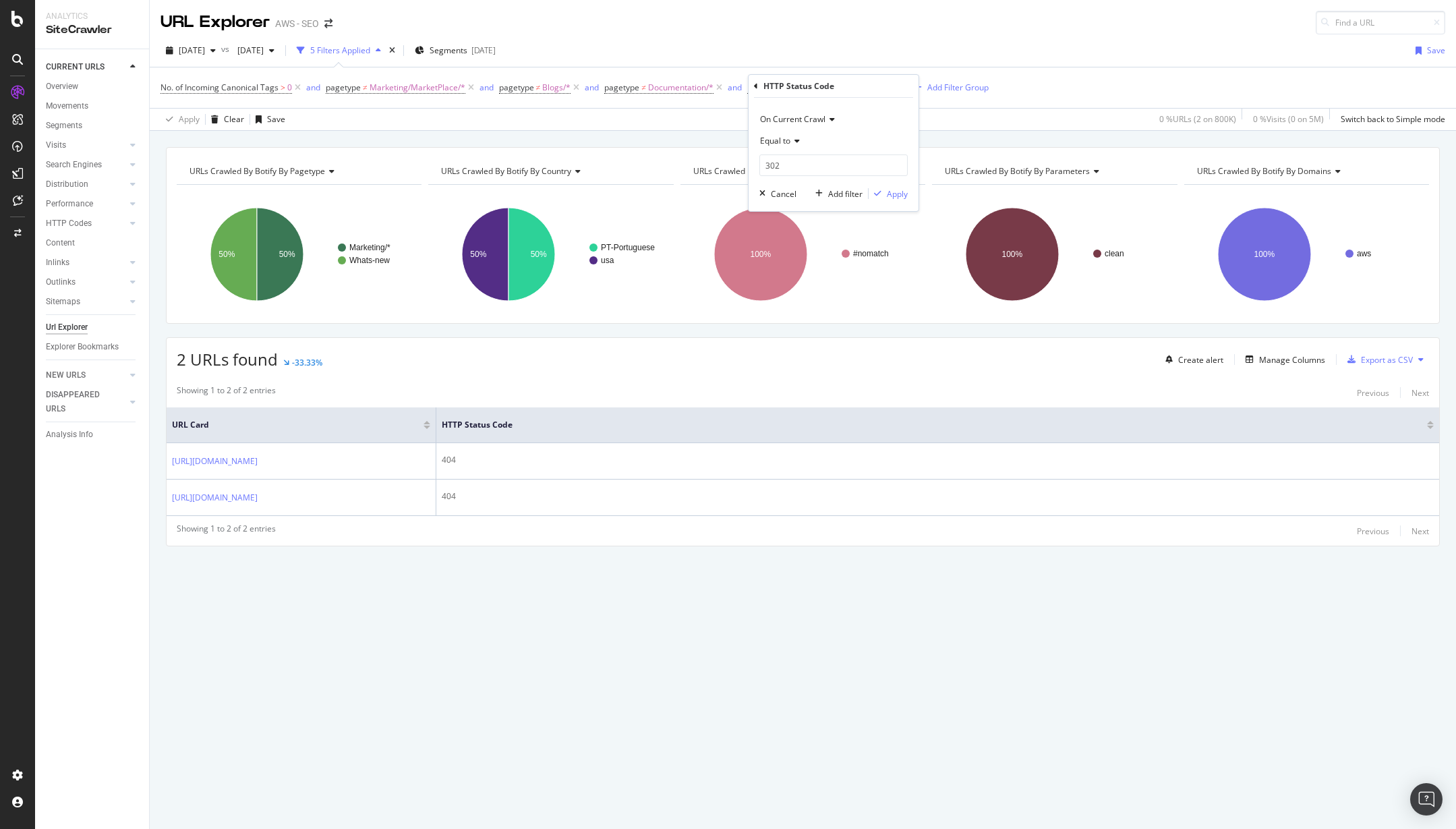
click at [904, 201] on div "On Current Crawl Equal to 302 302 Cancel Add filter Apply" at bounding box center [834, 155] width 170 height 113
click at [903, 194] on div "Apply" at bounding box center [898, 193] width 21 height 11
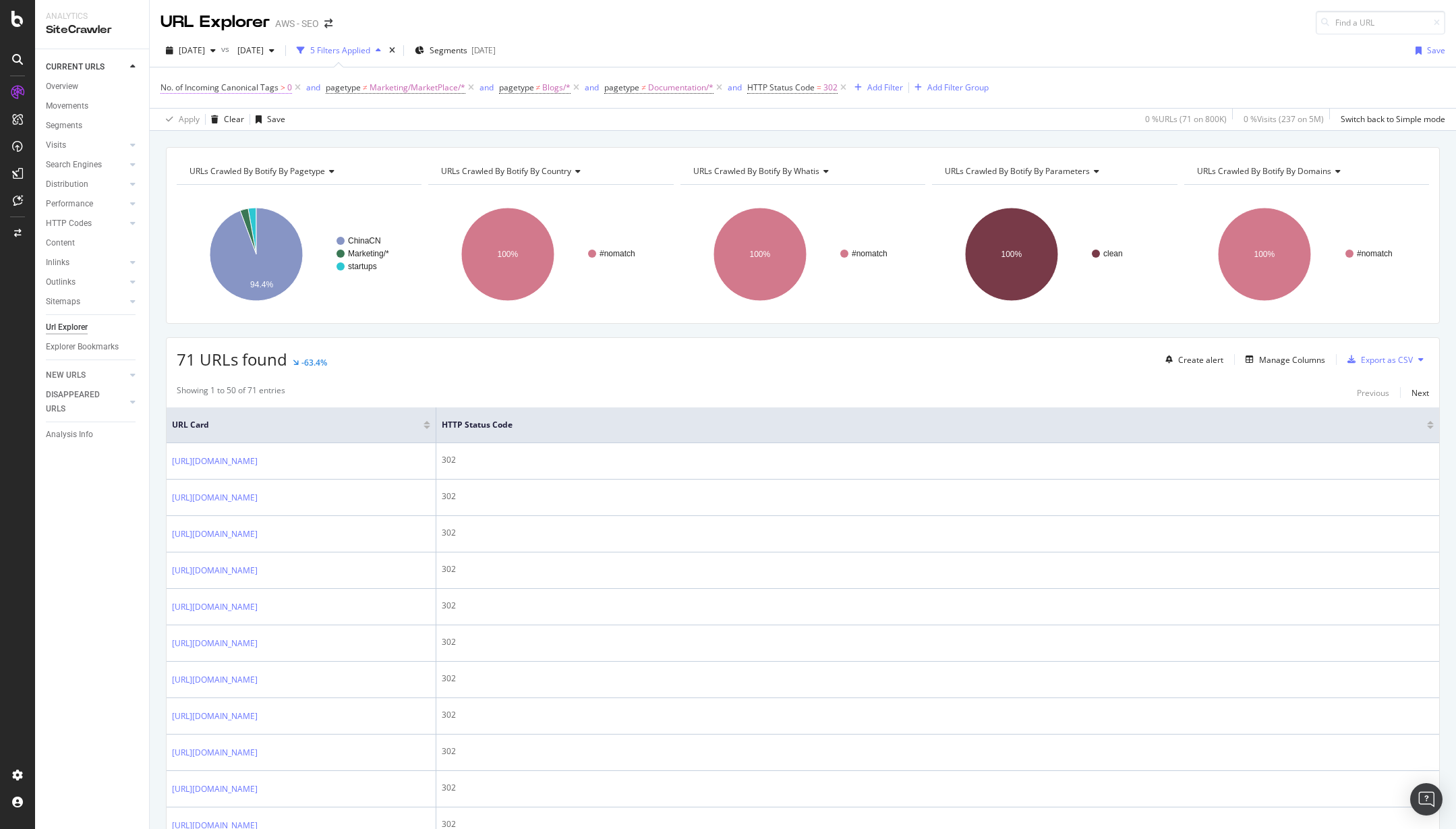
click at [263, 87] on span "No. of Incoming Canonical Tags" at bounding box center [219, 87] width 118 height 11
click at [954, 41] on div "[DATE] vs [DATE] 5 Filters Applied Segments [DATE] Save" at bounding box center [802, 54] width 1307 height 27
click at [796, 86] on span "HTTP Status Code" at bounding box center [781, 87] width 68 height 11
click at [824, 159] on input "302" at bounding box center [834, 165] width 149 height 22
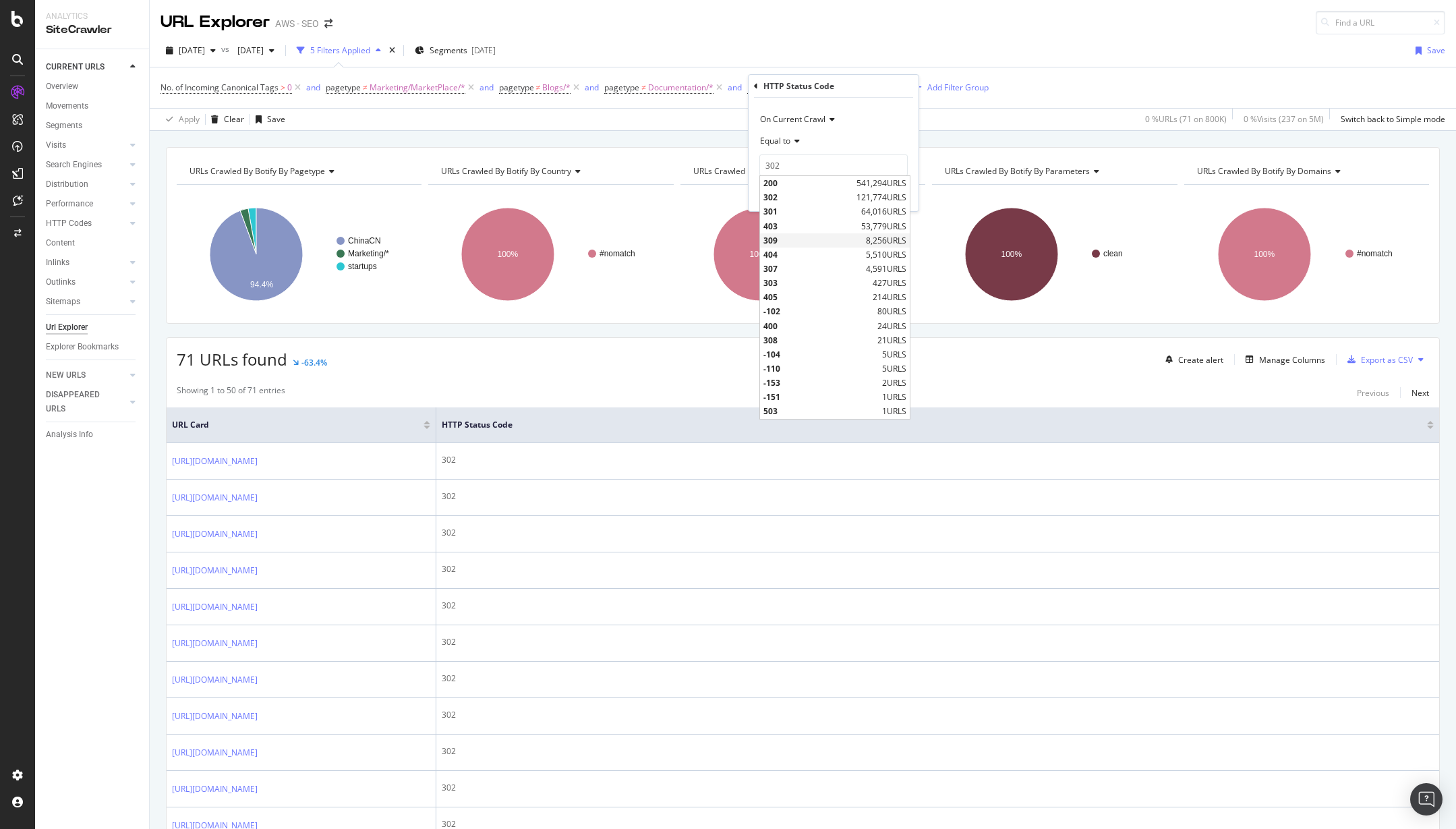
click at [810, 236] on span "309" at bounding box center [813, 240] width 99 height 11
type input "309"
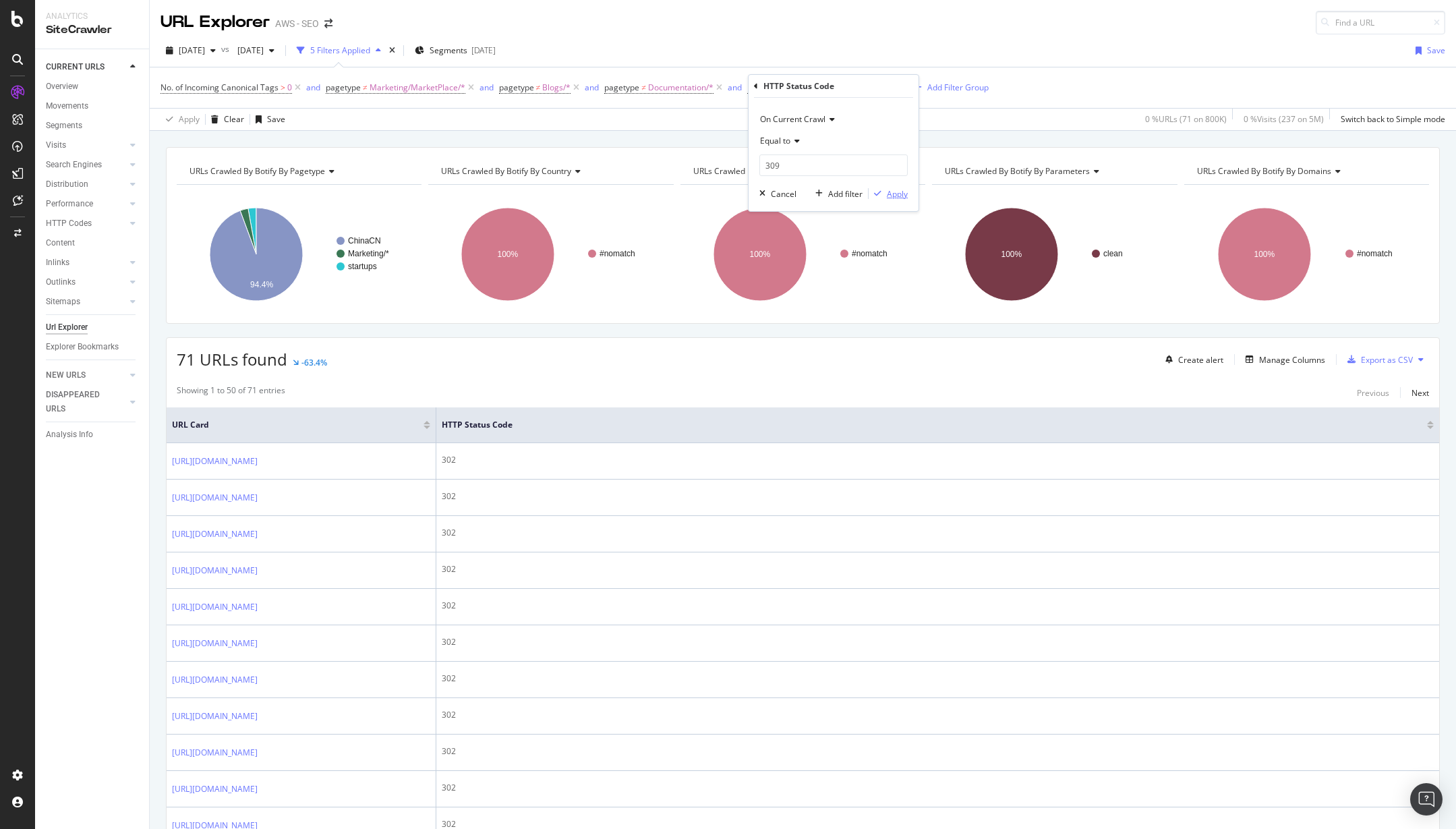
click at [898, 193] on div "Apply" at bounding box center [898, 193] width 21 height 11
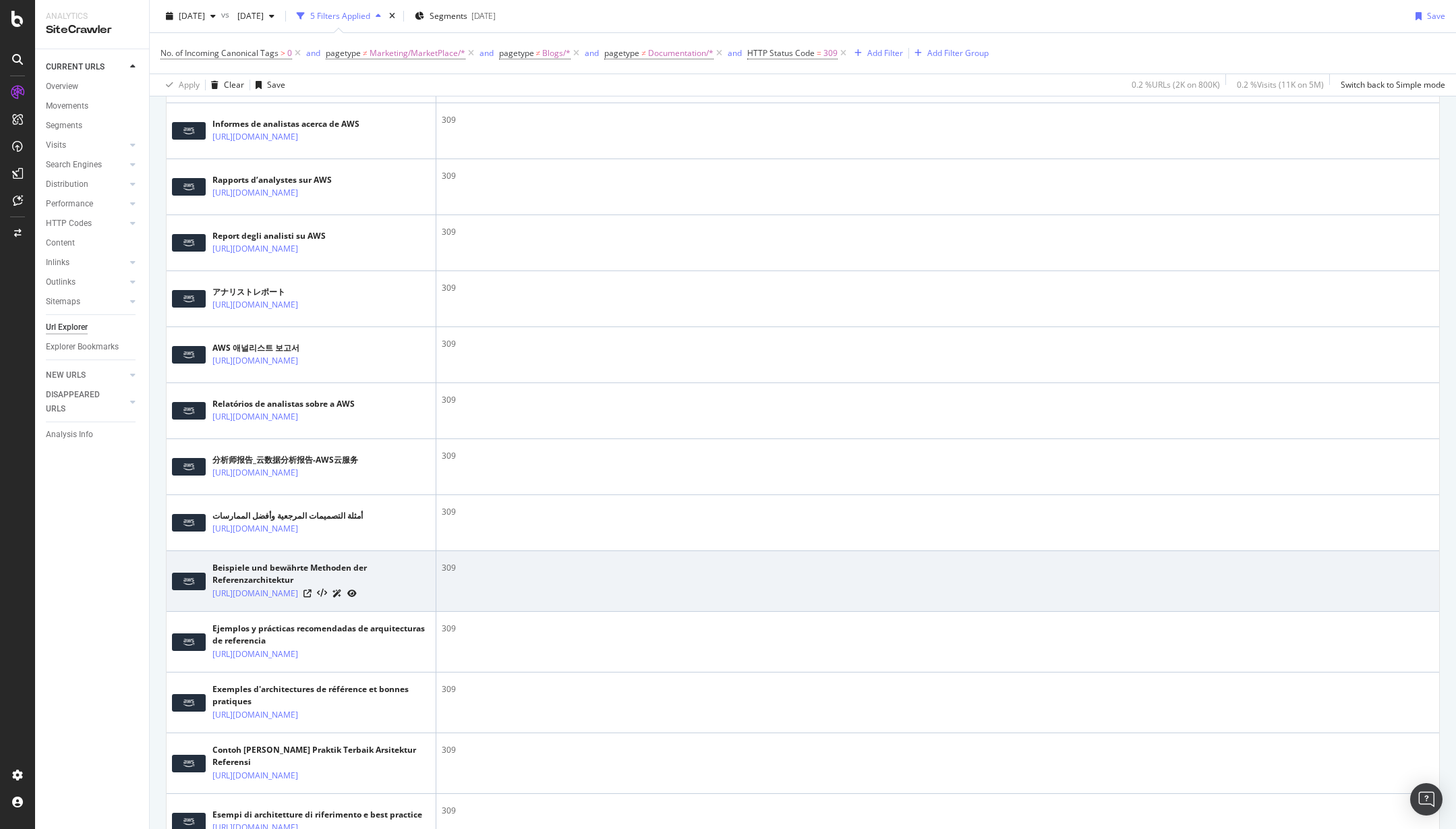
scroll to position [851, 0]
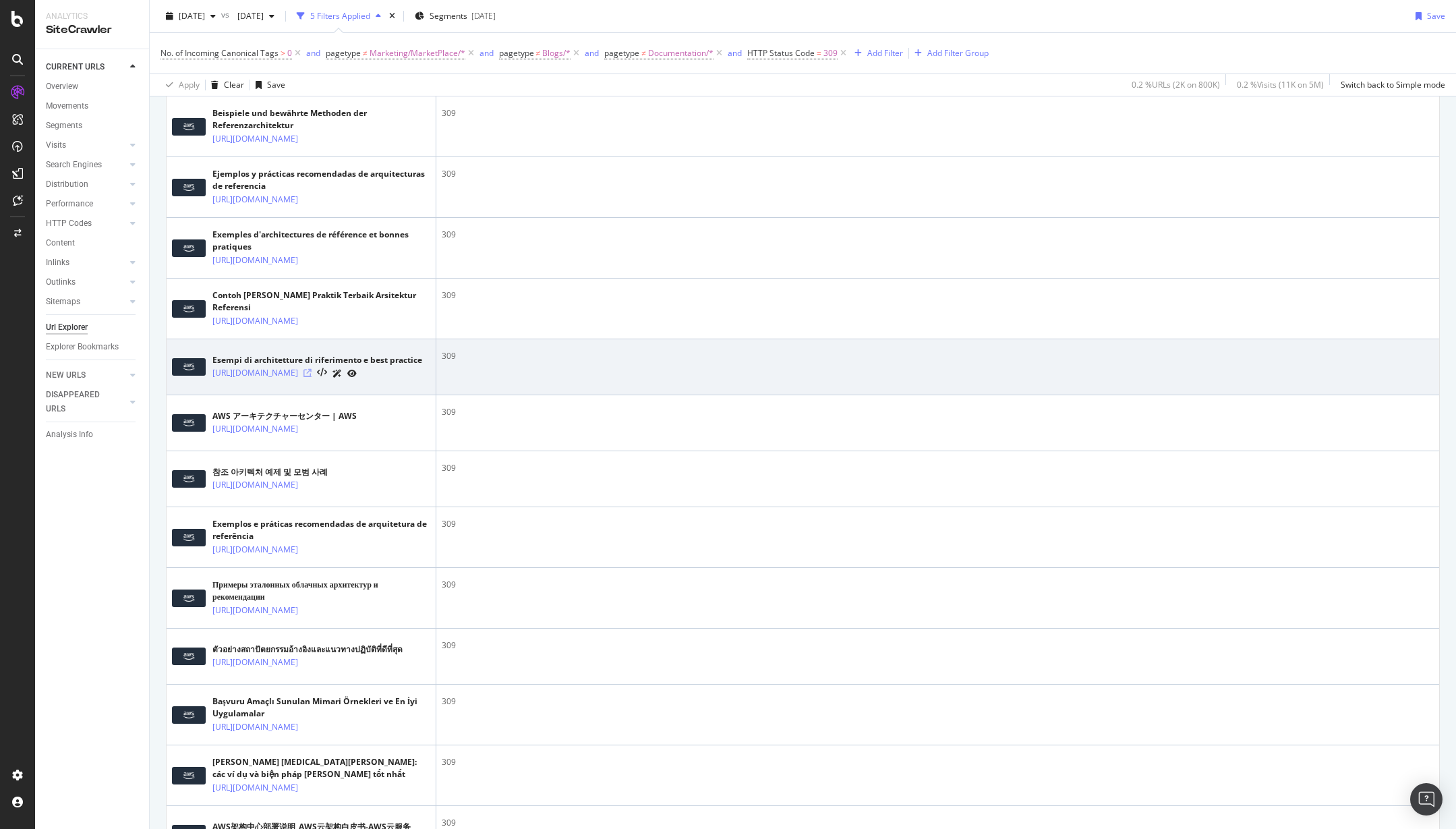
click at [312, 377] on icon at bounding box center [307, 372] width 8 height 8
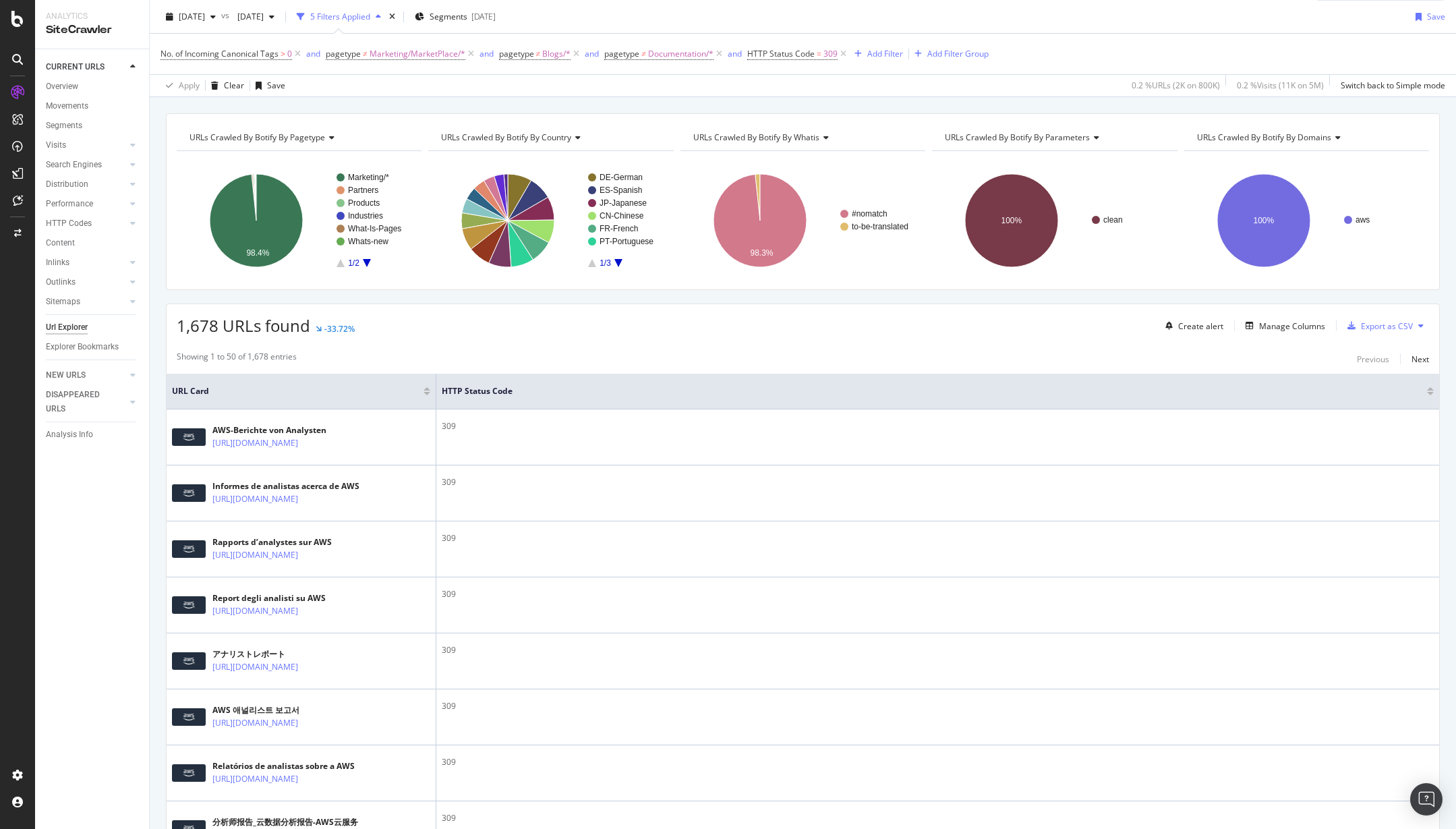
scroll to position [0, 0]
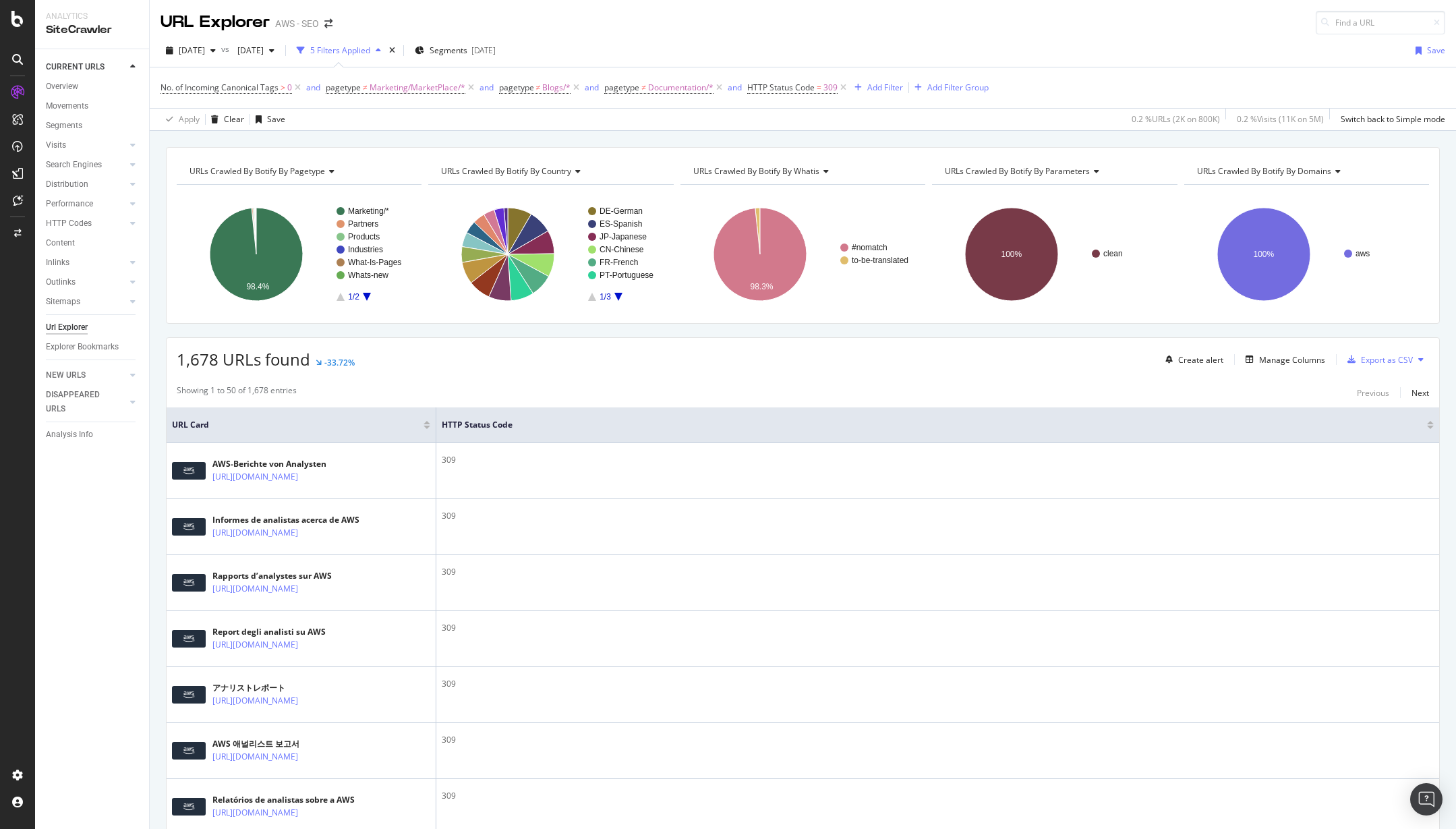
click at [257, 80] on span "No. of Incoming Canonical Tags > 0" at bounding box center [232, 87] width 143 height 19
click at [258, 82] on span "No. of Incoming Canonical Tags" at bounding box center [219, 87] width 118 height 11
click at [169, 88] on icon at bounding box center [168, 86] width 4 height 8
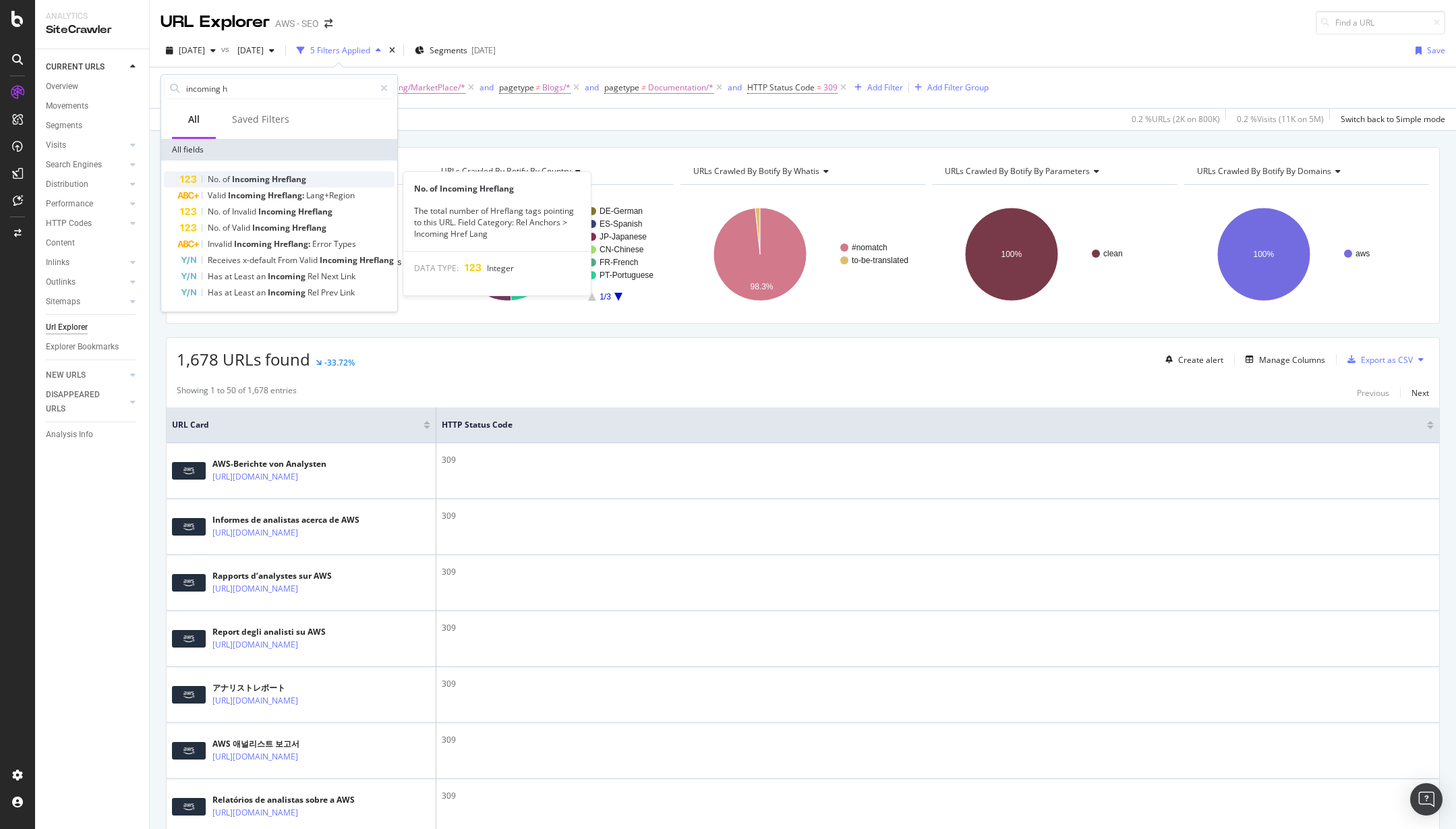
type input "incoming h"
click at [265, 179] on span "Incoming" at bounding box center [252, 178] width 40 height 11
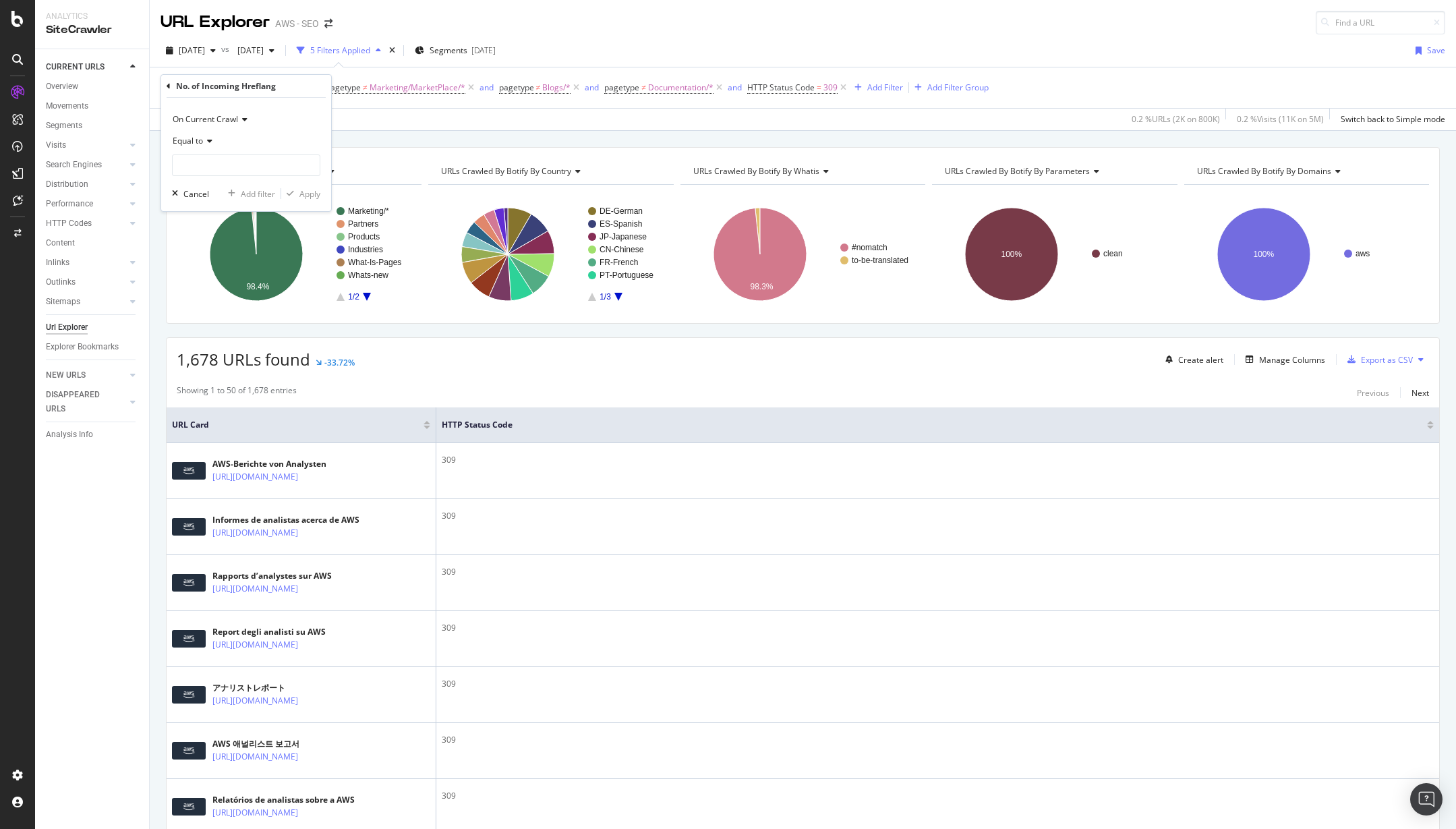
click at [201, 144] on span "Equal to" at bounding box center [187, 140] width 30 height 11
click at [217, 233] on span "Greater than" at bounding box center [202, 239] width 48 height 11
click at [230, 167] on input "number" at bounding box center [246, 165] width 149 height 22
type input "0"
click at [320, 201] on div "On Current Crawl Greater than 0 Cancel Add filter Apply" at bounding box center [246, 155] width 170 height 113
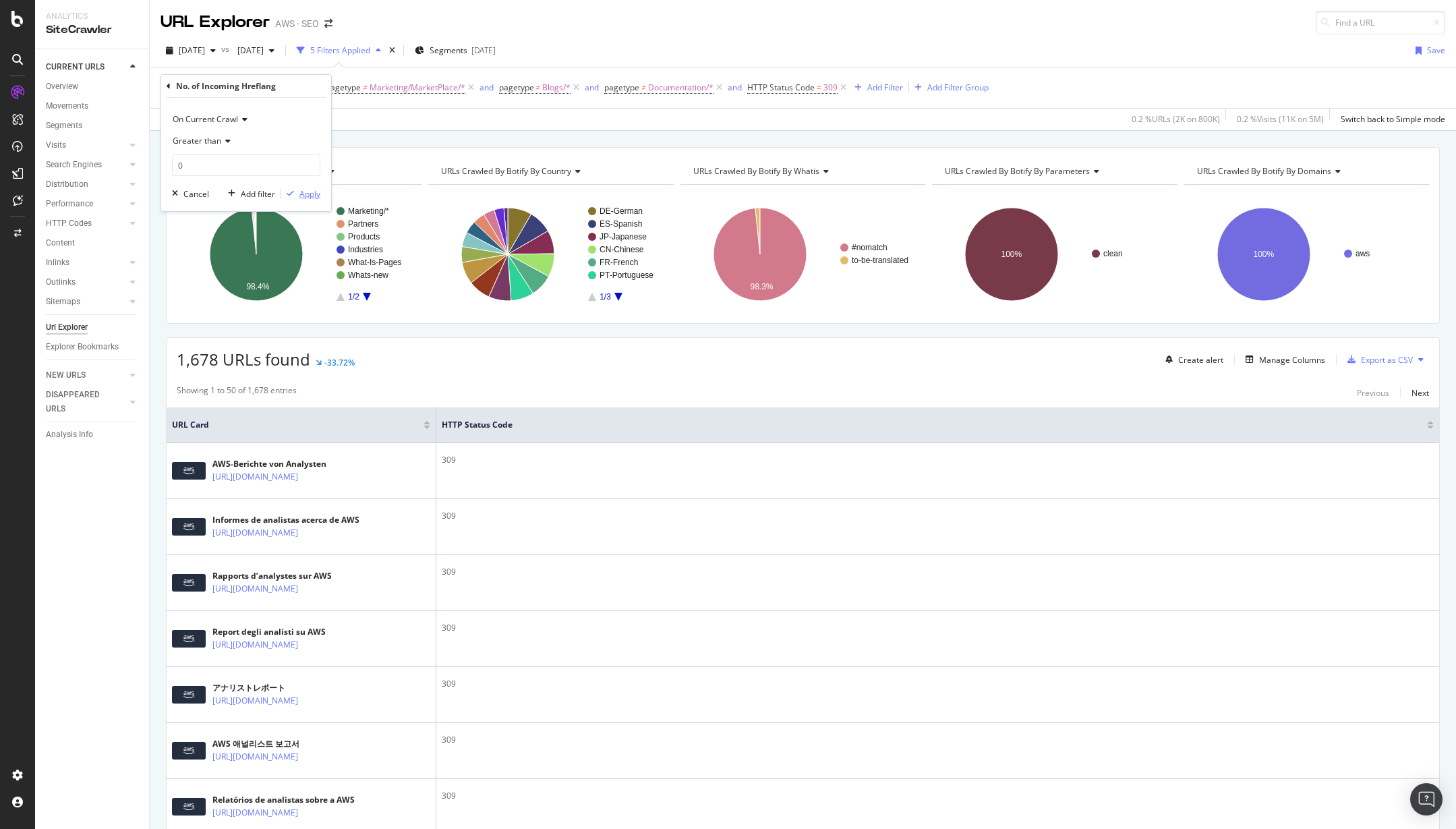
click at [315, 193] on div "Apply" at bounding box center [310, 193] width 21 height 11
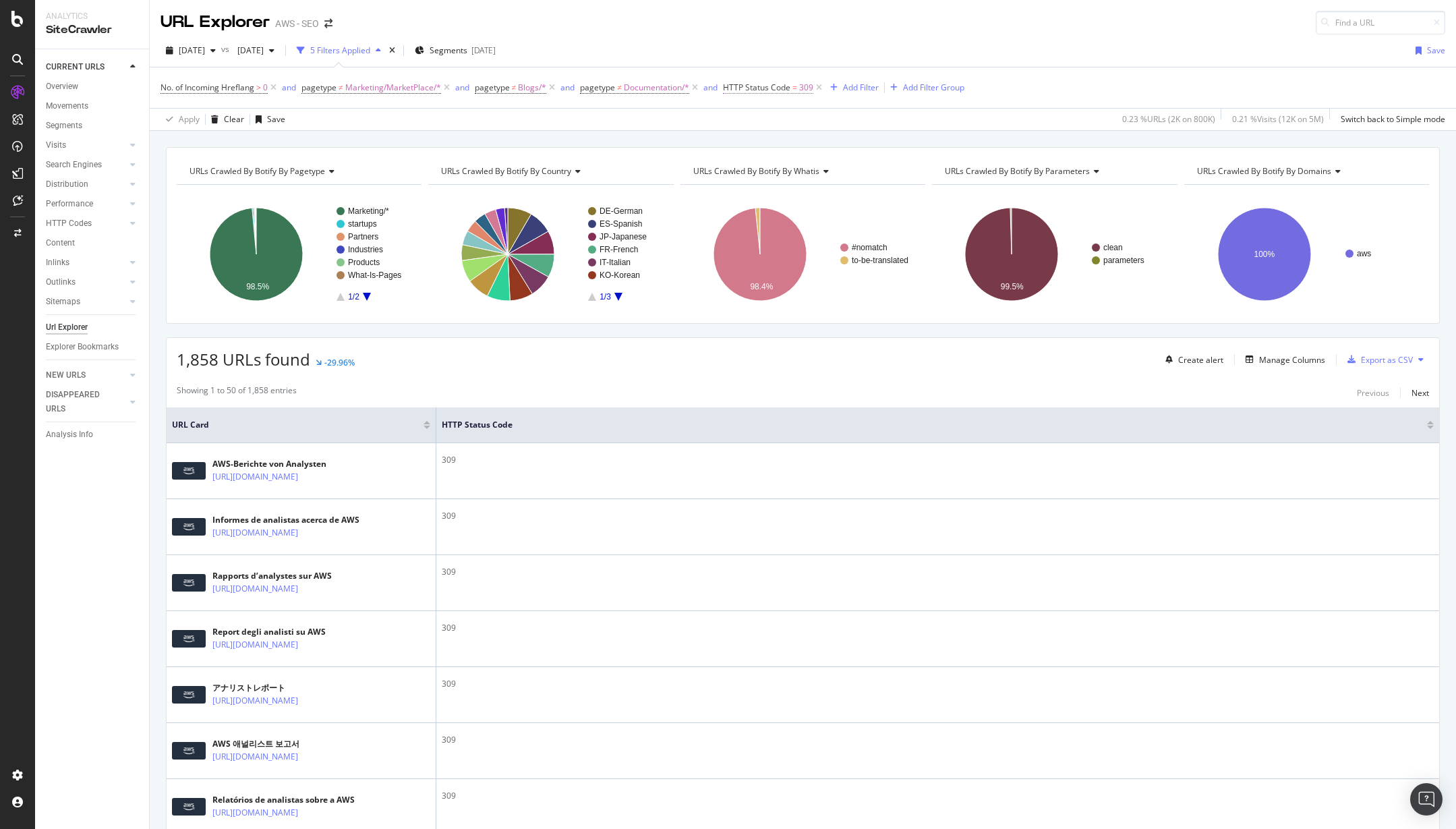
click at [782, 88] on span "HTTP Status Code" at bounding box center [756, 87] width 68 height 11
click at [787, 167] on input "309" at bounding box center [811, 165] width 149 height 22
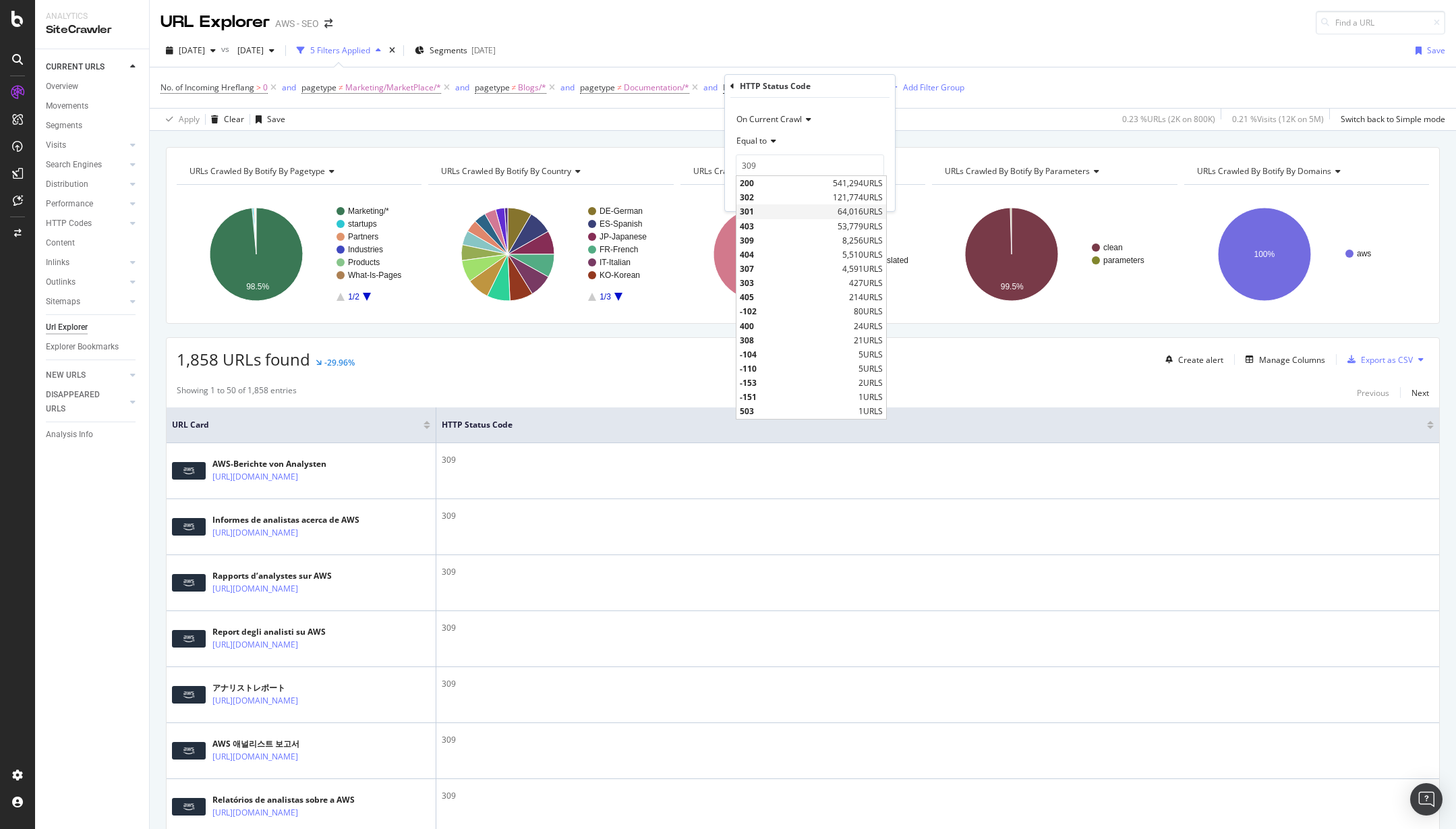
click at [776, 205] on div "301 64,016 URLS" at bounding box center [811, 211] width 149 height 14
type input "301"
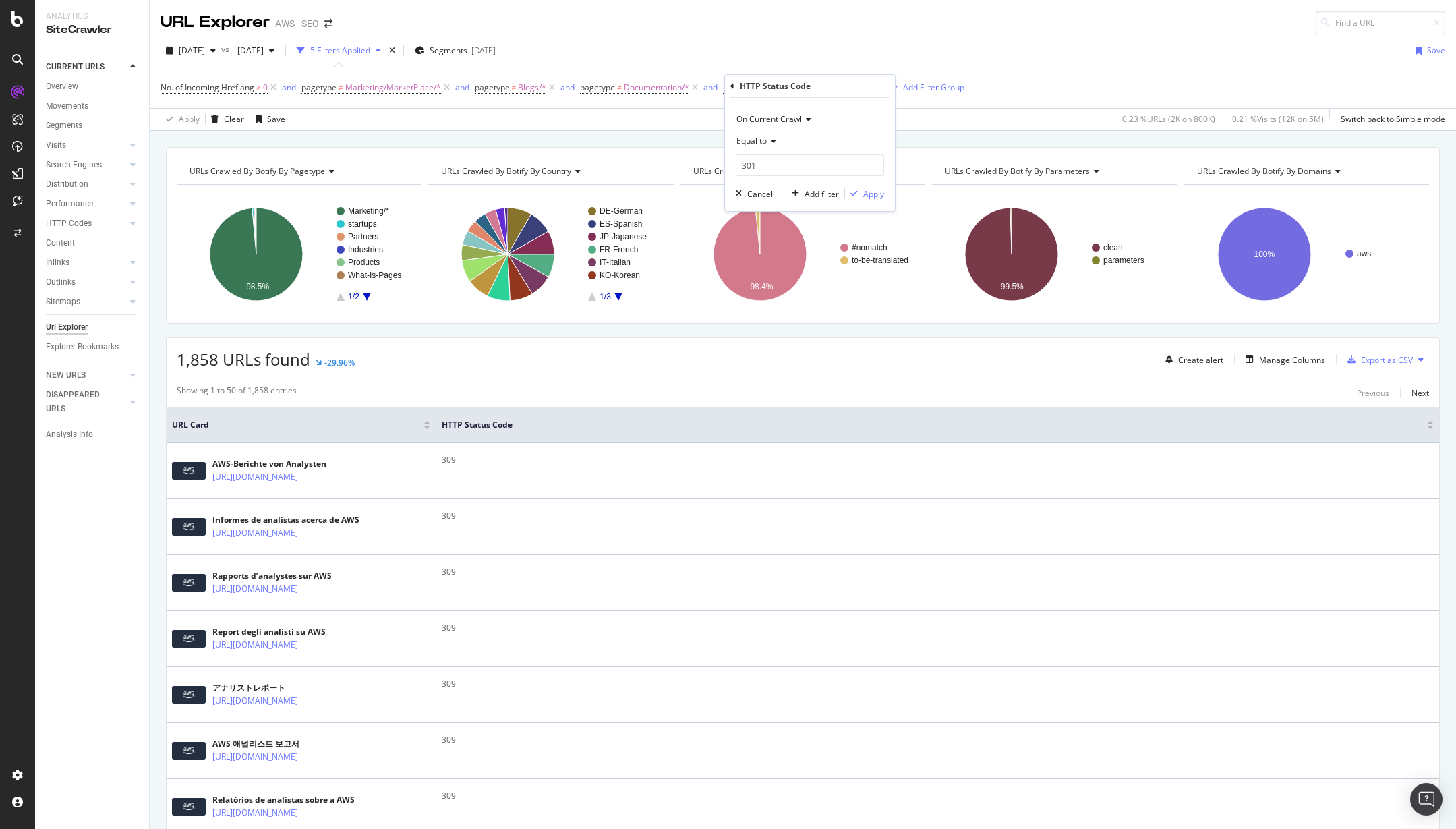
click at [875, 193] on div "Apply" at bounding box center [874, 193] width 21 height 11
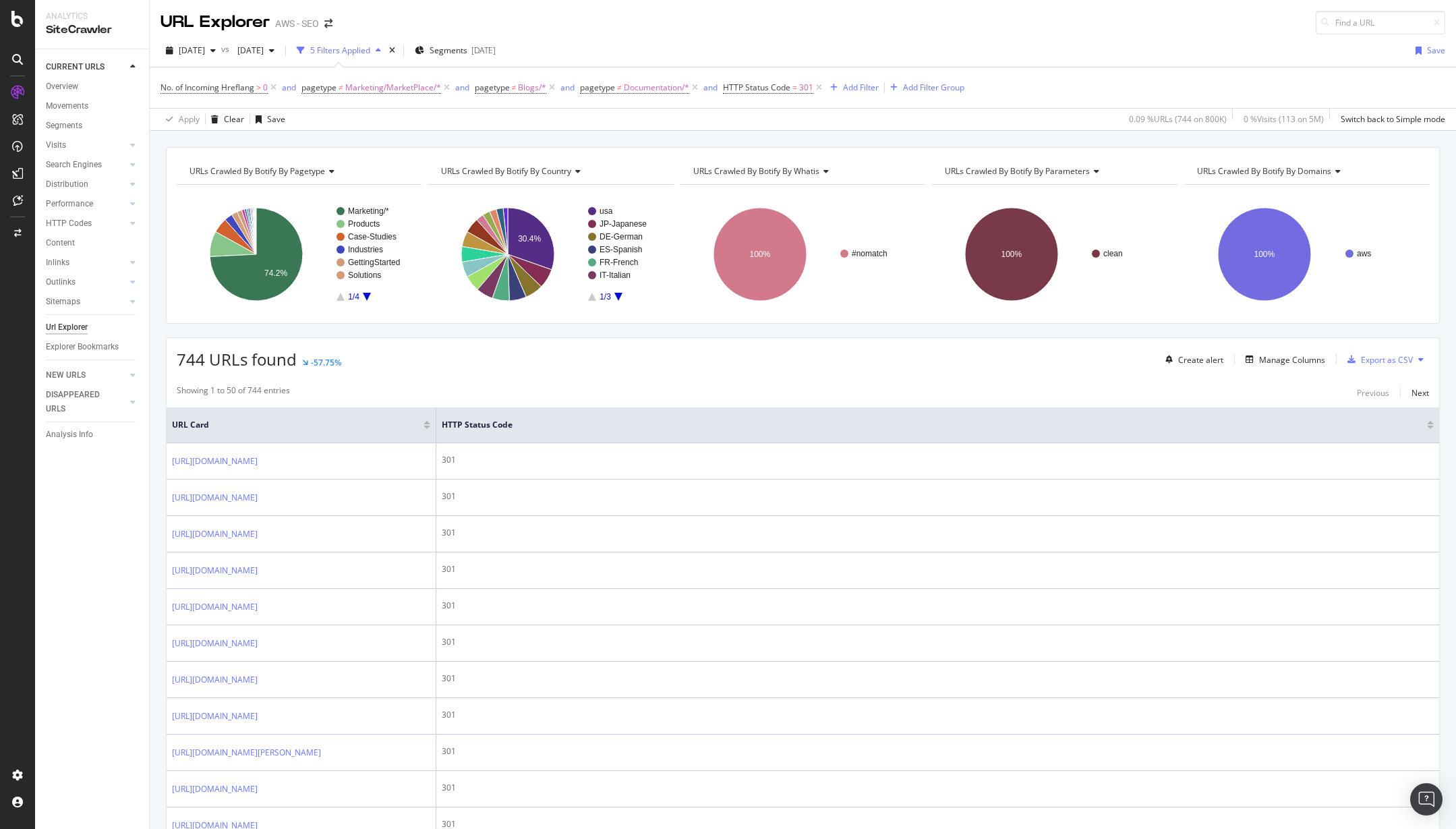
click at [1281, 350] on div "Create alert Manage Columns Export as CSV" at bounding box center [1295, 359] width 269 height 23
click at [1282, 355] on div "Manage Columns" at bounding box center [1292, 359] width 66 height 11
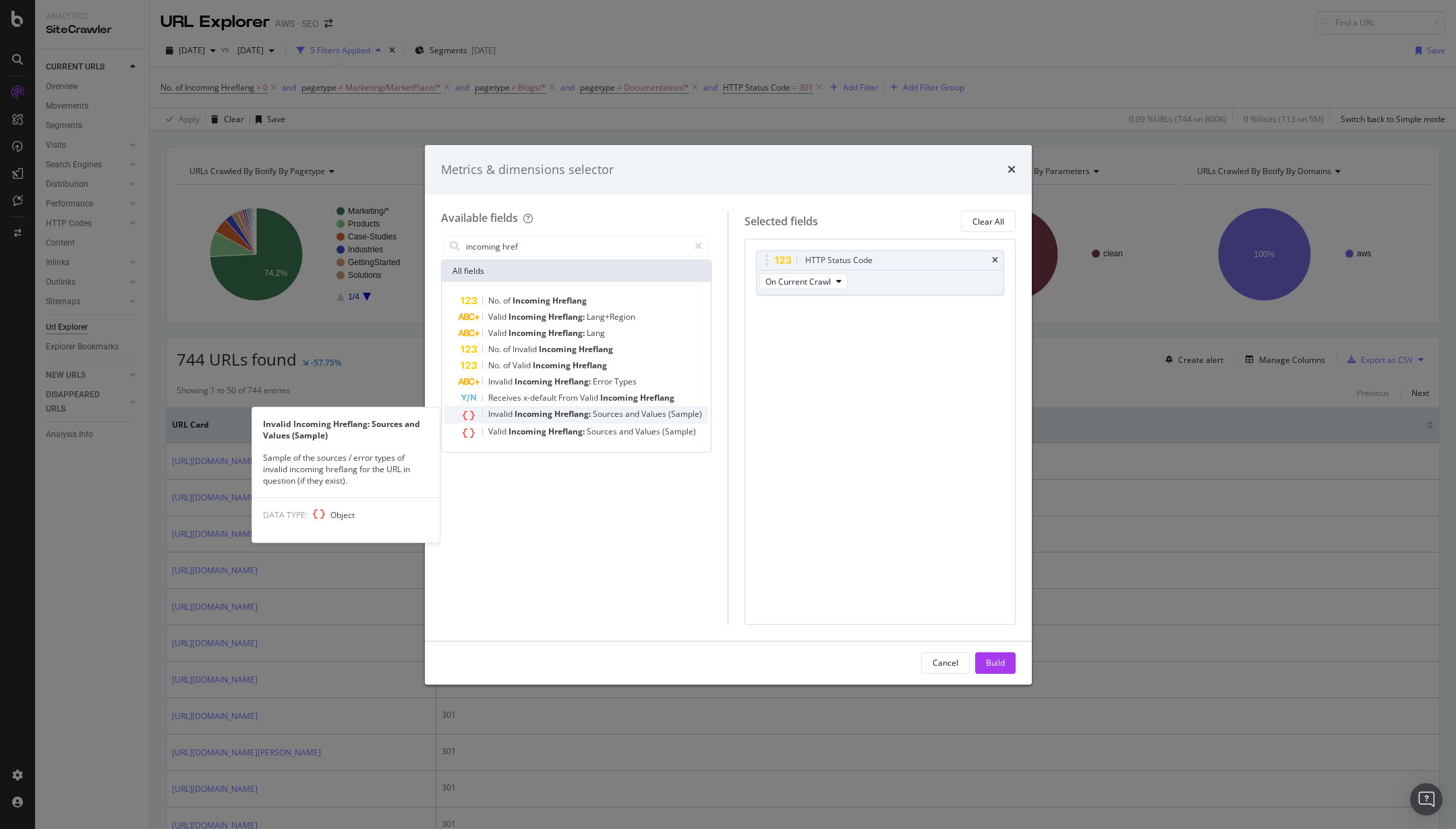
type input "incoming href"
click at [683, 410] on span "(Sample)" at bounding box center [685, 413] width 33 height 11
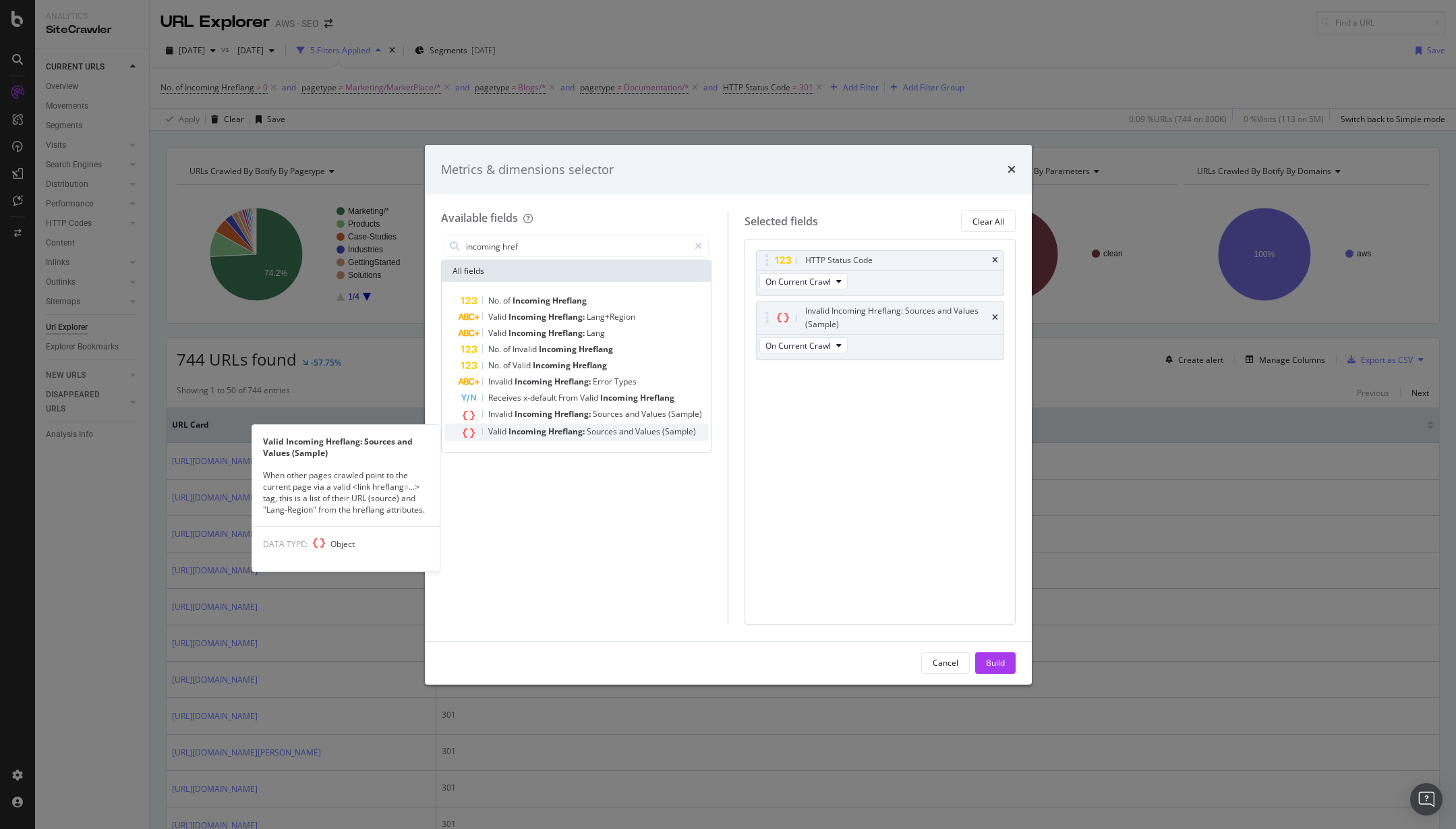
click at [677, 434] on span "(Sample)" at bounding box center [679, 430] width 33 height 11
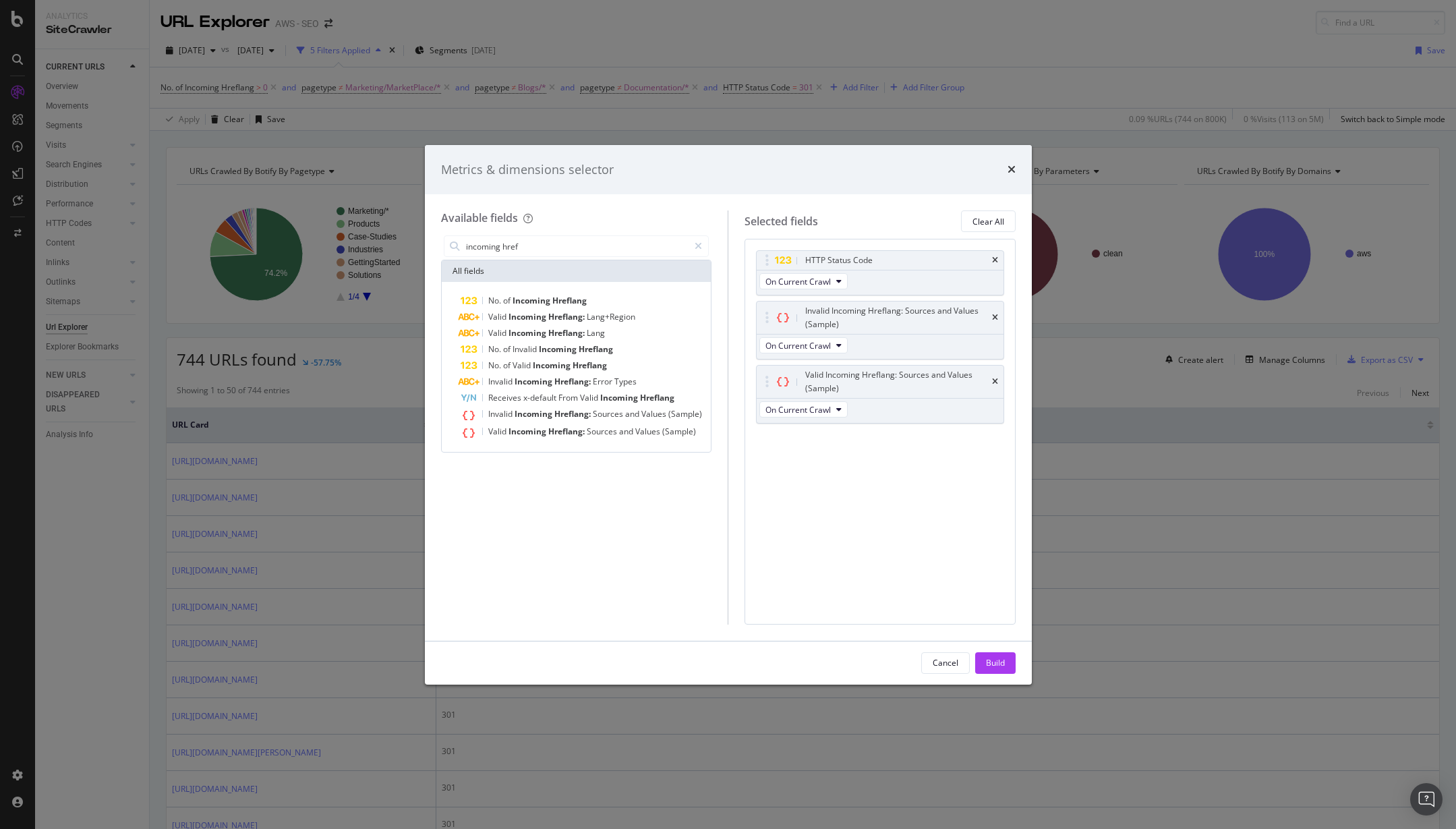
click at [998, 662] on div "Build" at bounding box center [995, 662] width 19 height 11
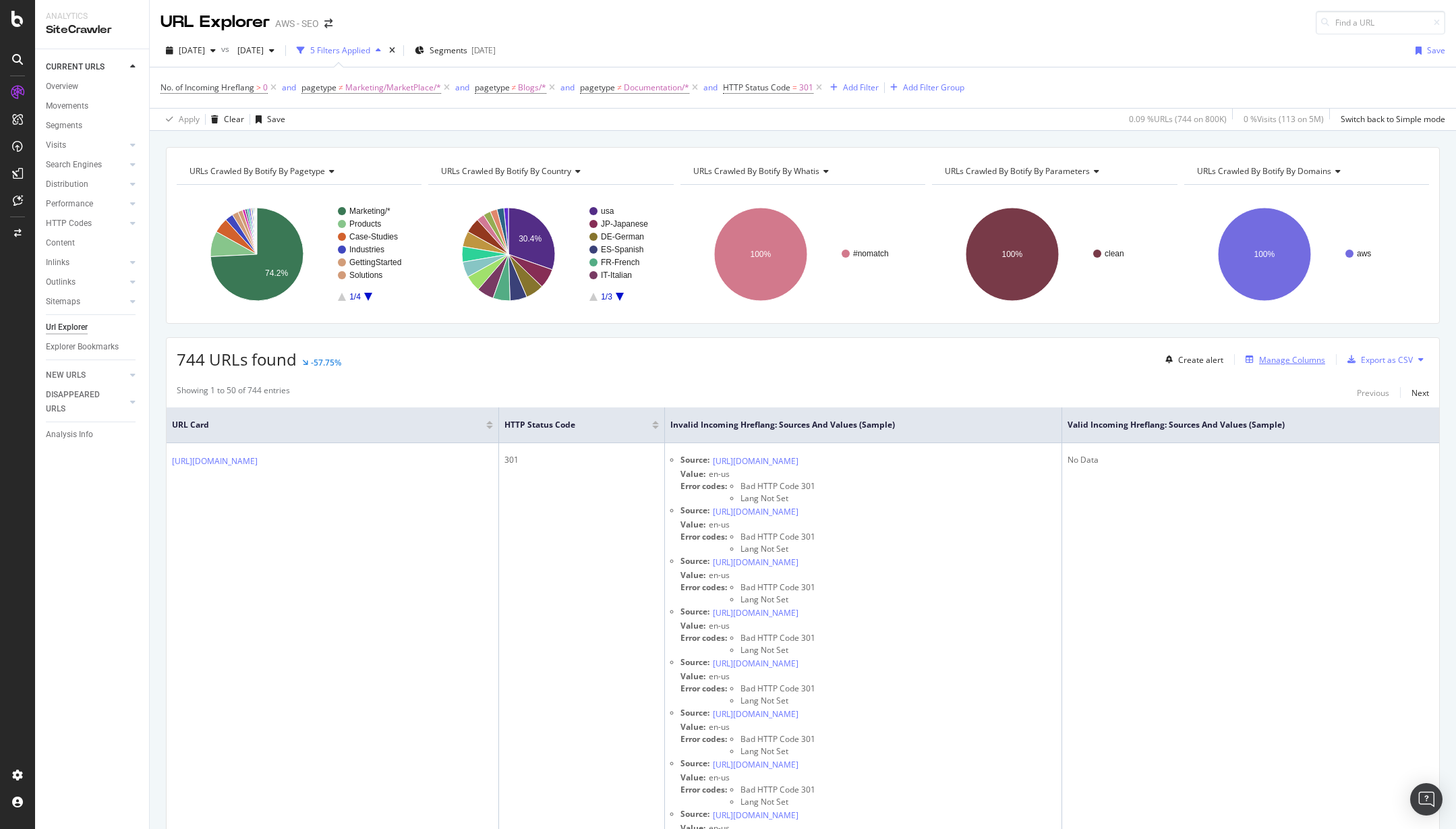
click at [1285, 358] on div "Manage Columns" at bounding box center [1292, 359] width 66 height 11
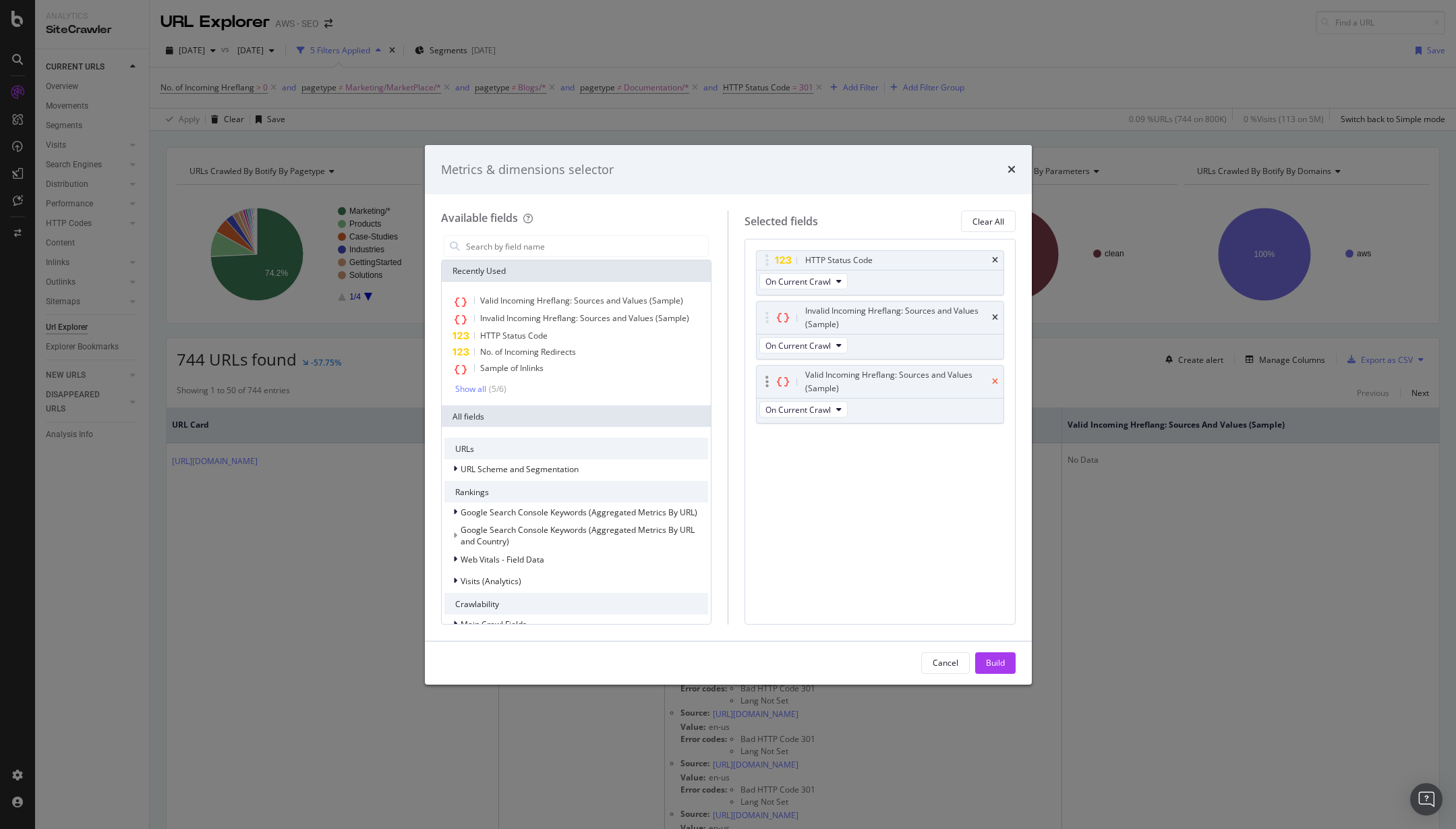
click at [996, 378] on icon "times" at bounding box center [995, 381] width 6 height 8
click at [996, 655] on div "Build" at bounding box center [995, 662] width 19 height 20
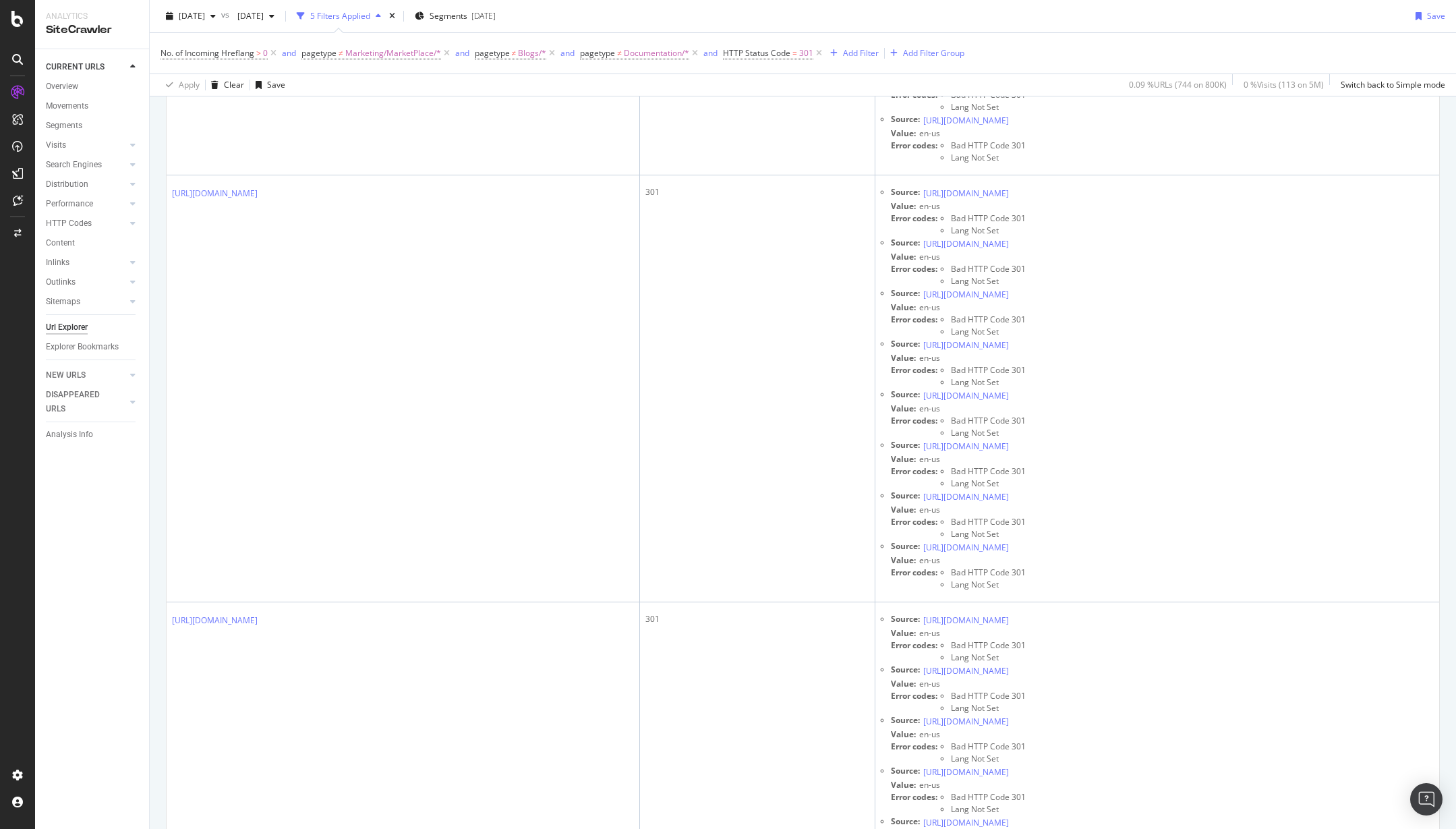
scroll to position [61, 0]
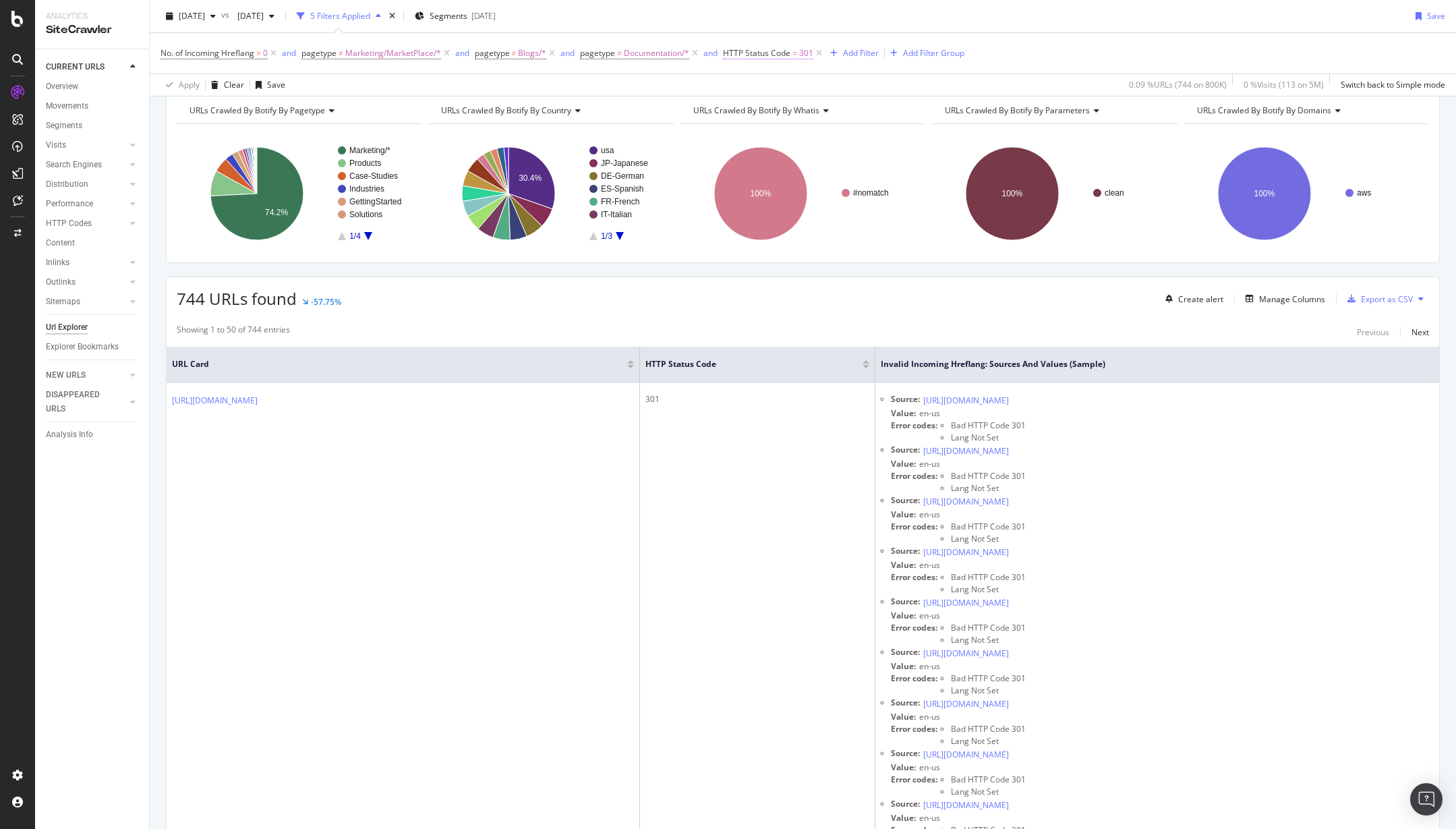
click at [779, 52] on span "HTTP Status Code" at bounding box center [756, 52] width 68 height 11
click at [802, 126] on input "301" at bounding box center [811, 130] width 149 height 22
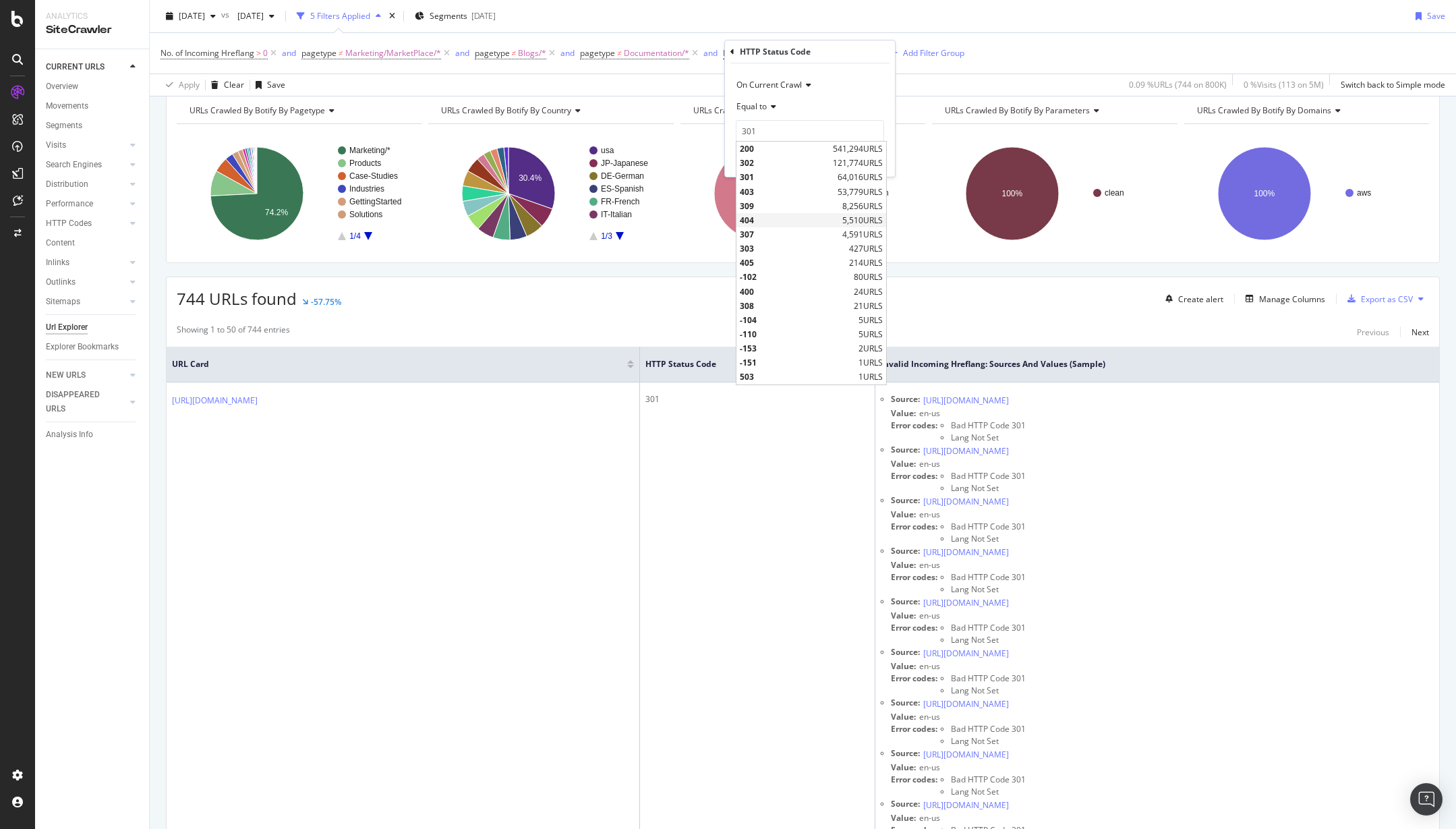
click at [772, 216] on span "404" at bounding box center [789, 219] width 99 height 11
type input "404"
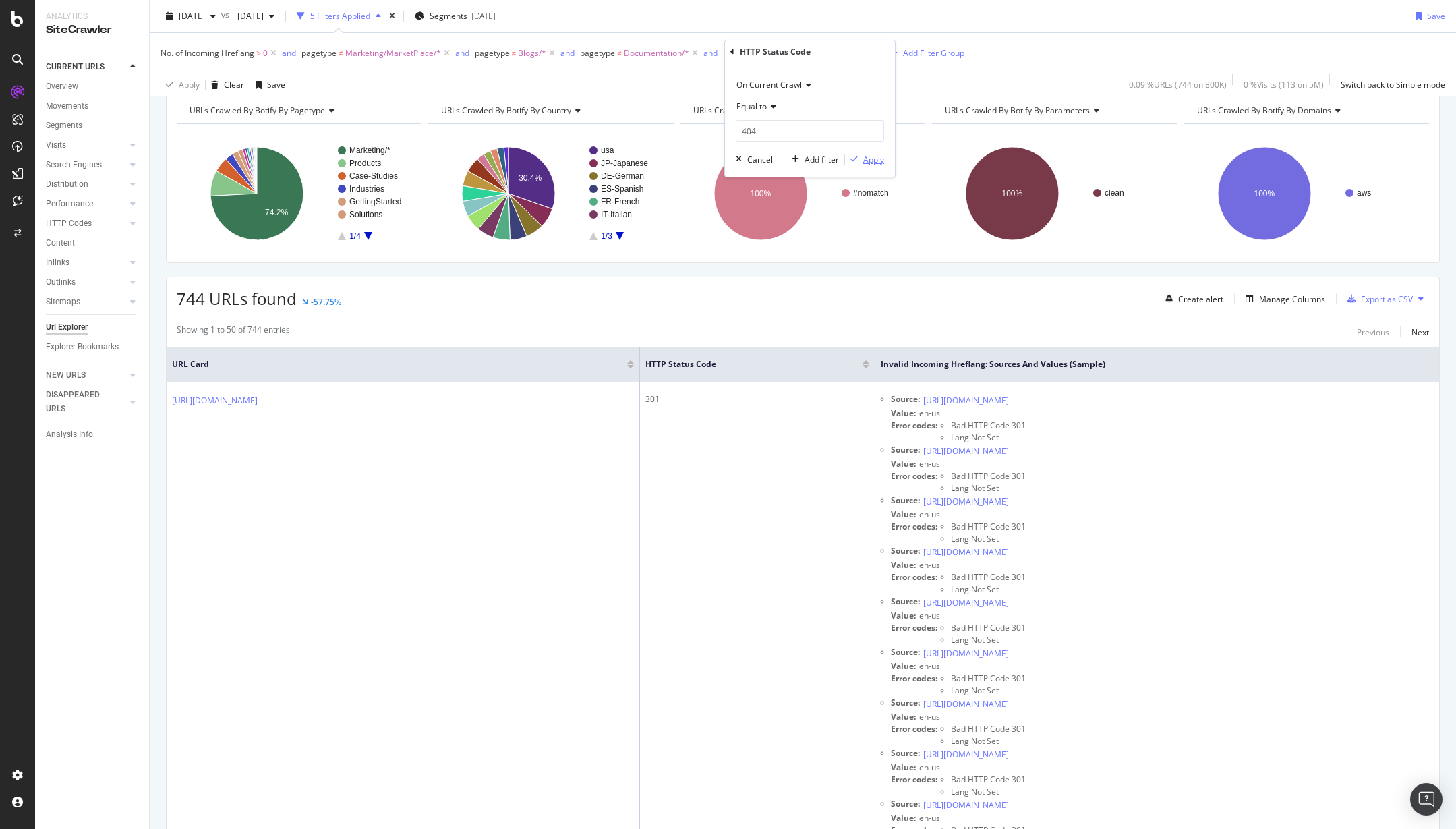
click at [883, 164] on div "Apply" at bounding box center [874, 159] width 21 height 11
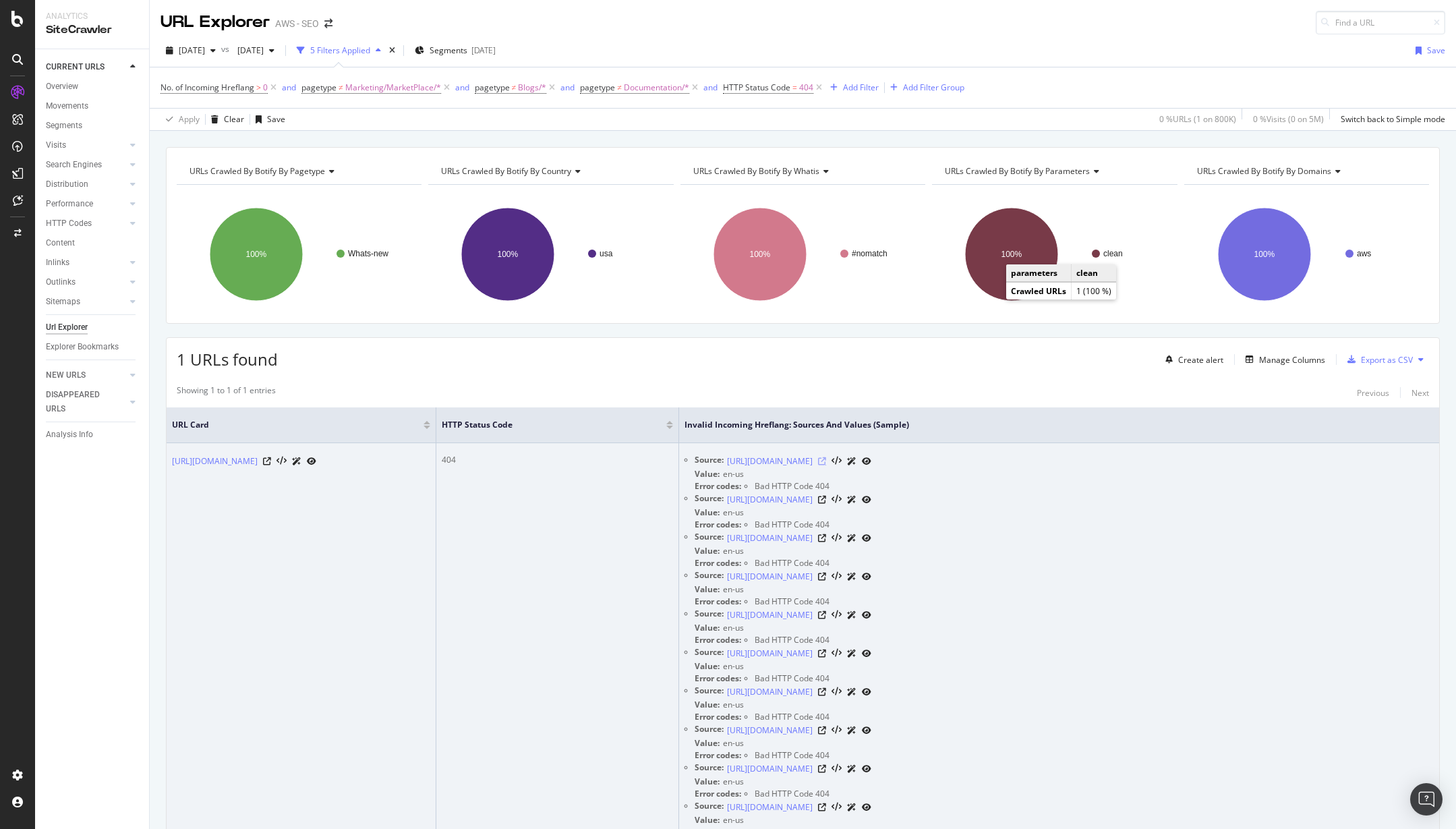
click at [826, 462] on icon at bounding box center [822, 461] width 8 height 8
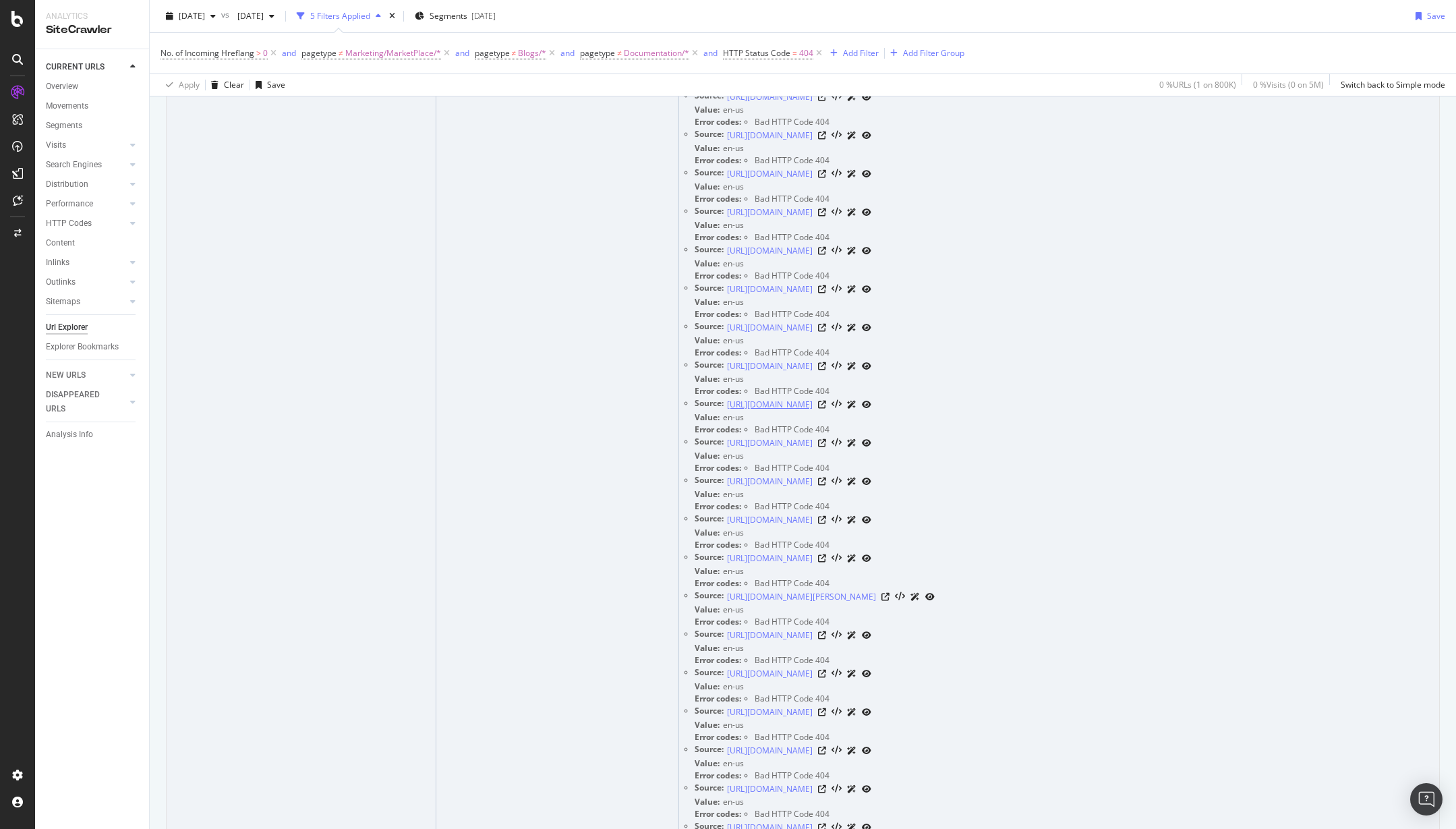
scroll to position [685, 0]
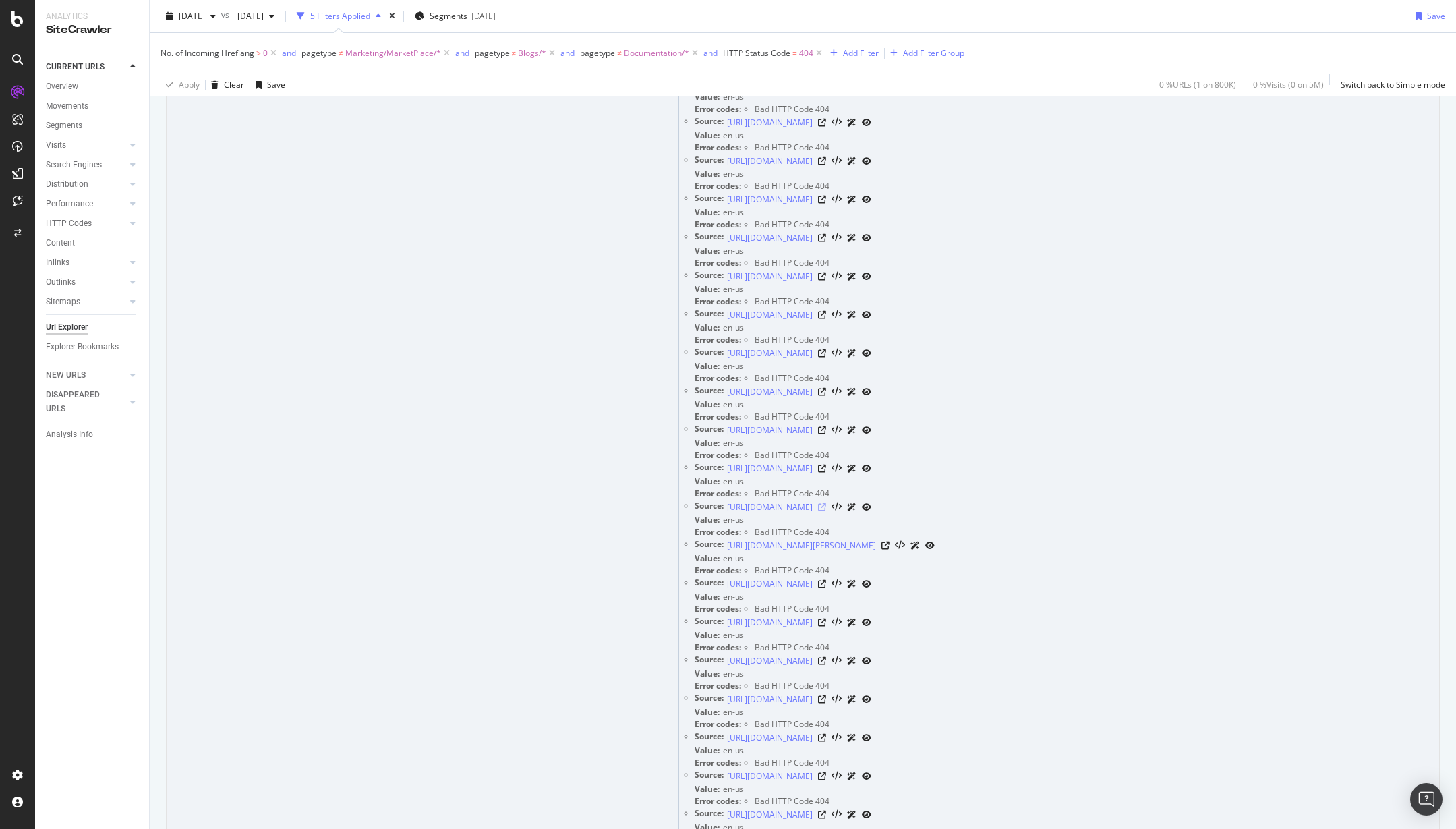
click at [826, 509] on icon at bounding box center [822, 507] width 8 height 8
